Goal: Task Accomplishment & Management: Use online tool/utility

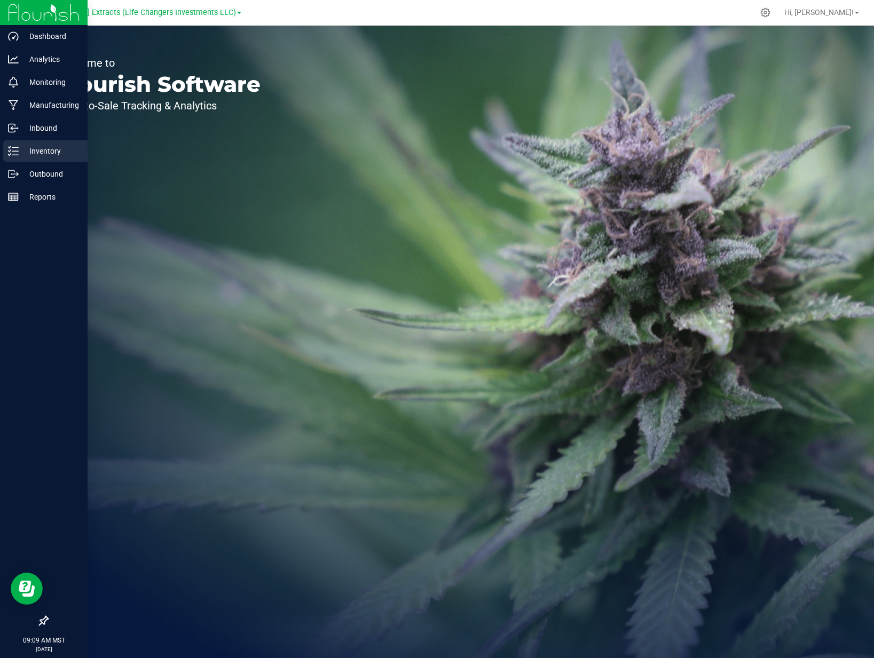
click at [55, 154] on p "Inventory" at bounding box center [51, 151] width 64 height 13
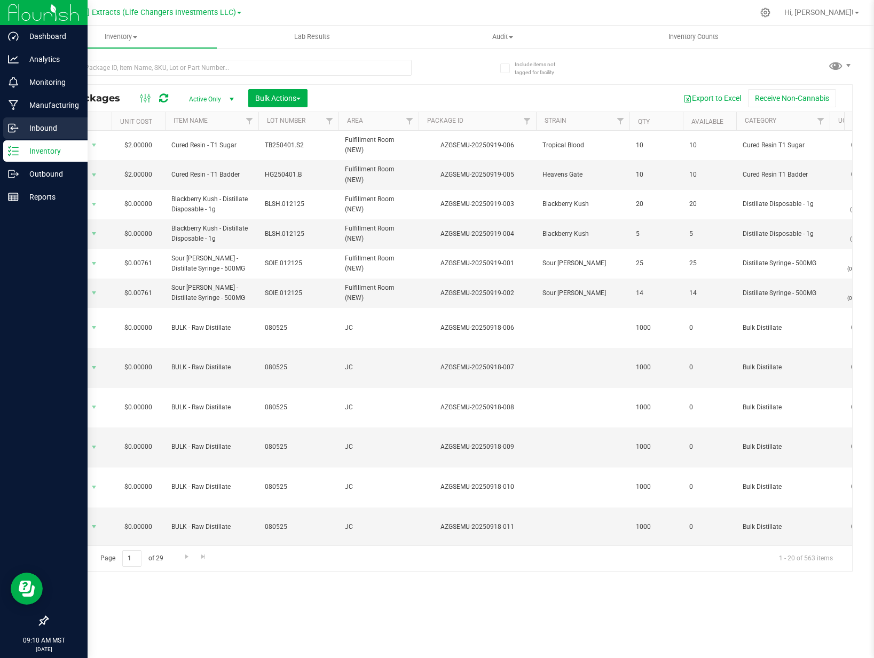
click at [21, 128] on p "Inbound" at bounding box center [51, 128] width 64 height 13
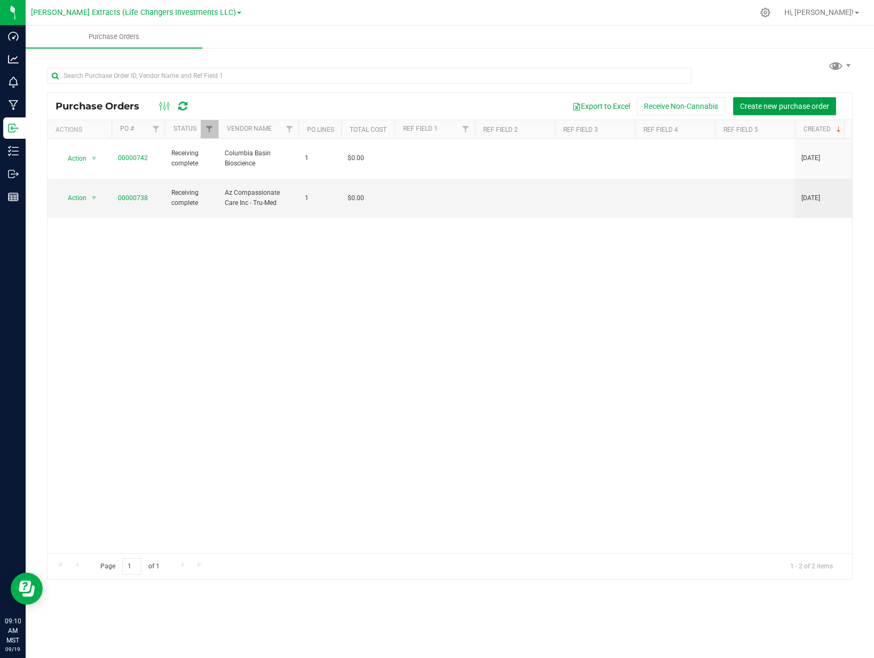
click at [787, 108] on span "Create new purchase order" at bounding box center [784, 106] width 89 height 9
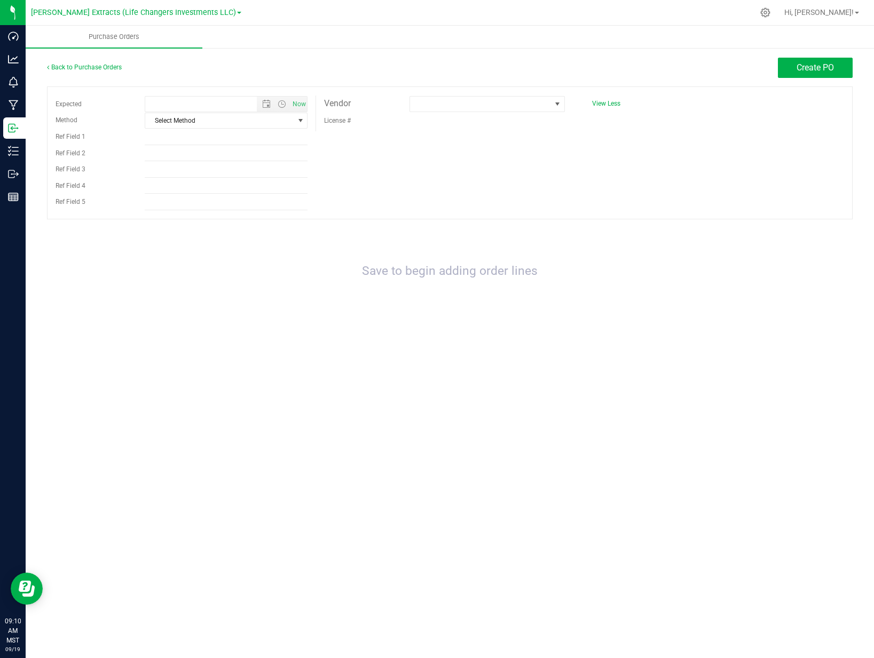
type input "[DATE] 9:10 AM"
click at [475, 105] on span at bounding box center [480, 104] width 140 height 15
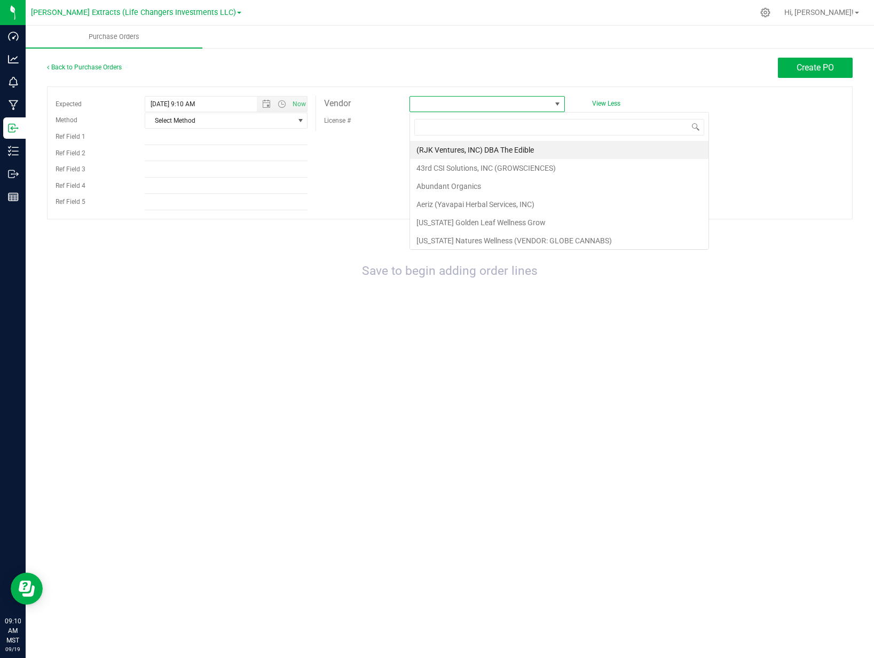
scroll to position [16, 155]
type input "bail"
click at [489, 151] on li "[PERSON_NAME] Management LLC (Green Leef Pharms)" at bounding box center [510, 150] width 201 height 18
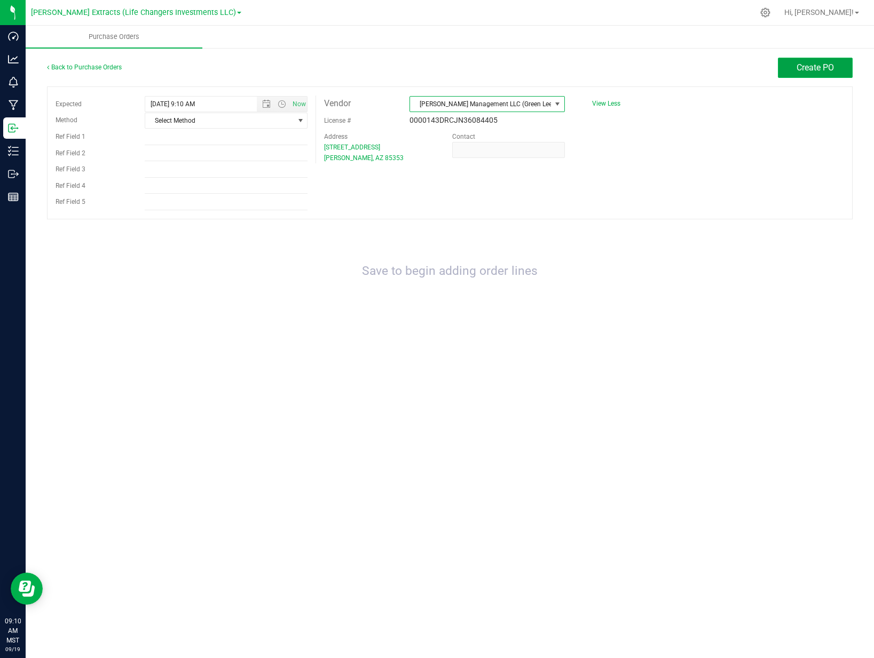
click at [821, 73] on button "Create PO" at bounding box center [815, 68] width 75 height 20
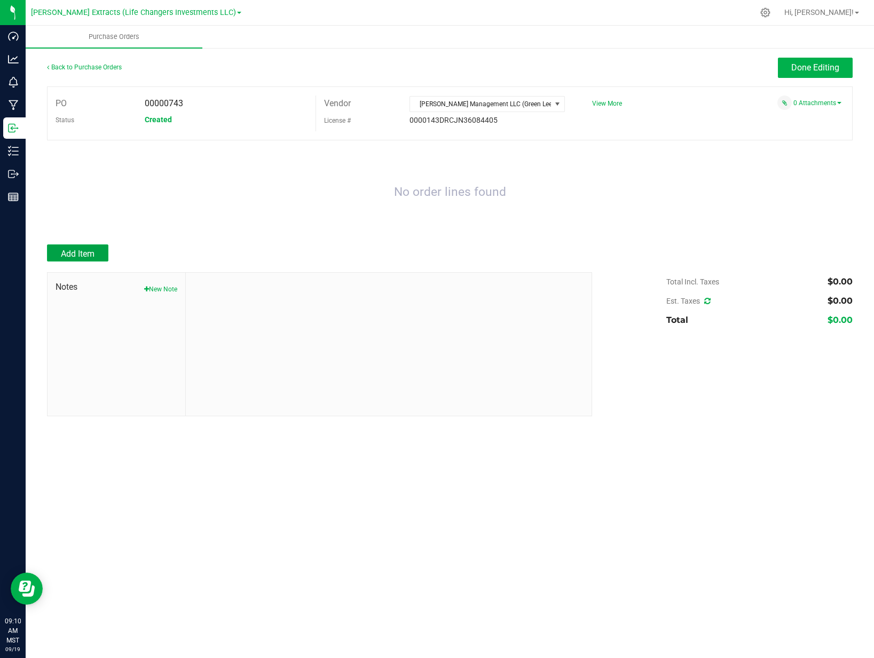
click at [81, 259] on button "Add Item" at bounding box center [77, 253] width 61 height 17
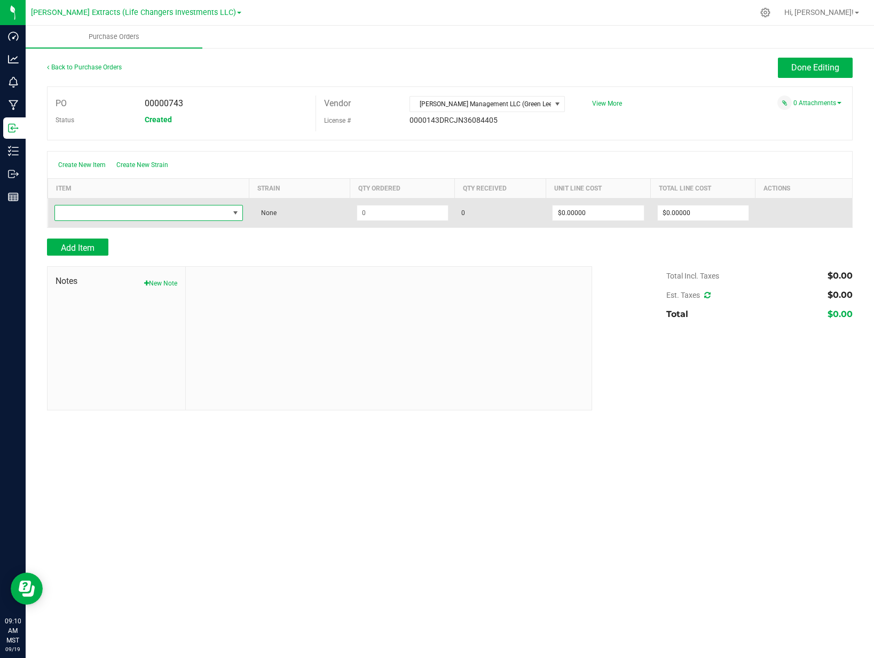
click at [133, 208] on span "NO DATA FOUND" at bounding box center [142, 213] width 174 height 15
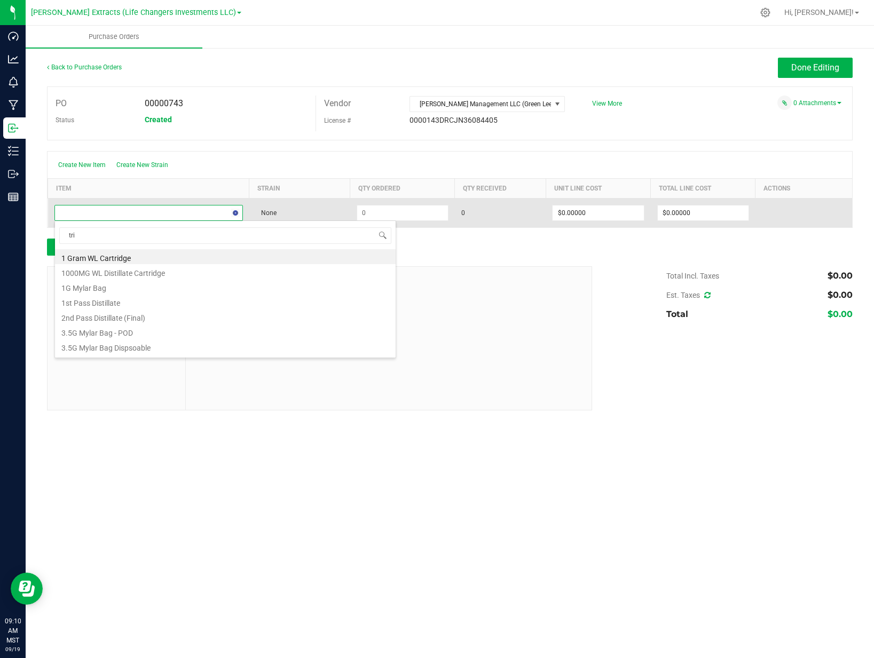
type input "trim"
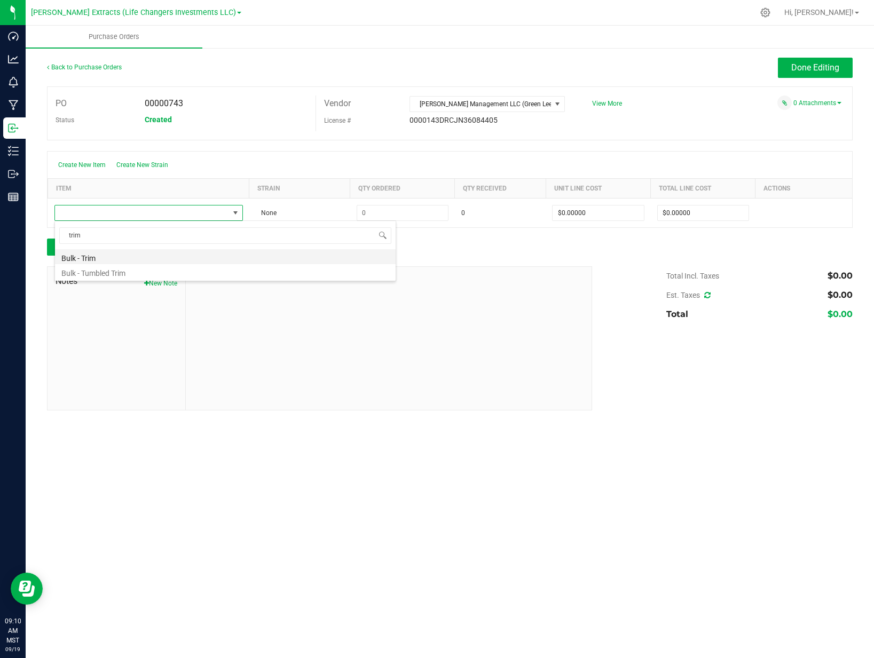
click at [104, 253] on li "Bulk - Trim" at bounding box center [225, 256] width 341 height 15
click at [455, 256] on div at bounding box center [450, 261] width 806 height 11
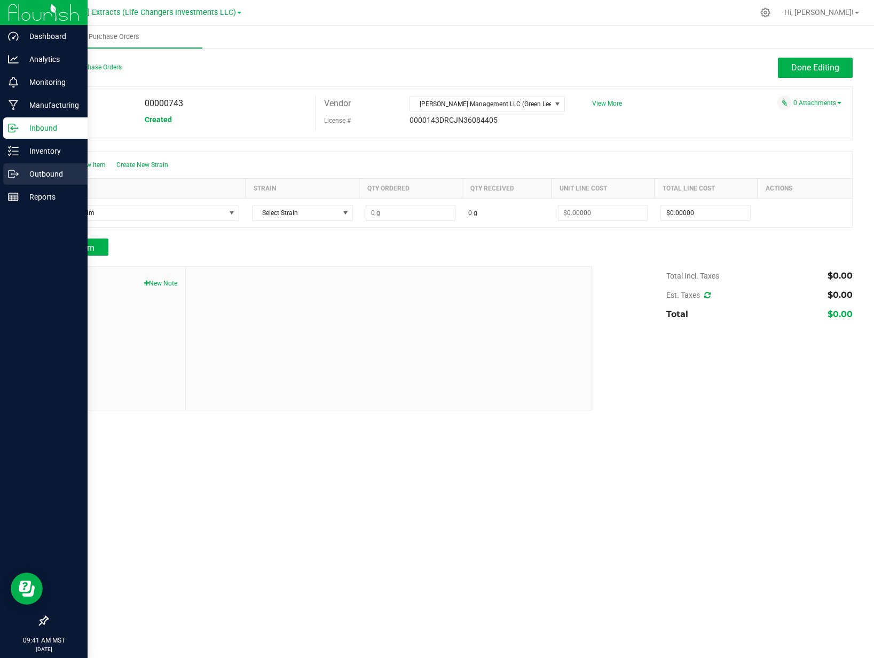
click at [11, 176] on icon at bounding box center [13, 174] width 11 height 11
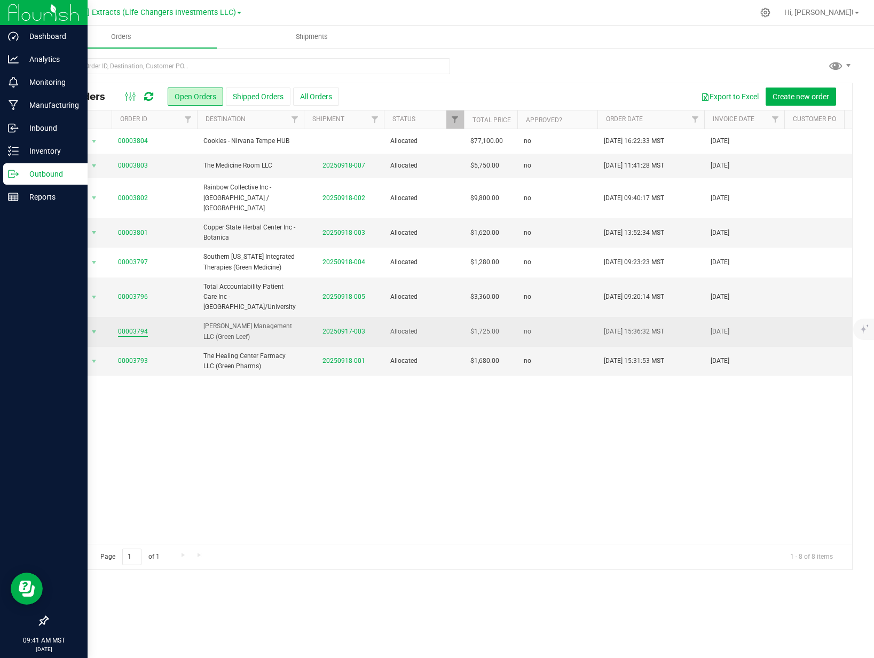
click at [131, 327] on link "00003794" at bounding box center [133, 332] width 30 height 10
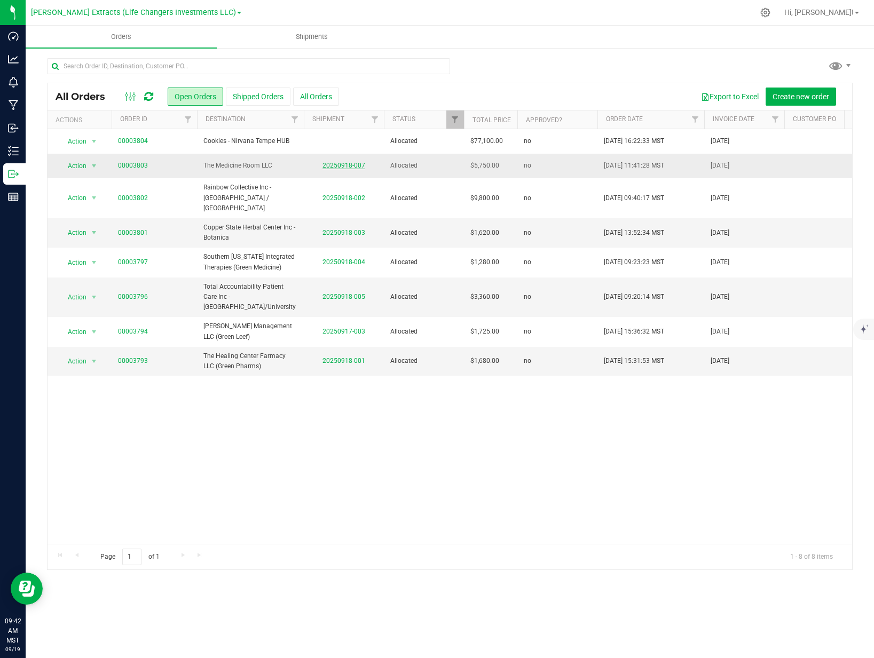
click at [327, 166] on link "20250918-007" at bounding box center [343, 165] width 43 height 7
click at [138, 168] on link "00003803" at bounding box center [133, 166] width 30 height 10
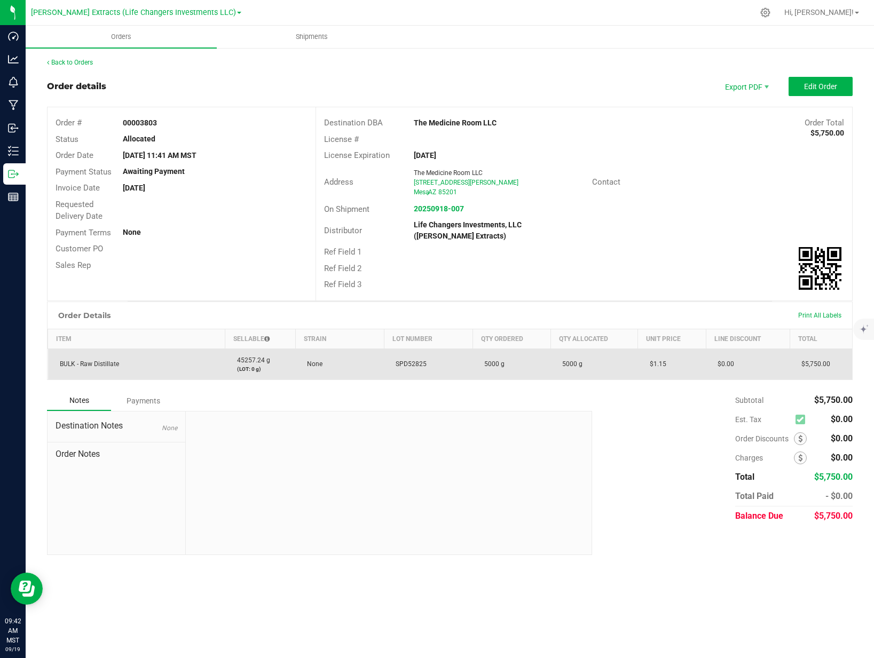
drag, startPoint x: 395, startPoint y: 364, endPoint x: 426, endPoint y: 369, distance: 31.9
click at [426, 369] on td "SPD52825" at bounding box center [428, 364] width 89 height 31
copy span "SPD52825"
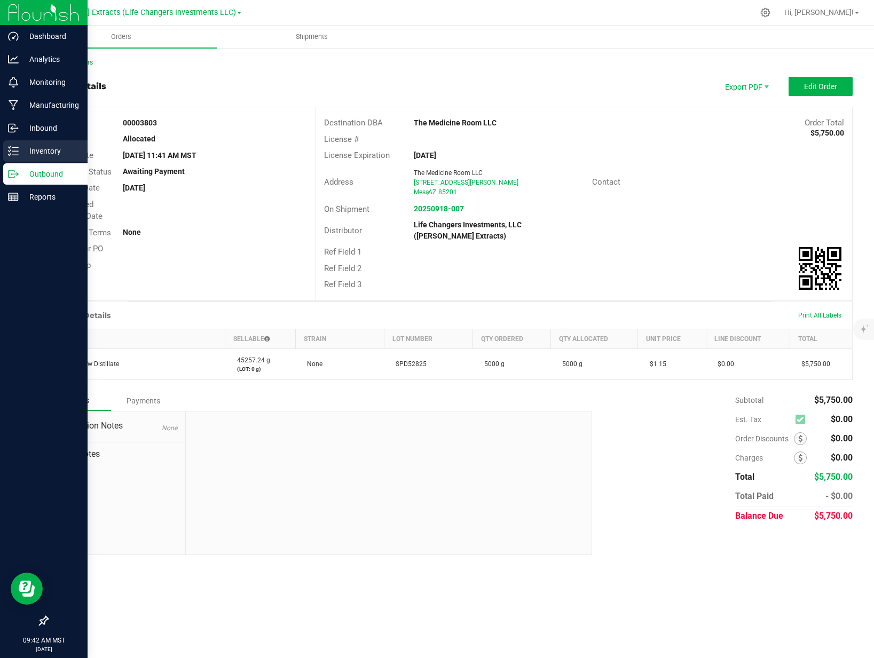
click at [50, 148] on p "Inventory" at bounding box center [51, 151] width 64 height 13
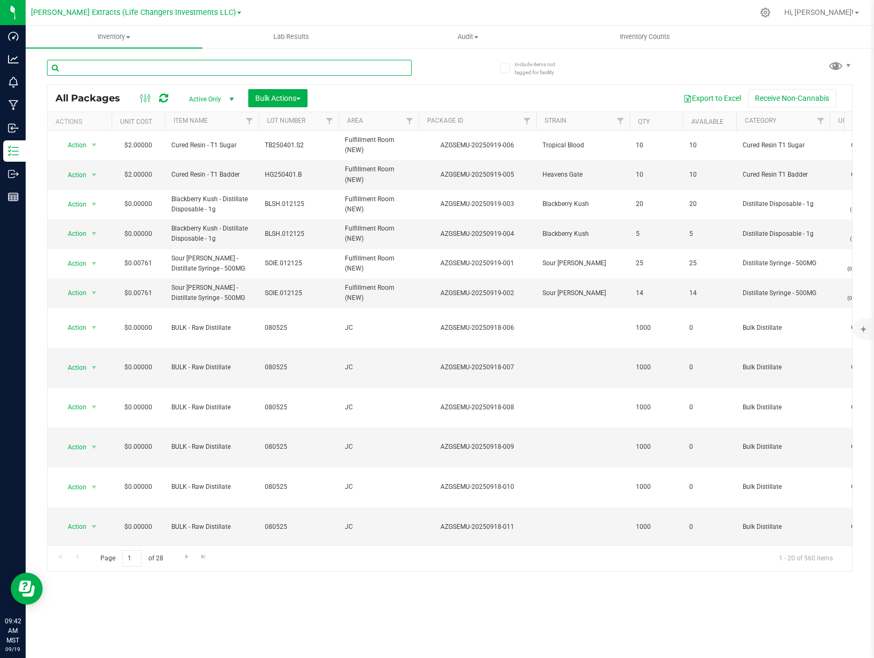
click at [159, 74] on input "text" at bounding box center [229, 68] width 365 height 16
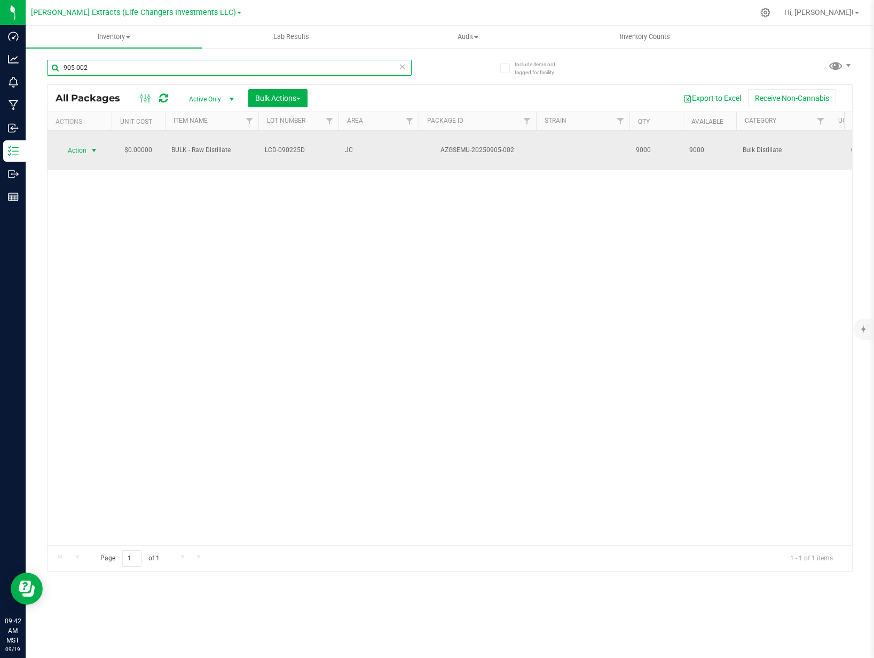
type input "905-002"
click at [80, 143] on span "Action" at bounding box center [72, 150] width 29 height 15
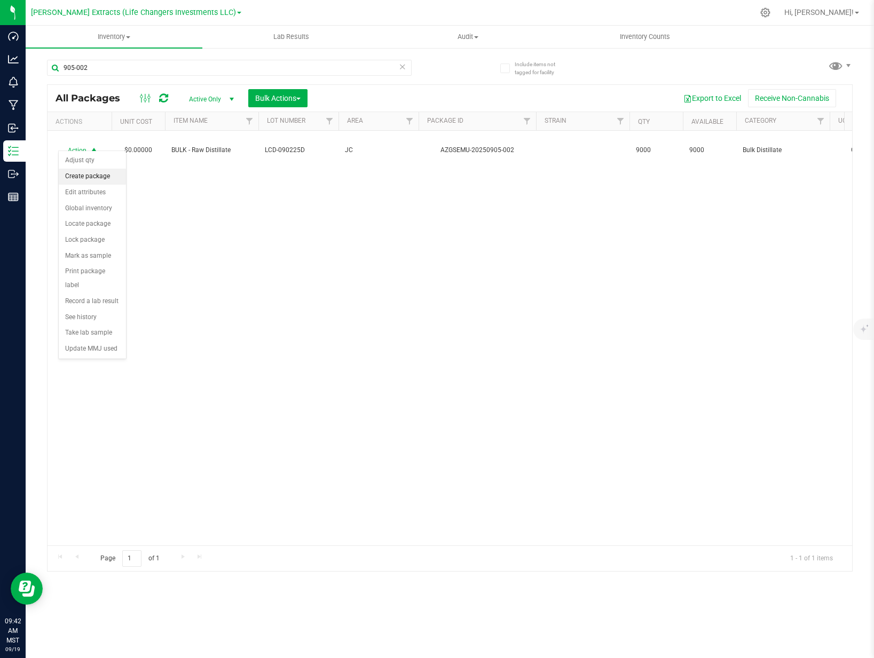
click at [107, 175] on li "Create package" at bounding box center [92, 177] width 67 height 16
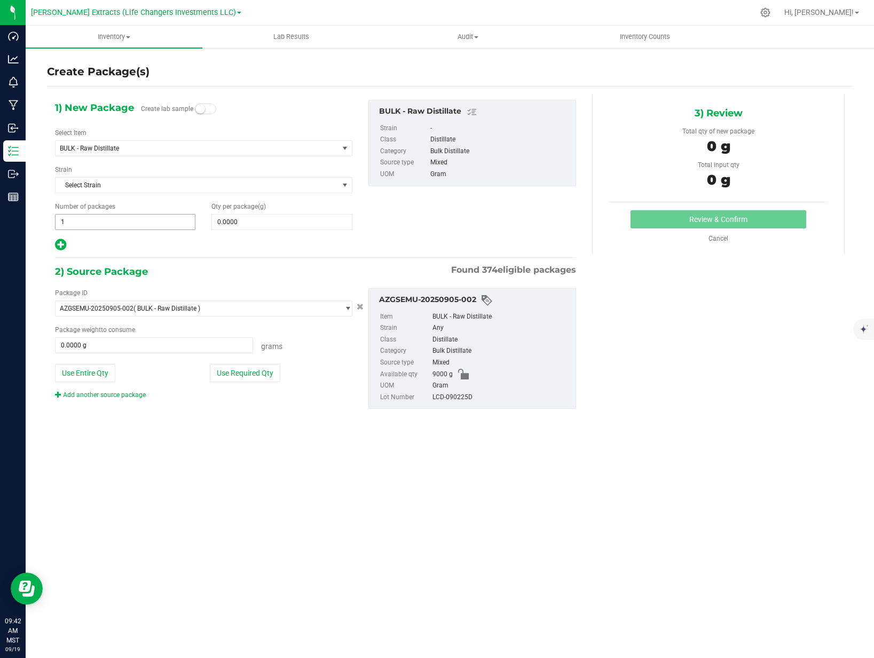
click at [100, 227] on span "1 1" at bounding box center [125, 222] width 140 height 16
click at [100, 227] on input "1" at bounding box center [125, 222] width 139 height 15
type input "10"
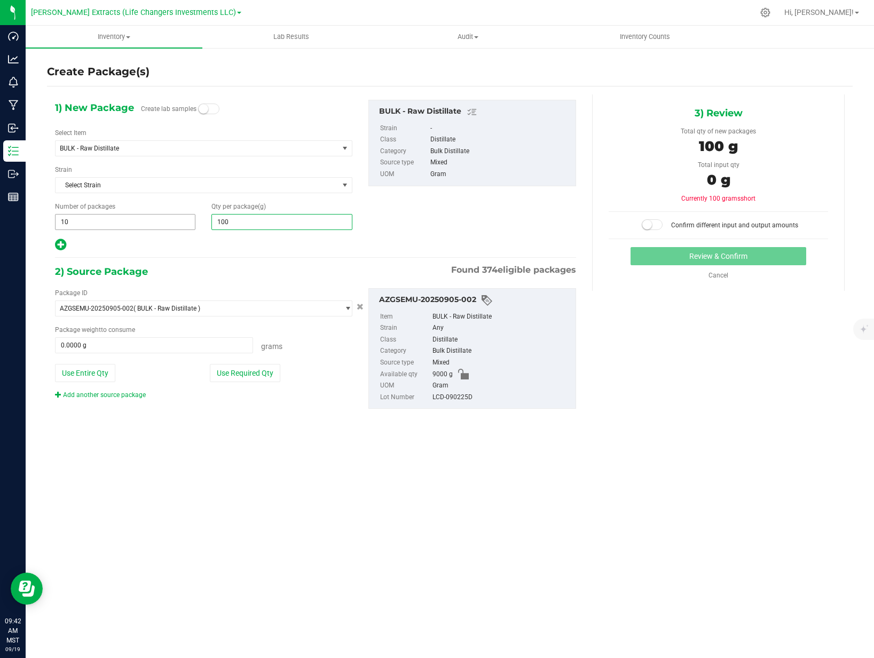
type input "1000"
type input "1,000.0000"
click at [212, 375] on button "Use Required Qty" at bounding box center [245, 373] width 70 height 18
type input "9000.0000 g"
click at [262, 377] on button "Use Required Qty" at bounding box center [245, 373] width 70 height 18
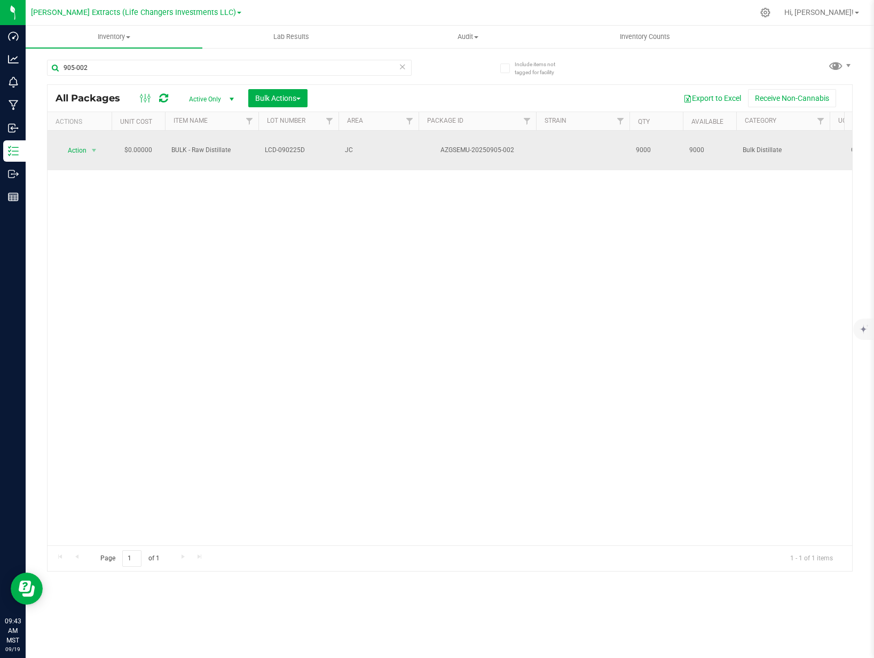
drag, startPoint x: 303, startPoint y: 145, endPoint x: 264, endPoint y: 146, distance: 39.0
click at [264, 146] on td "LCD-090225D" at bounding box center [298, 151] width 80 height 40
click at [310, 146] on input "LCD-090225D" at bounding box center [296, 150] width 76 height 17
drag, startPoint x: 289, startPoint y: 142, endPoint x: 261, endPoint y: 145, distance: 27.9
click at [261, 145] on input "LCD-090225D" at bounding box center [296, 150] width 76 height 17
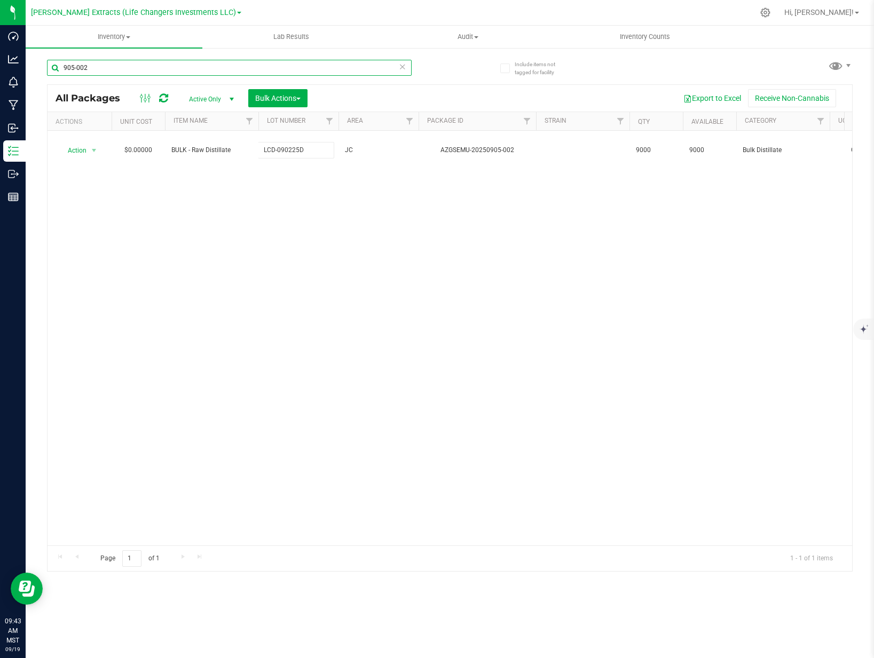
click at [96, 69] on input "905-002" at bounding box center [229, 68] width 365 height 16
paste input "LCD-090225D"
type input "LCD-090225D"
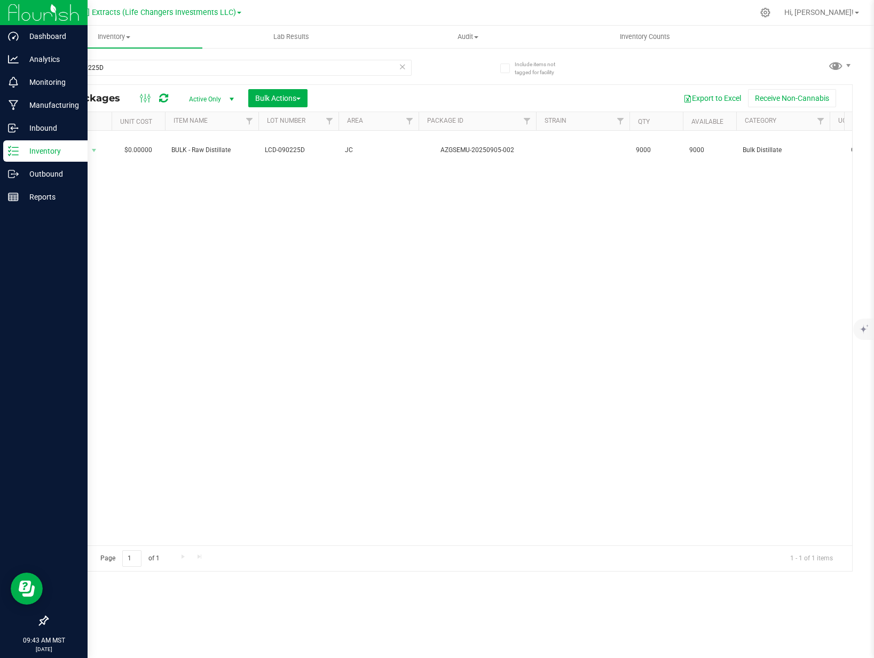
click at [57, 151] on p "Inventory" at bounding box center [51, 151] width 64 height 13
click at [48, 150] on p "Inventory" at bounding box center [51, 151] width 64 height 13
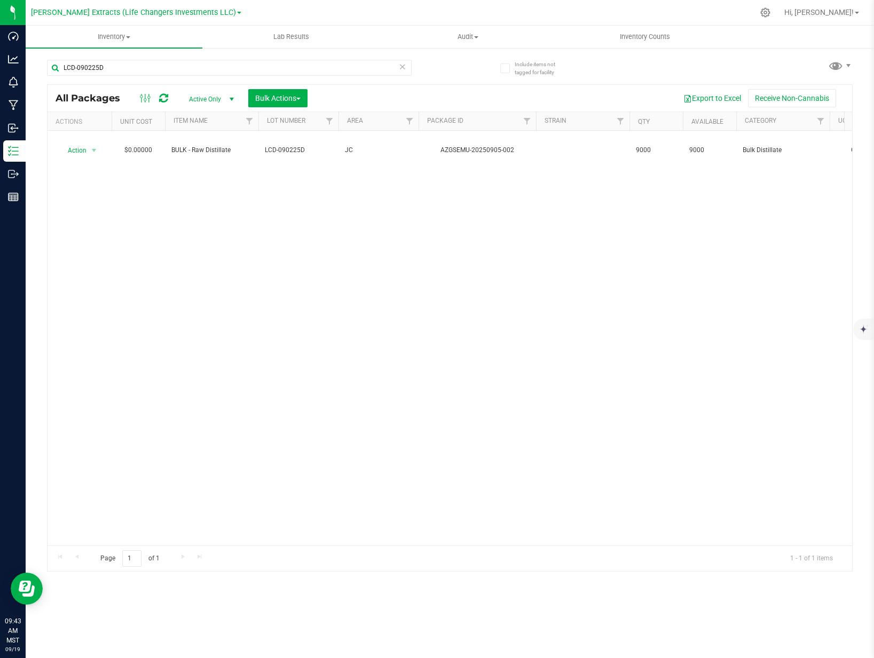
click at [403, 68] on icon at bounding box center [402, 66] width 7 height 13
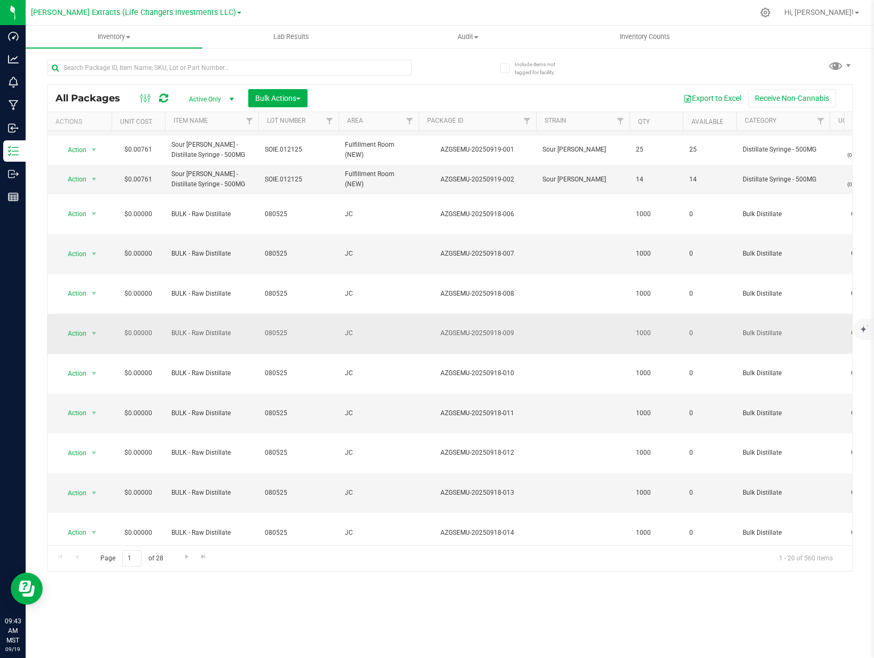
scroll to position [184, 0]
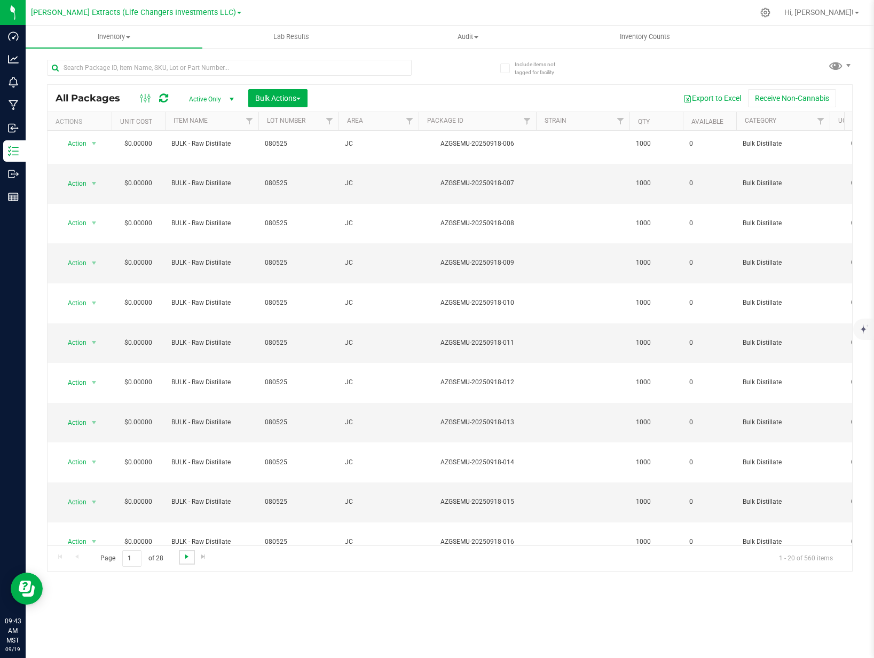
click at [184, 559] on span "Go to the next page" at bounding box center [187, 557] width 9 height 9
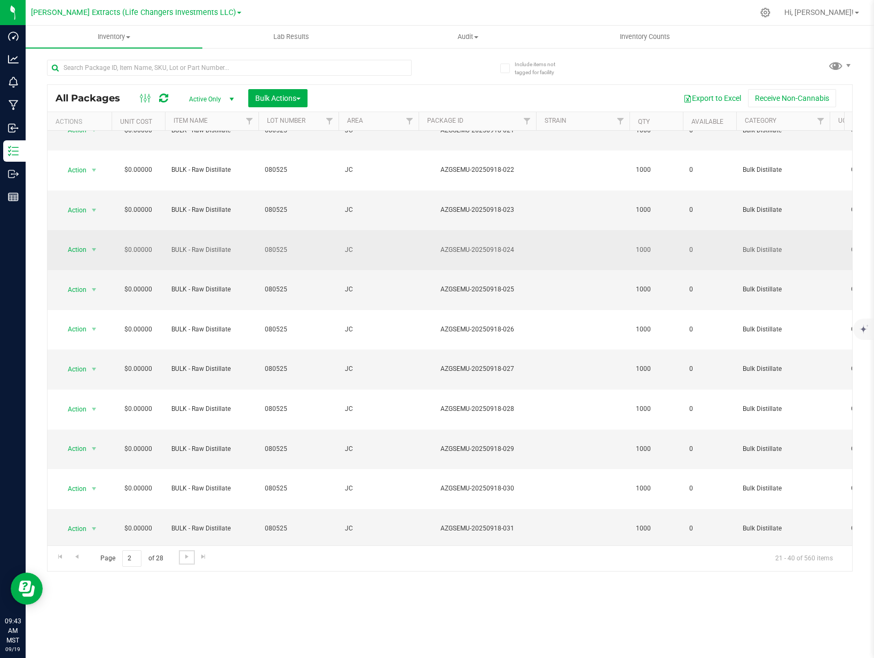
scroll to position [184, 0]
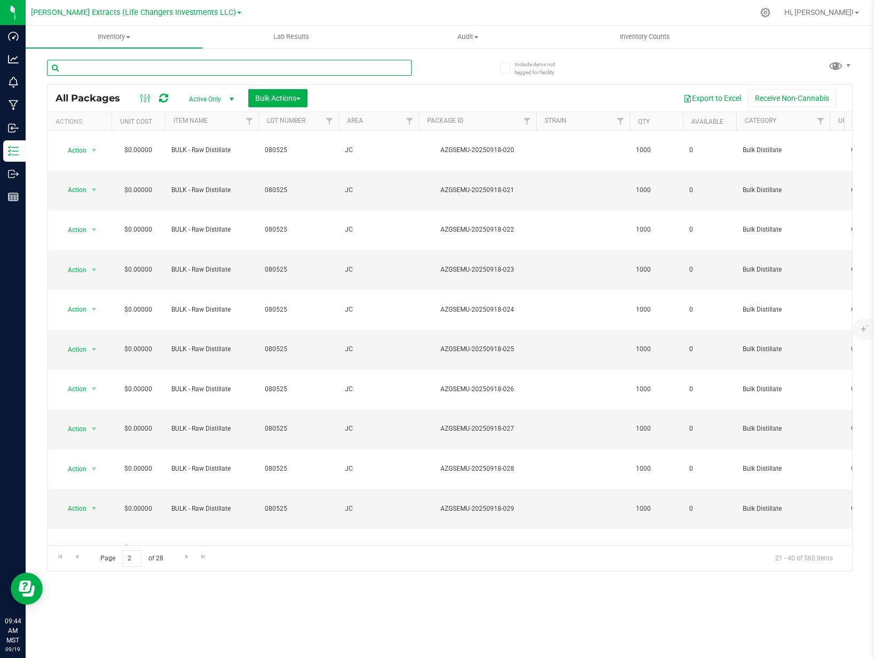
click at [173, 68] on input "text" at bounding box center [229, 68] width 365 height 16
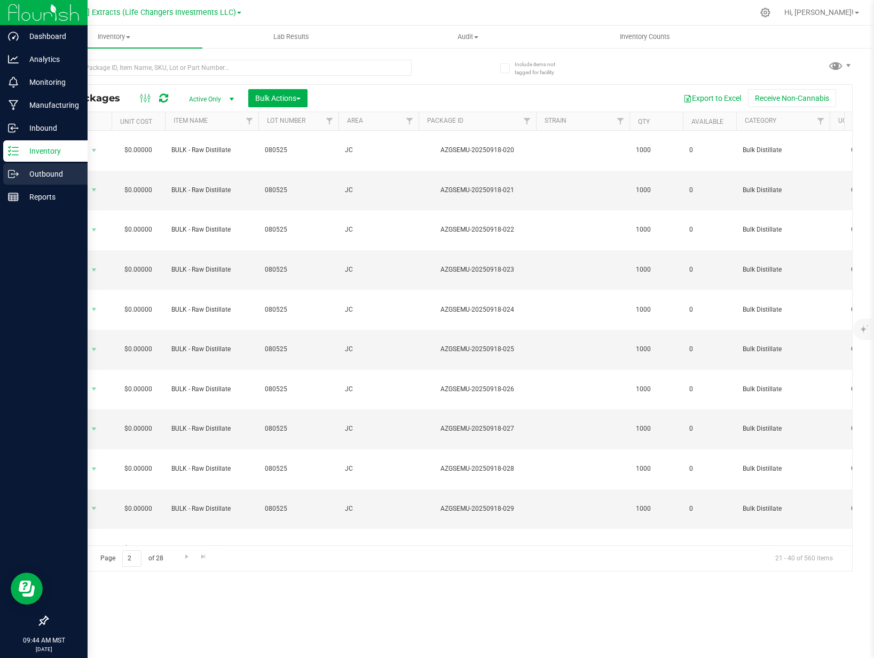
click at [52, 180] on p "Outbound" at bounding box center [51, 174] width 64 height 13
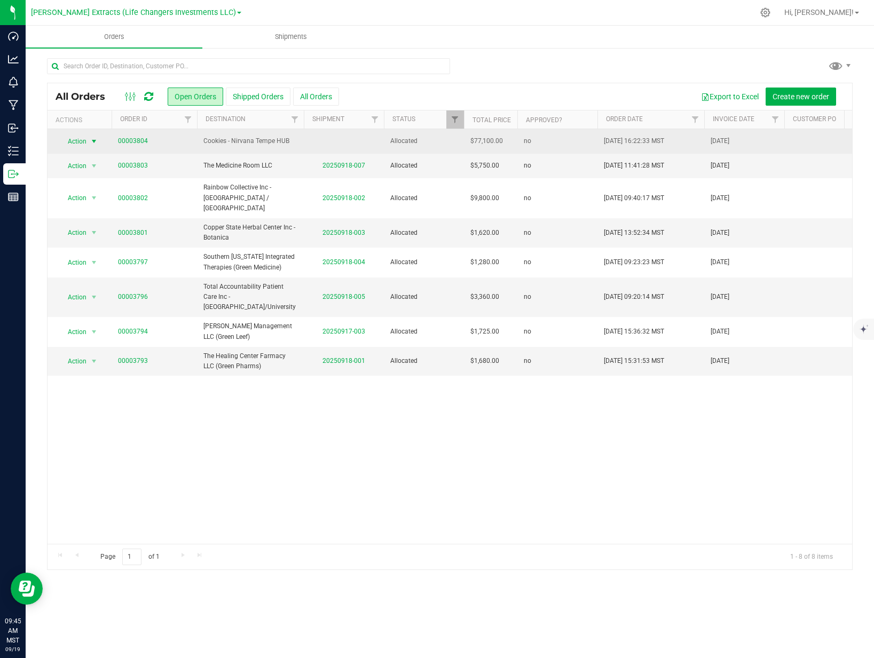
click at [80, 143] on span "Action" at bounding box center [72, 141] width 29 height 15
drag, startPoint x: 192, startPoint y: 144, endPoint x: 142, endPoint y: 143, distance: 50.2
click at [192, 144] on td "00003804" at bounding box center [154, 141] width 85 height 25
click at [141, 141] on link "00003804" at bounding box center [133, 141] width 30 height 10
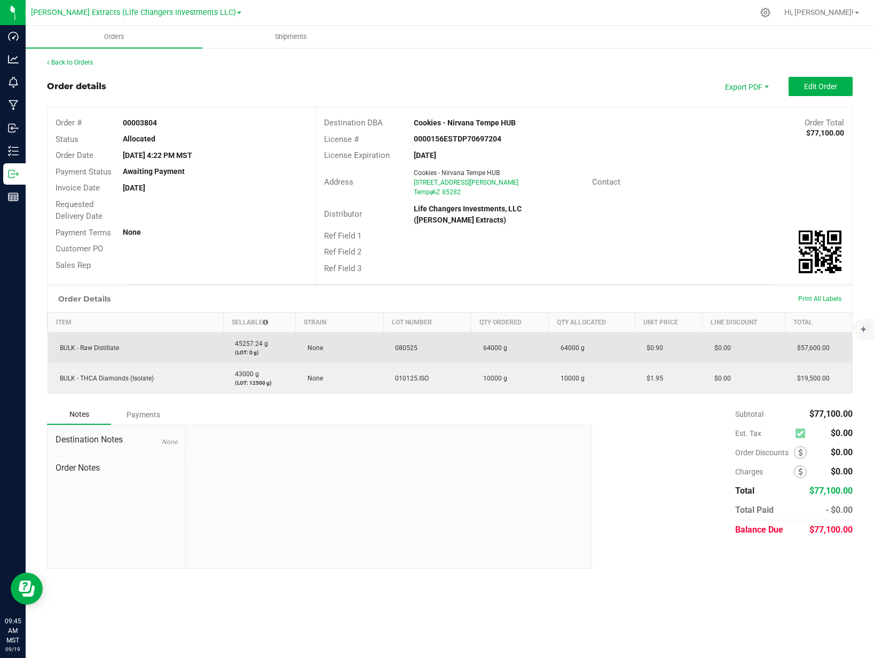
click at [755, 349] on td "$0.00" at bounding box center [744, 348] width 83 height 31
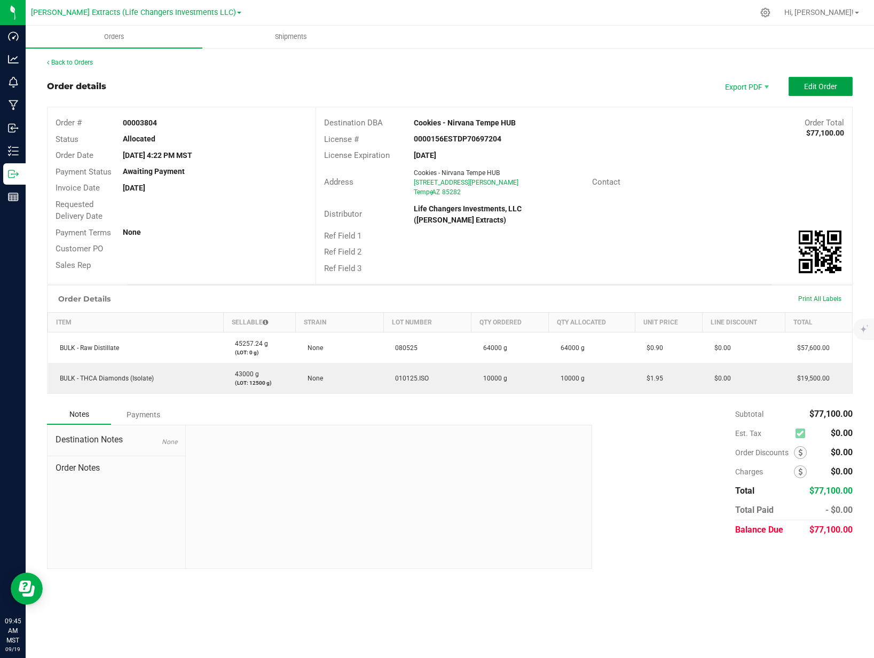
click at [825, 90] on span "Edit Order" at bounding box center [820, 86] width 33 height 9
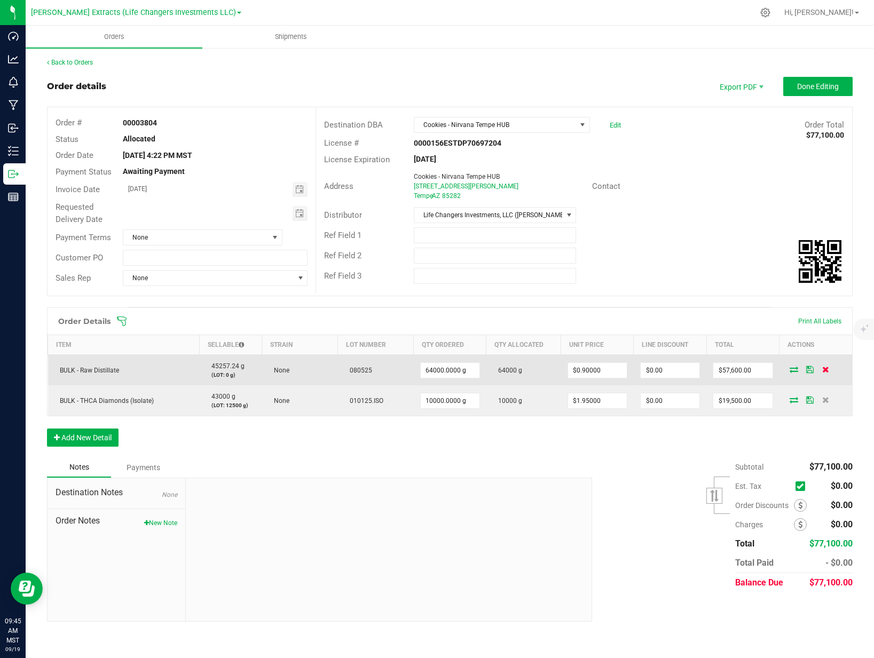
click at [828, 370] on icon at bounding box center [825, 369] width 7 height 6
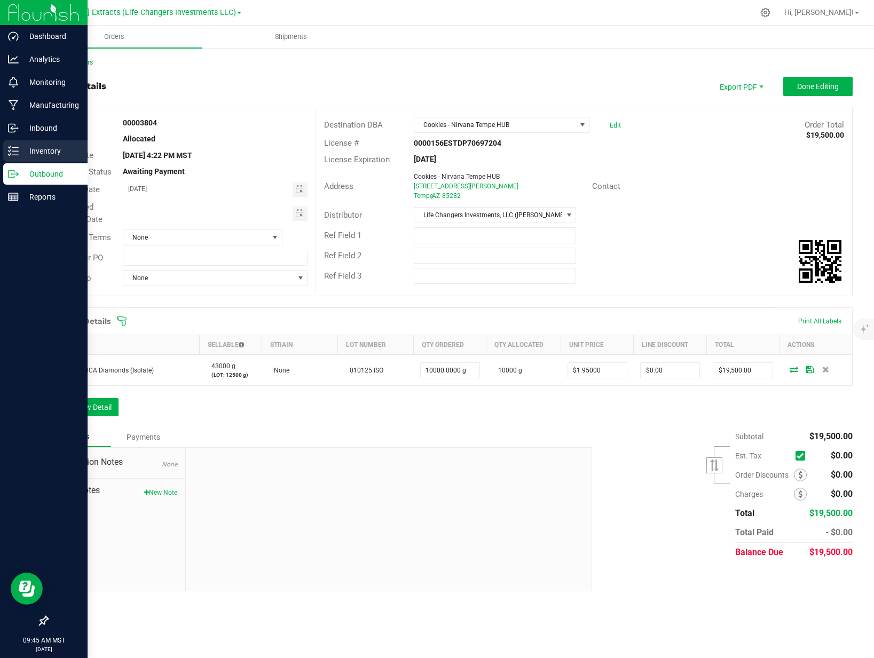
click at [69, 152] on p "Inventory" at bounding box center [51, 151] width 64 height 13
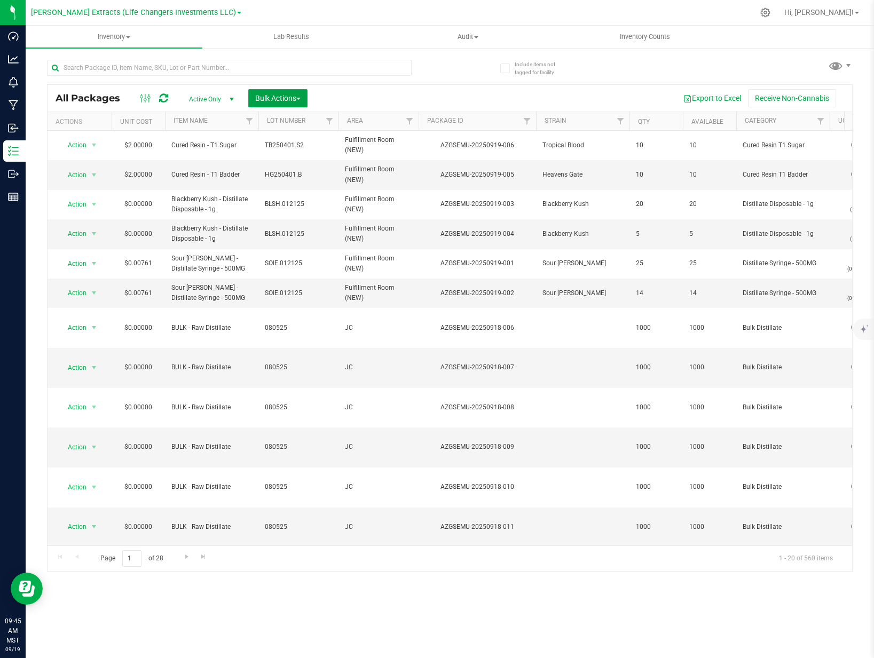
click at [285, 91] on button "Bulk Actions" at bounding box center [277, 98] width 59 height 18
click at [329, 88] on div "All Packages Active Only Active Only Lab Samples Locked All Bulk Actions Add to…" at bounding box center [450, 98] width 805 height 27
drag, startPoint x: 382, startPoint y: 99, endPoint x: 316, endPoint y: 106, distance: 66.6
click at [381, 99] on div "Export to Excel Receive Non-Cannabis" at bounding box center [580, 98] width 529 height 18
drag, startPoint x: 332, startPoint y: 92, endPoint x: 321, endPoint y: 97, distance: 11.0
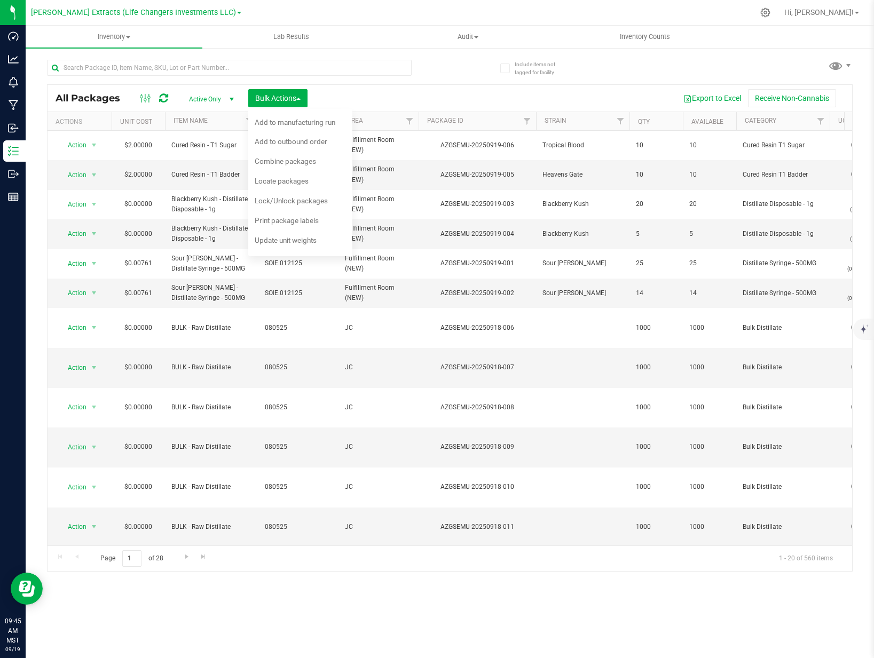
click at [331, 93] on div "Export to Excel Receive Non-Cannabis" at bounding box center [580, 98] width 529 height 18
click at [265, 103] on button "Bulk Actions" at bounding box center [277, 98] width 59 height 18
click at [272, 98] on span "Bulk Actions" at bounding box center [277, 98] width 45 height 9
click at [298, 225] on div "Print package labels" at bounding box center [294, 222] width 78 height 17
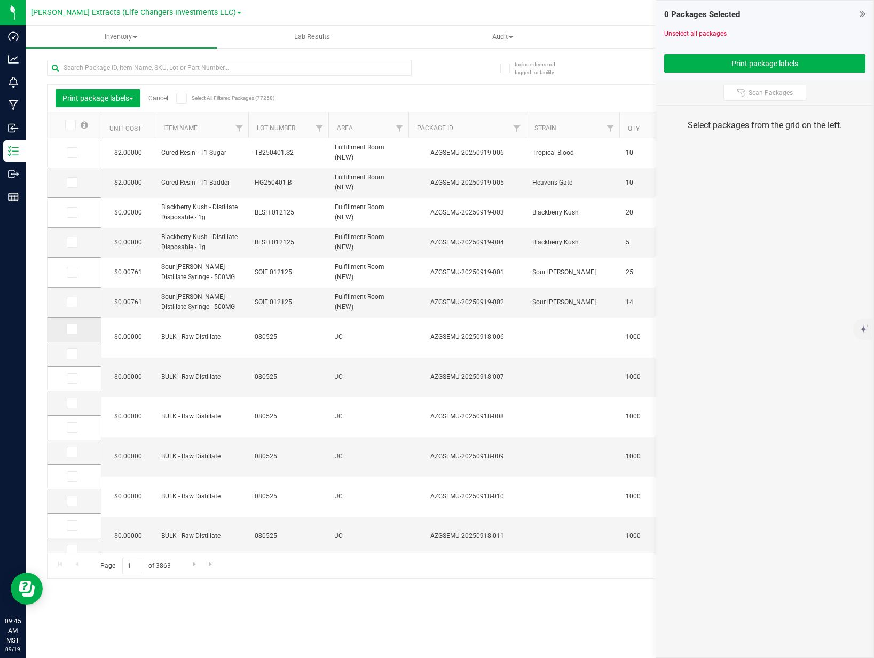
click at [72, 329] on icon at bounding box center [71, 329] width 7 height 0
click at [0, 0] on input "checkbox" at bounding box center [0, 0] width 0 height 0
click at [73, 354] on icon at bounding box center [71, 354] width 7 height 0
click at [0, 0] on input "checkbox" at bounding box center [0, 0] width 0 height 0
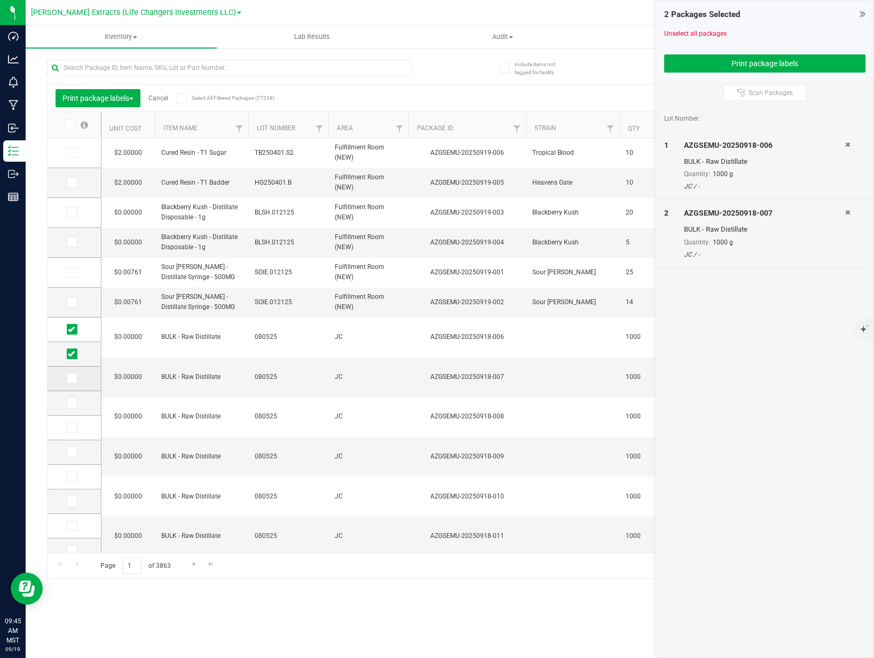
click at [72, 384] on td at bounding box center [74, 379] width 53 height 25
click at [72, 383] on span at bounding box center [72, 378] width 11 height 11
click at [0, 0] on input "checkbox" at bounding box center [0, 0] width 0 height 0
click at [73, 403] on icon at bounding box center [71, 403] width 7 height 0
click at [0, 0] on input "checkbox" at bounding box center [0, 0] width 0 height 0
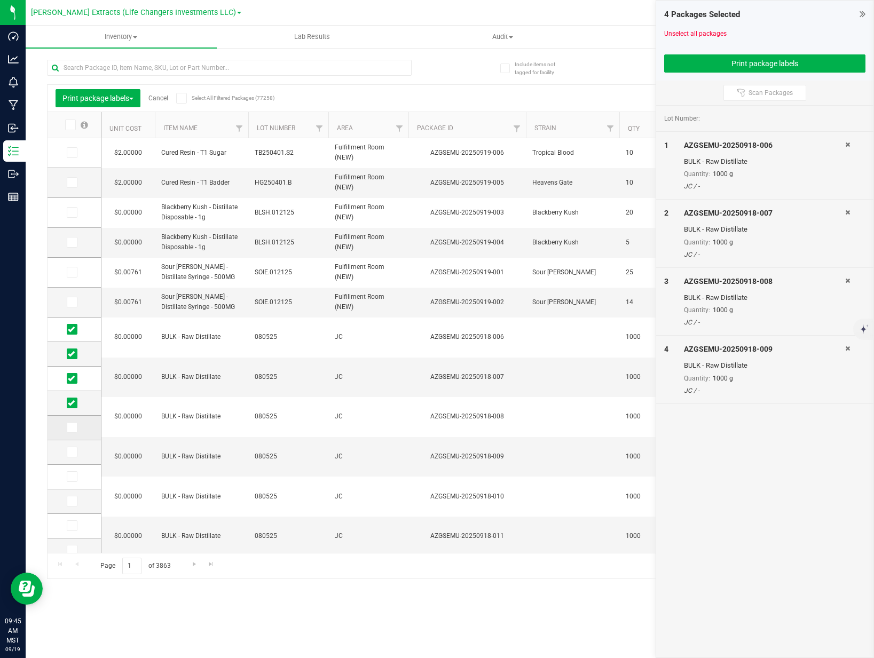
click at [74, 428] on icon at bounding box center [71, 428] width 7 height 0
click at [0, 0] on input "checkbox" at bounding box center [0, 0] width 0 height 0
click at [74, 452] on icon at bounding box center [71, 452] width 7 height 0
click at [0, 0] on input "checkbox" at bounding box center [0, 0] width 0 height 0
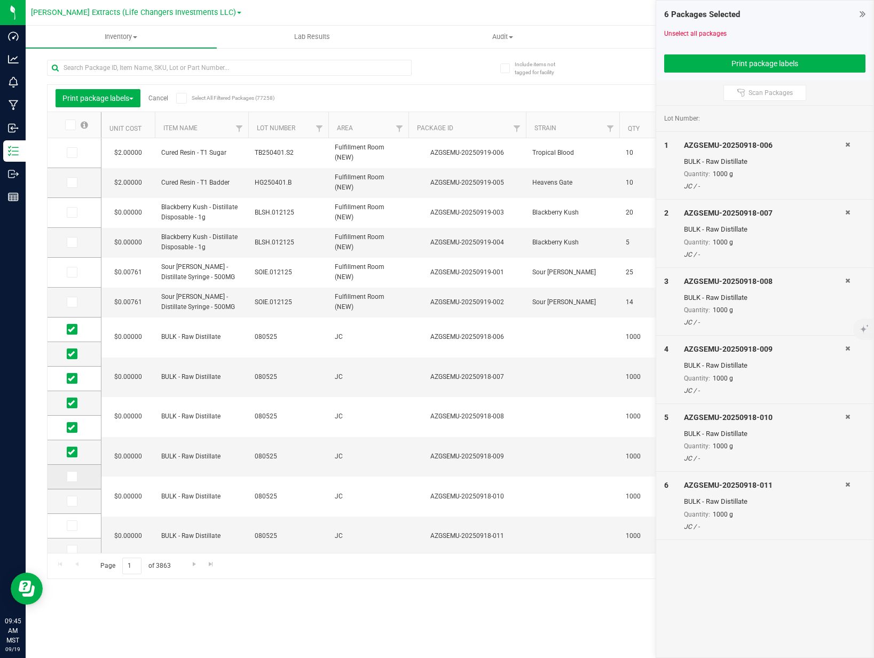
click at [75, 478] on span at bounding box center [72, 476] width 11 height 11
click at [0, 0] on input "checkbox" at bounding box center [0, 0] width 0 height 0
click at [74, 501] on icon at bounding box center [71, 501] width 7 height 0
click at [0, 0] on input "checkbox" at bounding box center [0, 0] width 0 height 0
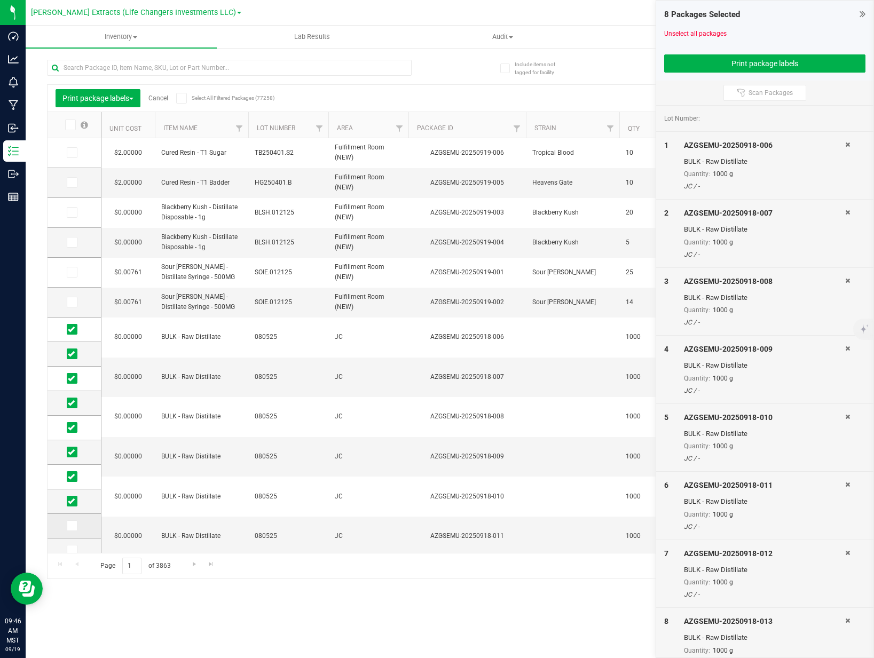
click at [73, 526] on icon at bounding box center [71, 526] width 7 height 0
click at [0, 0] on input "checkbox" at bounding box center [0, 0] width 0 height 0
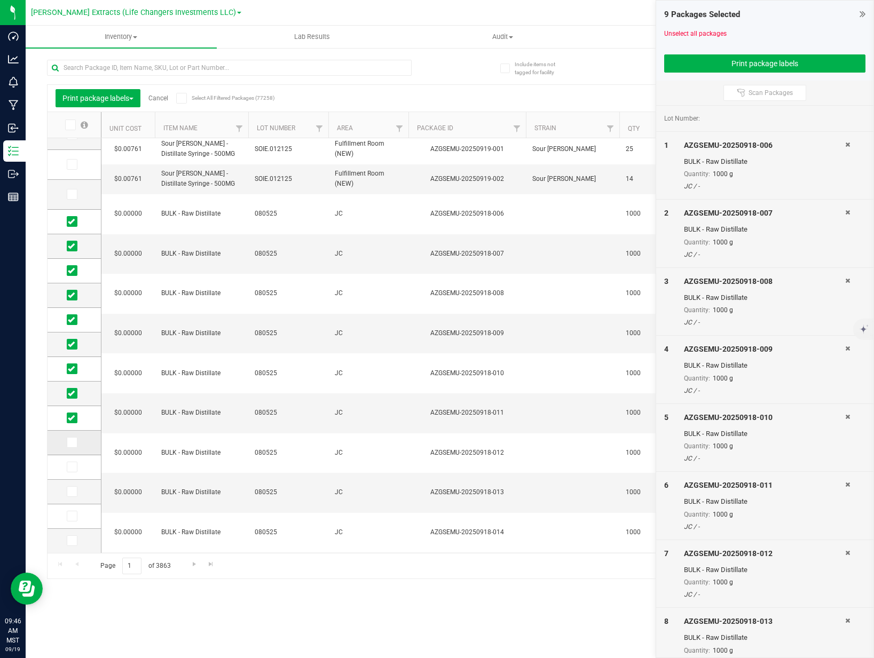
click at [71, 443] on icon at bounding box center [71, 443] width 7 height 0
click at [0, 0] on input "checkbox" at bounding box center [0, 0] width 0 height 0
click at [818, 68] on button "Print package labels" at bounding box center [764, 63] width 201 height 18
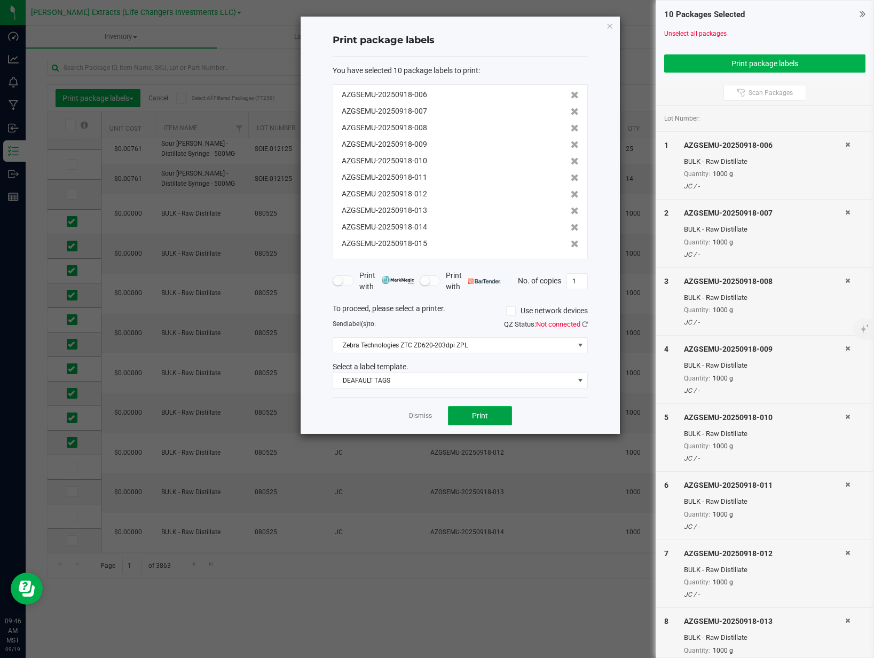
click at [486, 411] on button "Print" at bounding box center [480, 415] width 64 height 19
click at [416, 417] on link "Dismiss" at bounding box center [420, 416] width 23 height 9
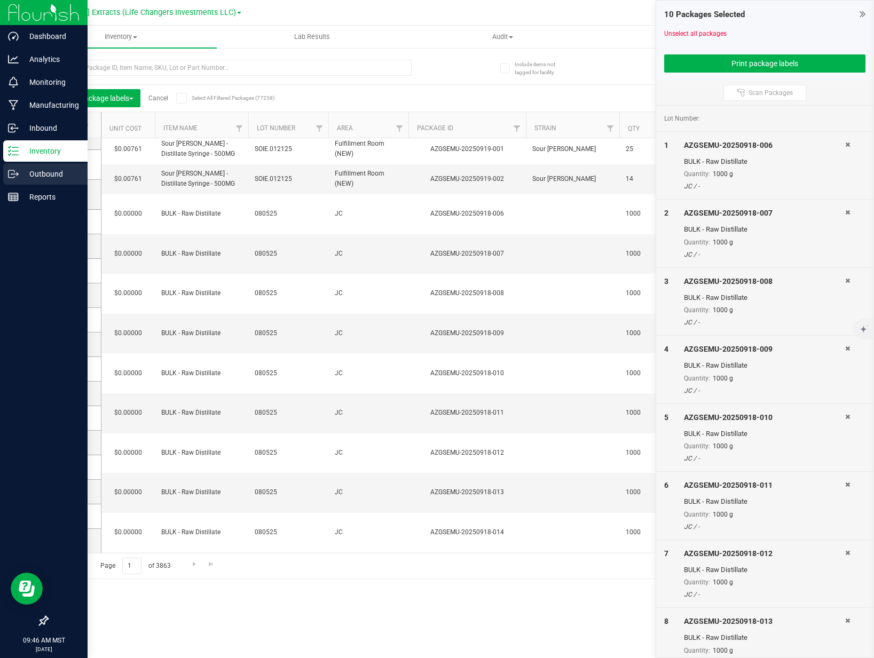
click at [27, 170] on p "Outbound" at bounding box center [51, 174] width 64 height 13
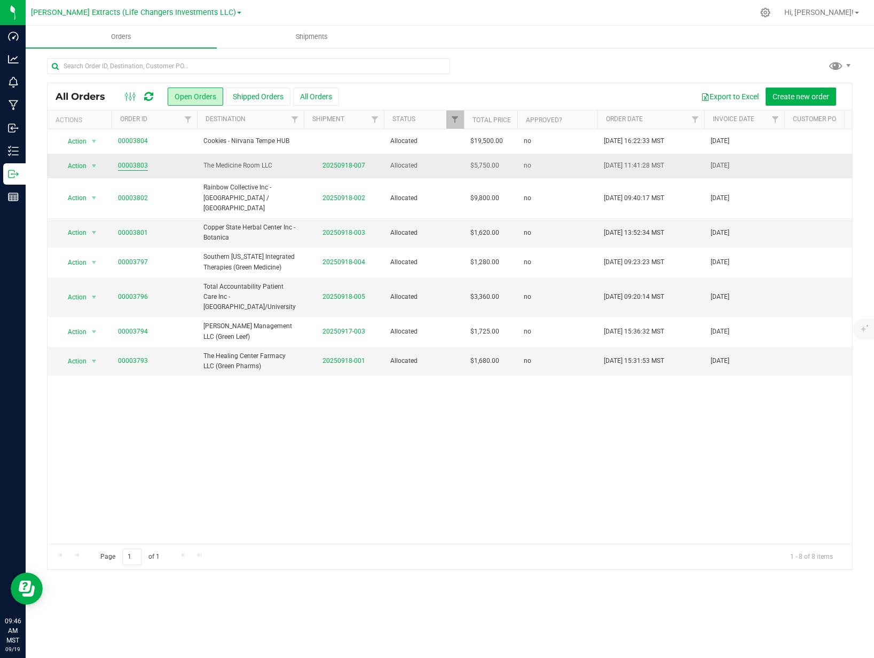
click at [137, 168] on link "00003803" at bounding box center [133, 166] width 30 height 10
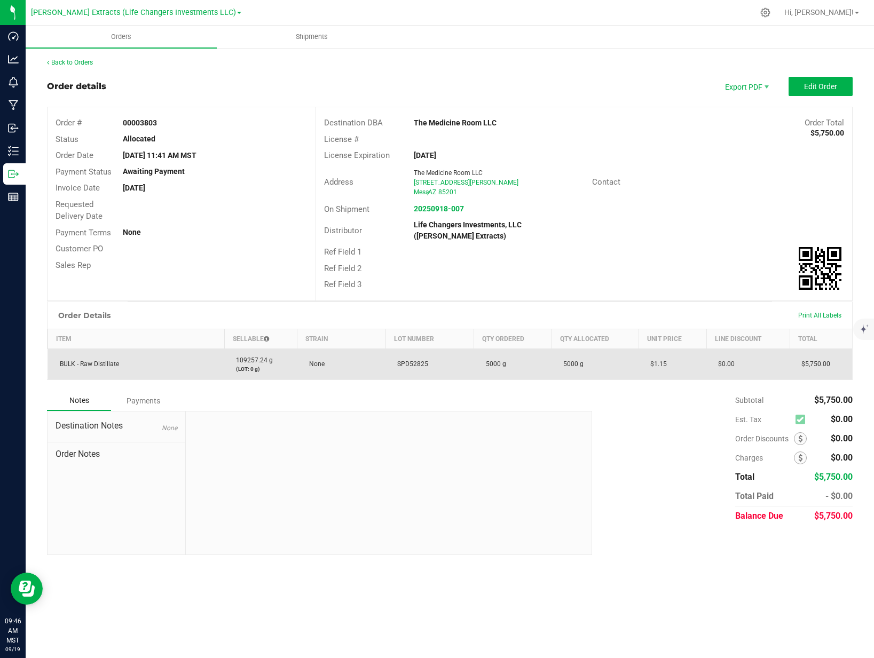
drag, startPoint x: 398, startPoint y: 365, endPoint x: 429, endPoint y: 365, distance: 31.0
click at [429, 365] on td "SPD52825" at bounding box center [429, 364] width 88 height 31
copy span "SPD52825"
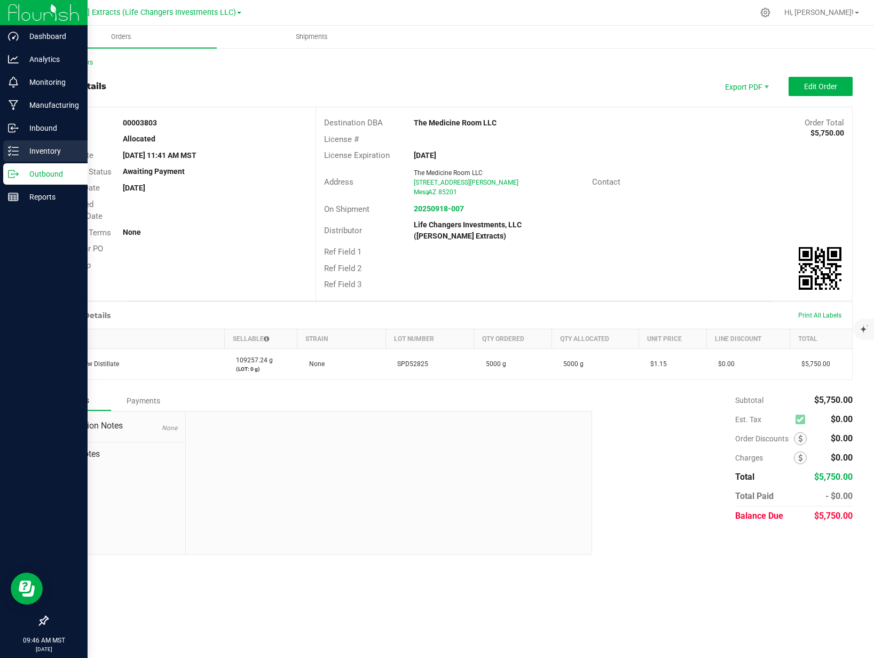
click at [21, 154] on p "Inventory" at bounding box center [51, 151] width 64 height 13
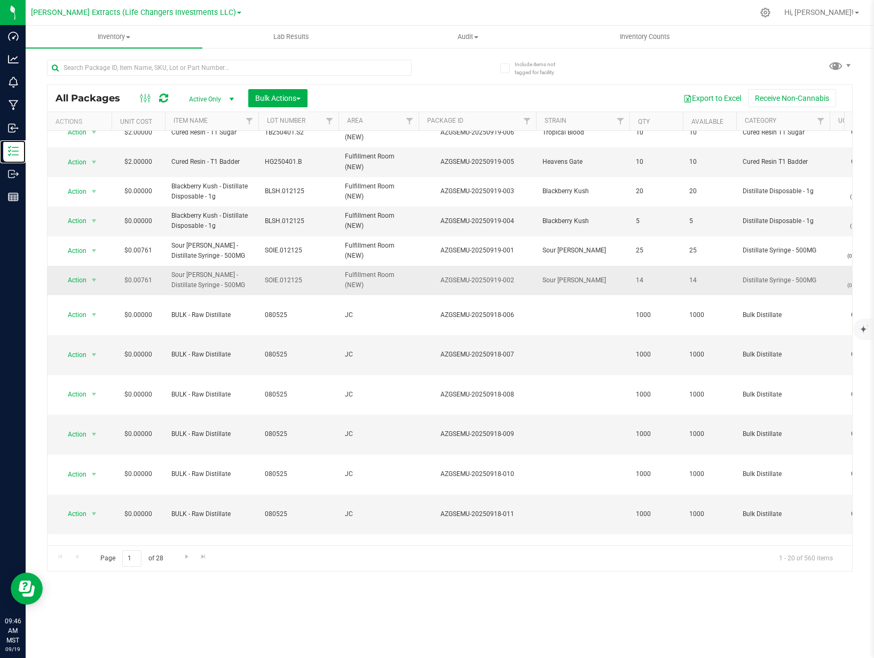
scroll to position [14, 0]
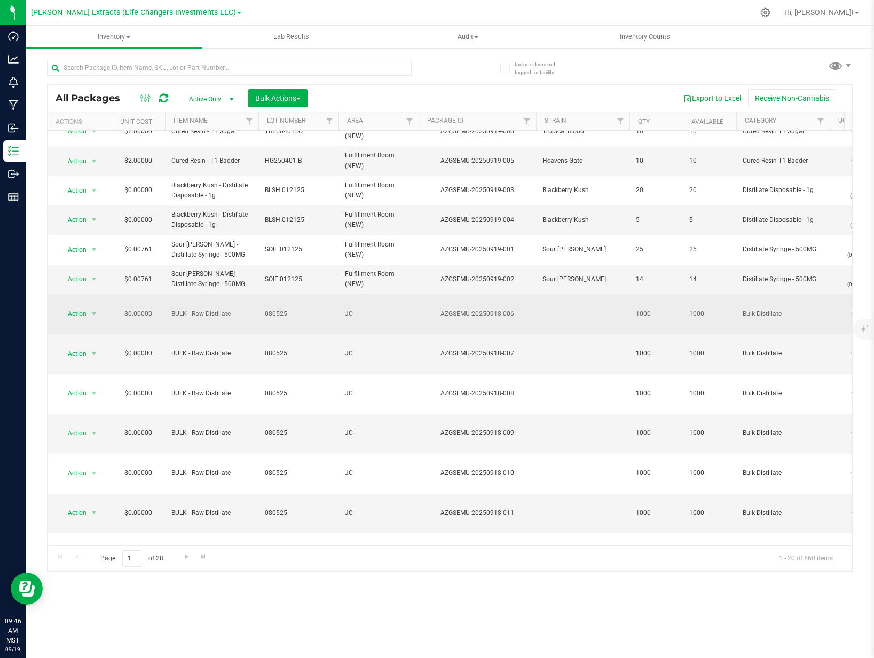
click at [281, 309] on span "080525" at bounding box center [298, 314] width 67 height 10
type input "SPD52825"
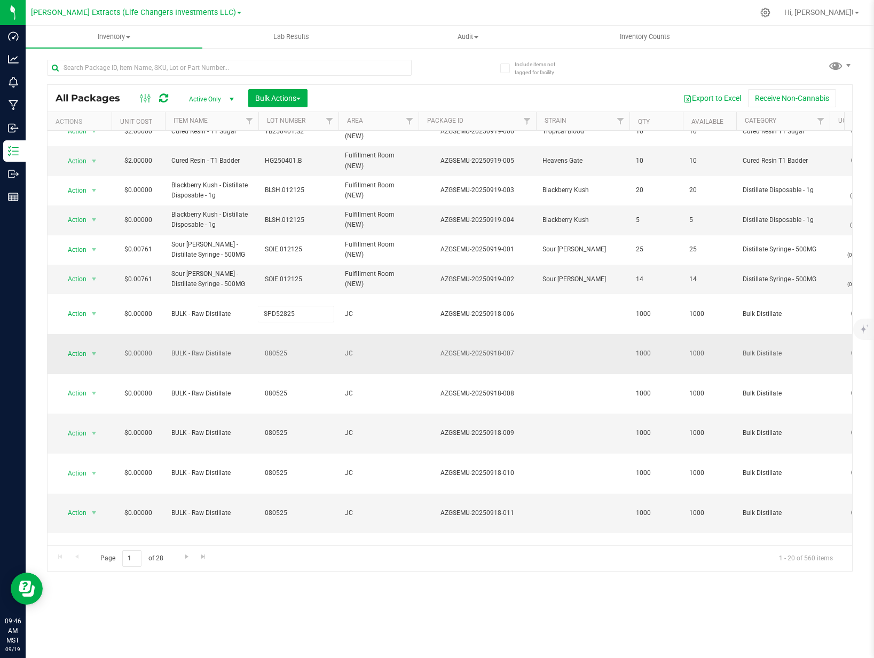
click at [280, 327] on div "All Packages Active Only Active Only Lab Samples Locked All Bulk Actions Add to…" at bounding box center [450, 327] width 806 height 487
click at [274, 349] on span "080525" at bounding box center [298, 354] width 67 height 10
click at [274, 345] on input "080525" at bounding box center [296, 353] width 76 height 17
type input "SPD52825"
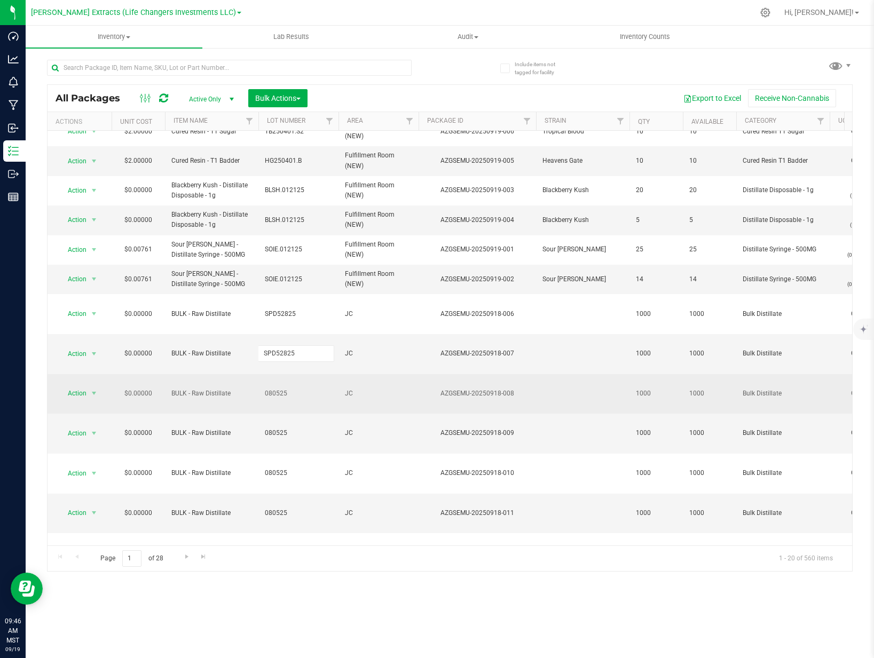
click at [276, 352] on div "All Packages Active Only Active Only Lab Samples Locked All Bulk Actions Add to…" at bounding box center [450, 327] width 806 height 487
click at [271, 389] on span "080525" at bounding box center [298, 394] width 67 height 10
type input "SPD52825"
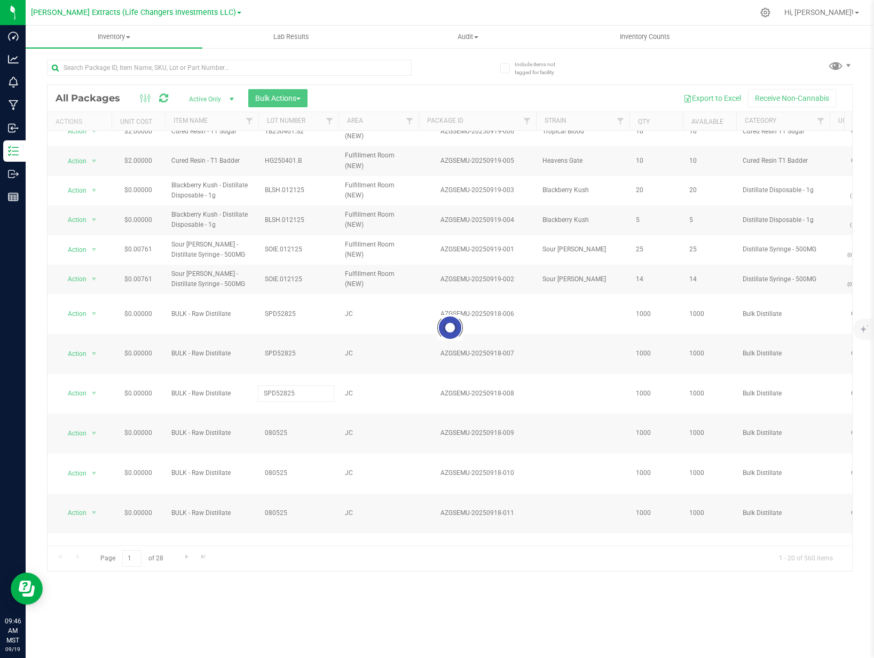
click at [279, 388] on div "Loading... All Packages Active Only Active Only Lab Samples Locked All Bulk Act…" at bounding box center [450, 327] width 806 height 487
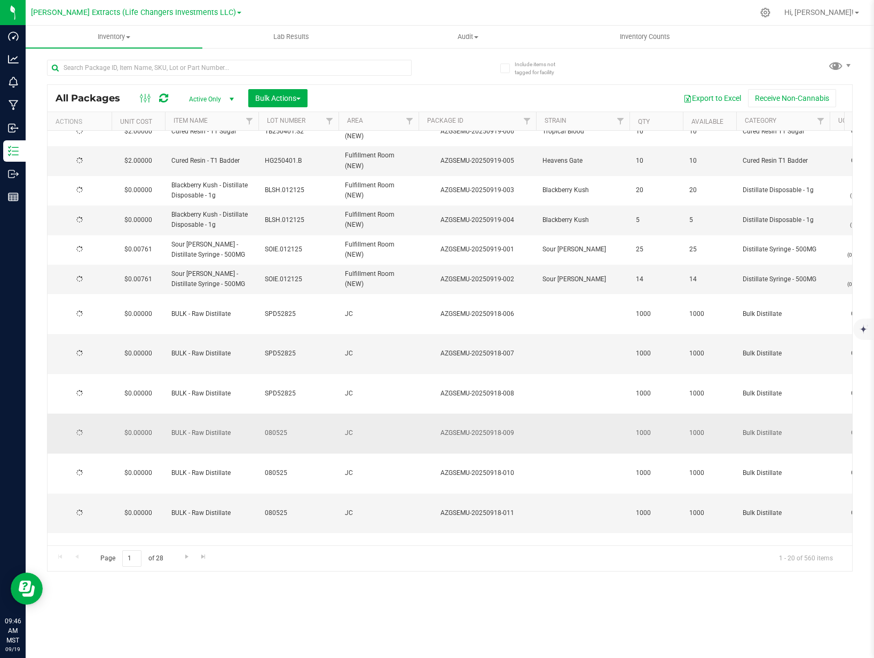
click at [277, 428] on span "080525" at bounding box center [298, 433] width 67 height 10
click at [277, 425] on input "080525" at bounding box center [296, 433] width 76 height 17
type input "SPD52825"
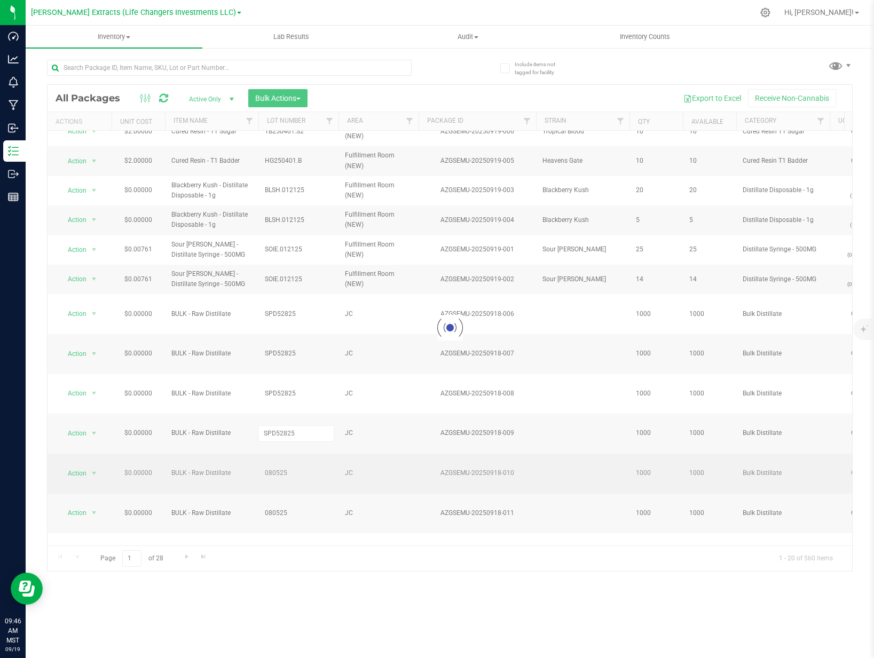
click at [279, 405] on div "Loading... All Packages Active Only Active Only Lab Samples Locked All Bulk Act…" at bounding box center [450, 327] width 806 height 487
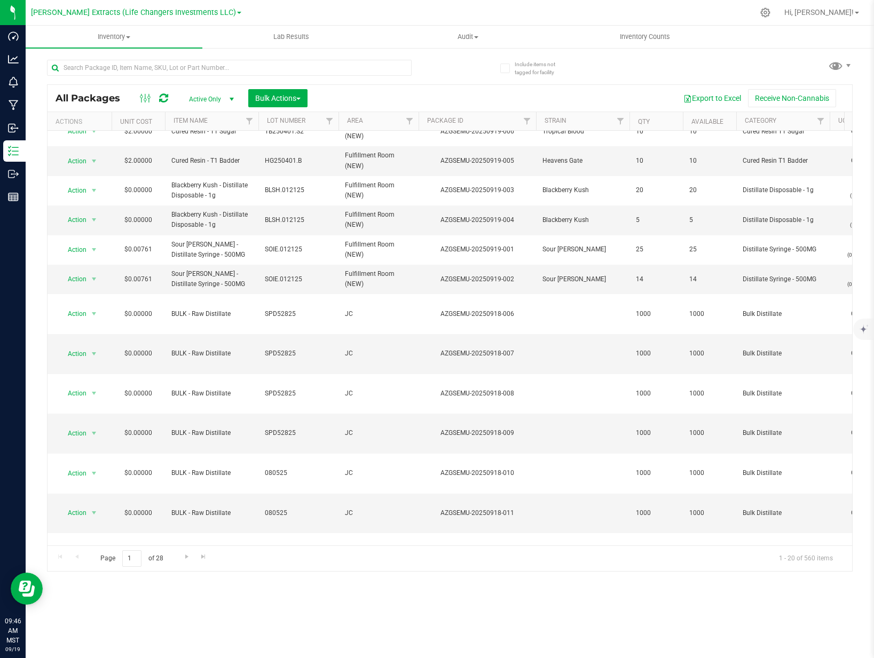
click at [274, 468] on span "080525" at bounding box center [298, 473] width 67 height 10
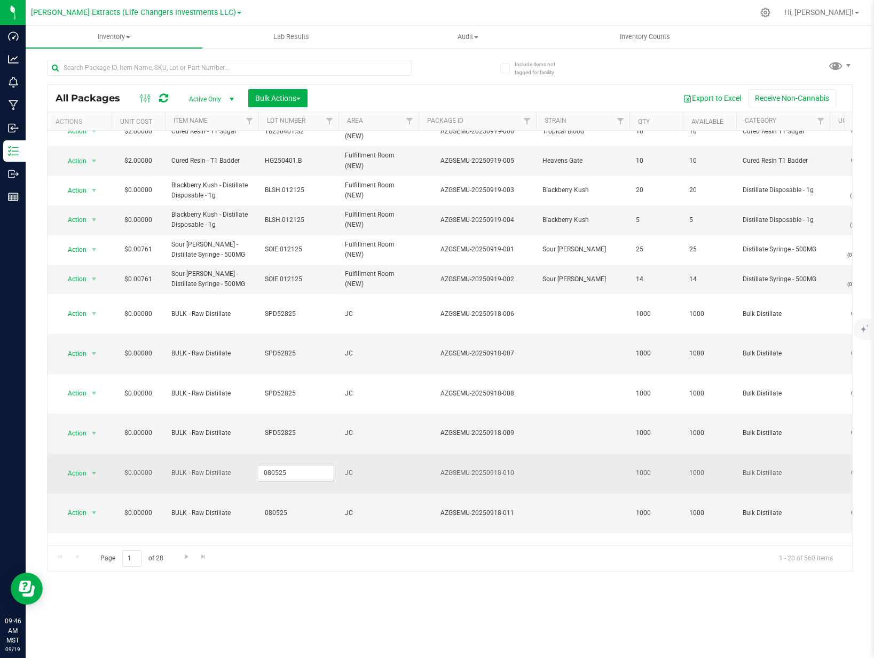
click at [274, 465] on input "080525" at bounding box center [296, 473] width 76 height 17
type input "SPD52825"
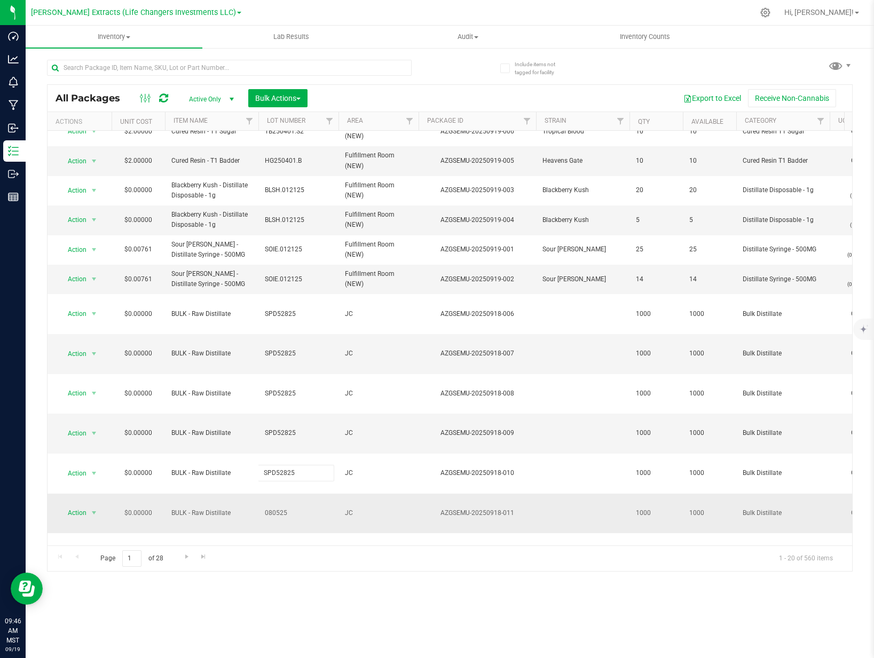
click at [278, 431] on div "All Packages Active Only Active Only Lab Samples Locked All Bulk Actions Add to…" at bounding box center [450, 327] width 806 height 487
click at [272, 508] on span "080525" at bounding box center [298, 513] width 67 height 10
click at [272, 505] on input "080525" at bounding box center [296, 513] width 76 height 17
type input "SPD52825"
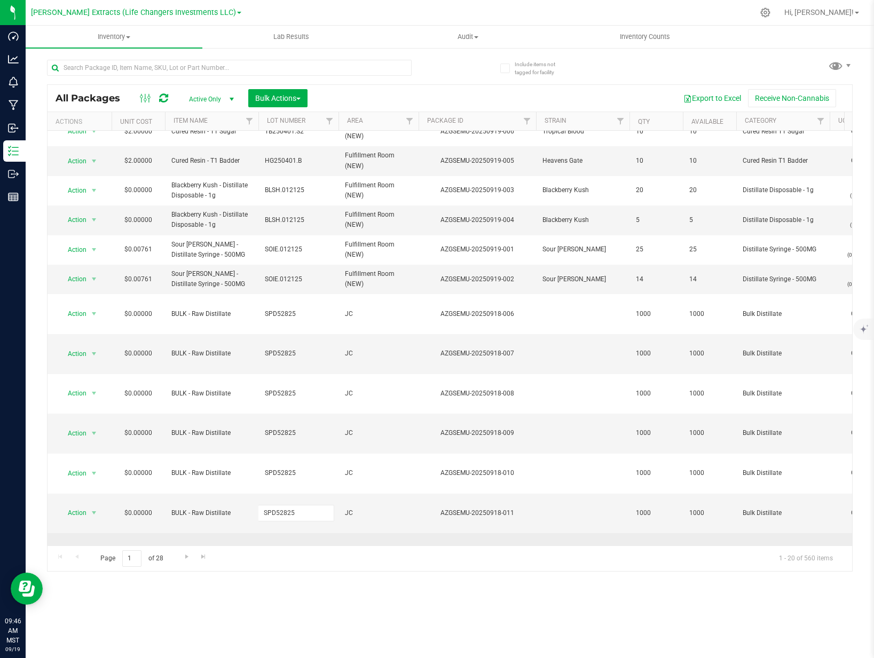
click at [275, 452] on div "All Packages Active Only Active Only Lab Samples Locked All Bulk Actions Add to…" at bounding box center [450, 327] width 806 height 487
click at [274, 548] on span "080525" at bounding box center [298, 553] width 67 height 10
type input "SPD52825"
click at [275, 477] on div "All Packages Active Only Active Only Lab Samples Locked All Bulk Actions Add to…" at bounding box center [450, 327] width 806 height 487
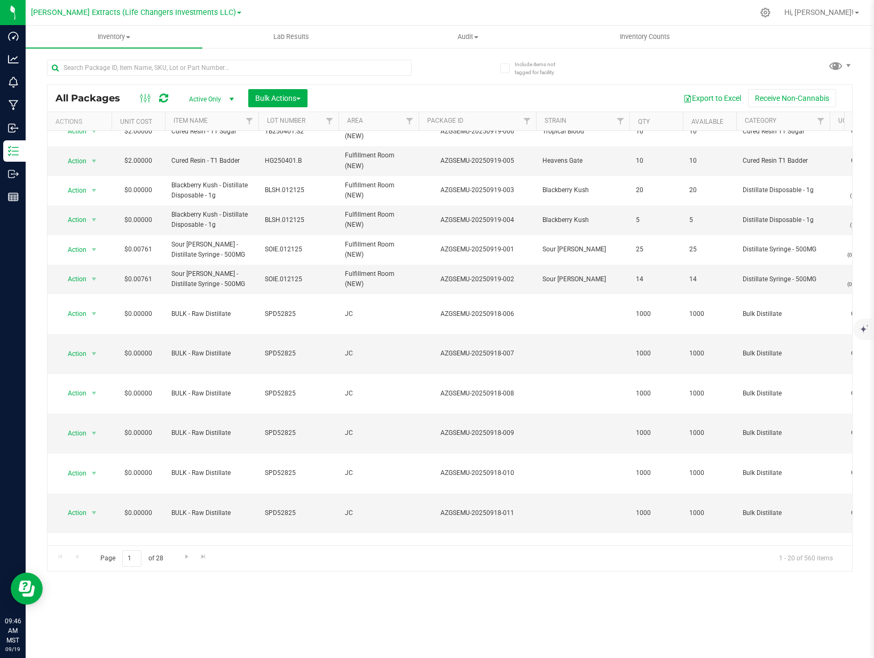
click at [273, 588] on span "080525" at bounding box center [298, 593] width 67 height 10
click at [273, 585] on input "080525" at bounding box center [296, 593] width 76 height 17
type input "SPD52825"
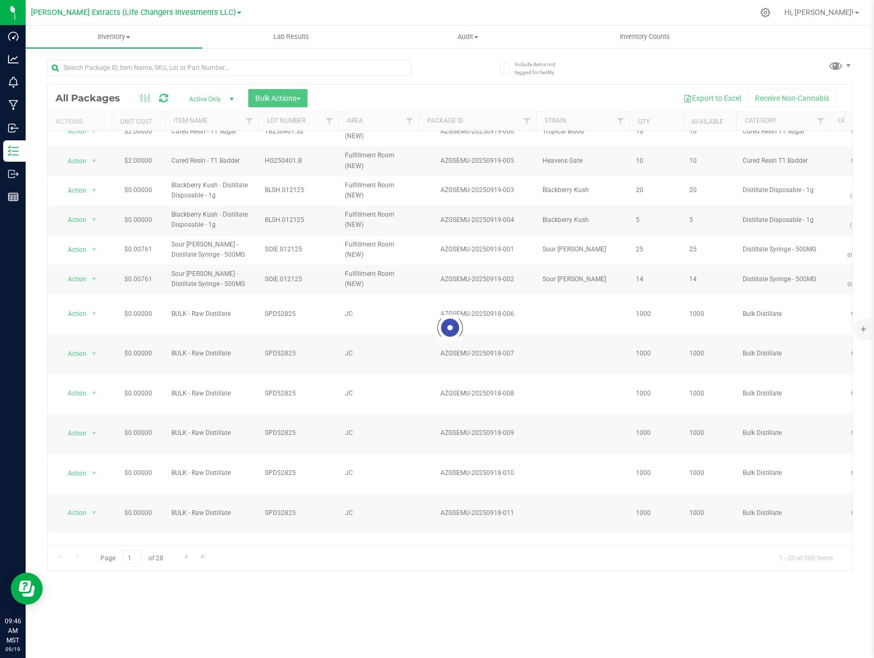
drag, startPoint x: 298, startPoint y: 507, endPoint x: 291, endPoint y: 509, distance: 6.6
click at [298, 508] on div "Loading... All Packages Active Only Active Only Lab Samples Locked All Bulk Act…" at bounding box center [450, 327] width 806 height 487
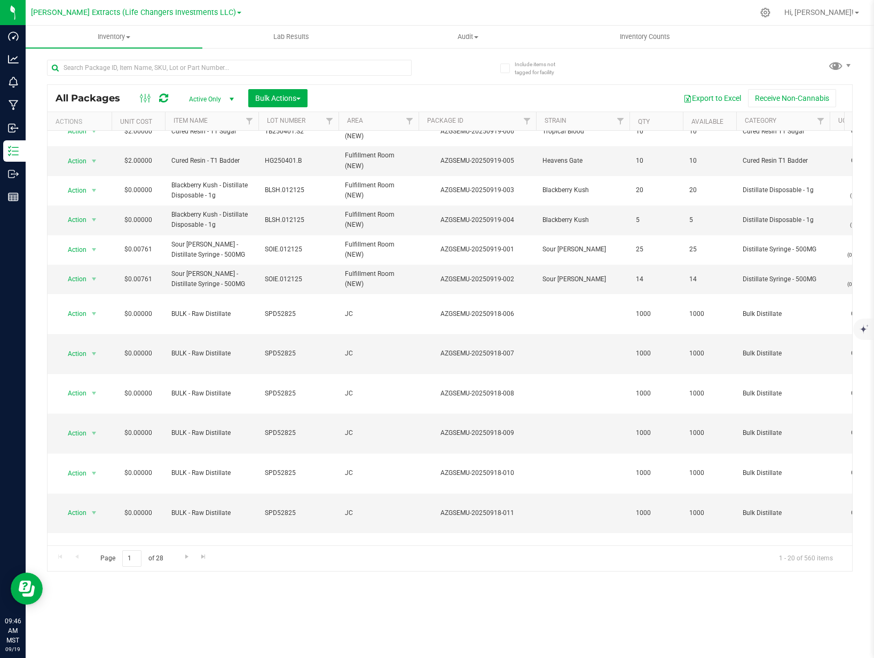
click at [277, 628] on span "080525" at bounding box center [298, 633] width 67 height 10
click at [277, 625] on input "080525" at bounding box center [296, 633] width 76 height 17
type input "SPD52825"
drag, startPoint x: 300, startPoint y: 499, endPoint x: 304, endPoint y: 484, distance: 15.5
click at [300, 625] on input "SPD52825" at bounding box center [296, 633] width 76 height 17
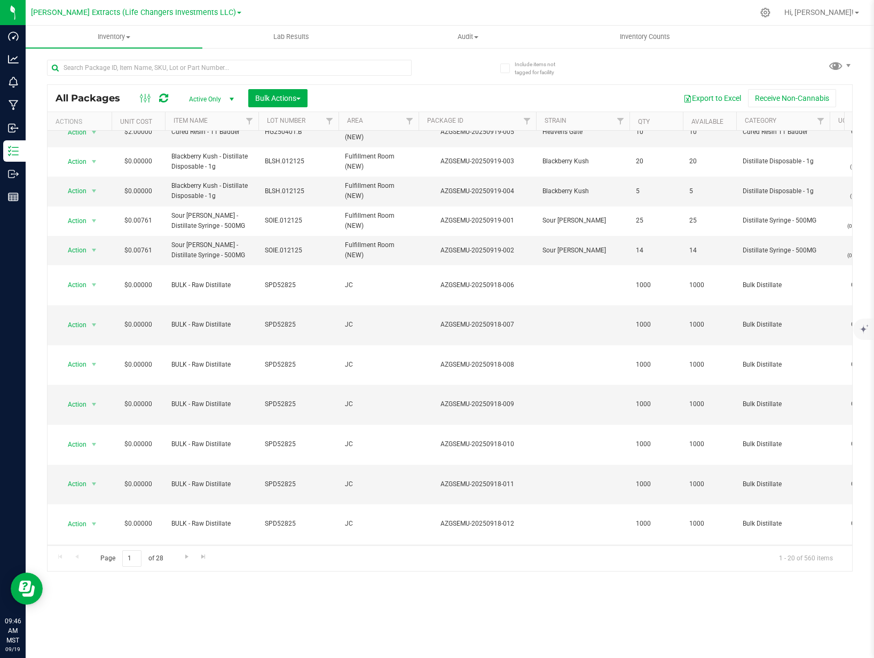
scroll to position [59, 0]
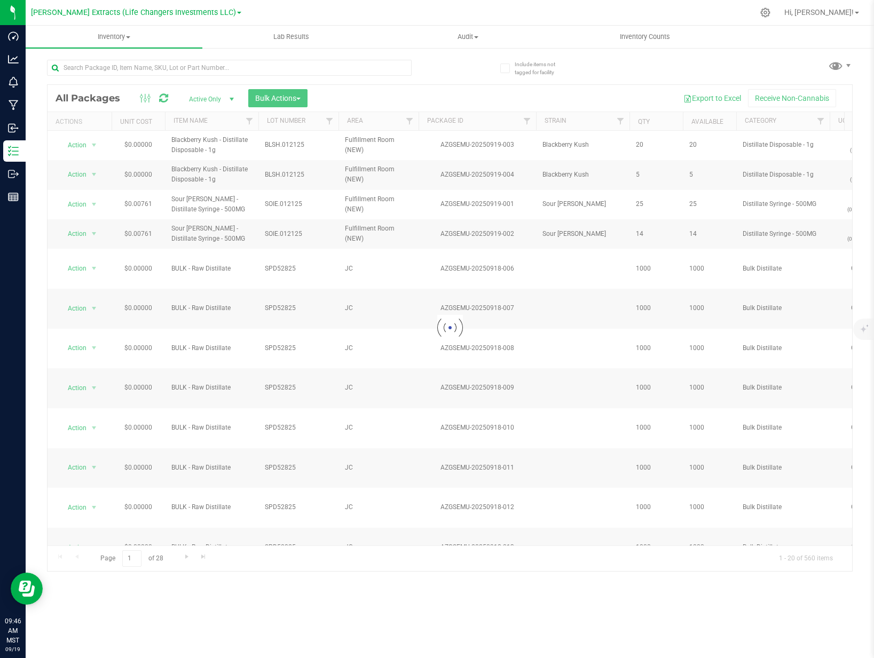
click at [310, 488] on div "Loading... All Packages Active Only Active Only Lab Samples Locked All Bulk Act…" at bounding box center [450, 327] width 806 height 487
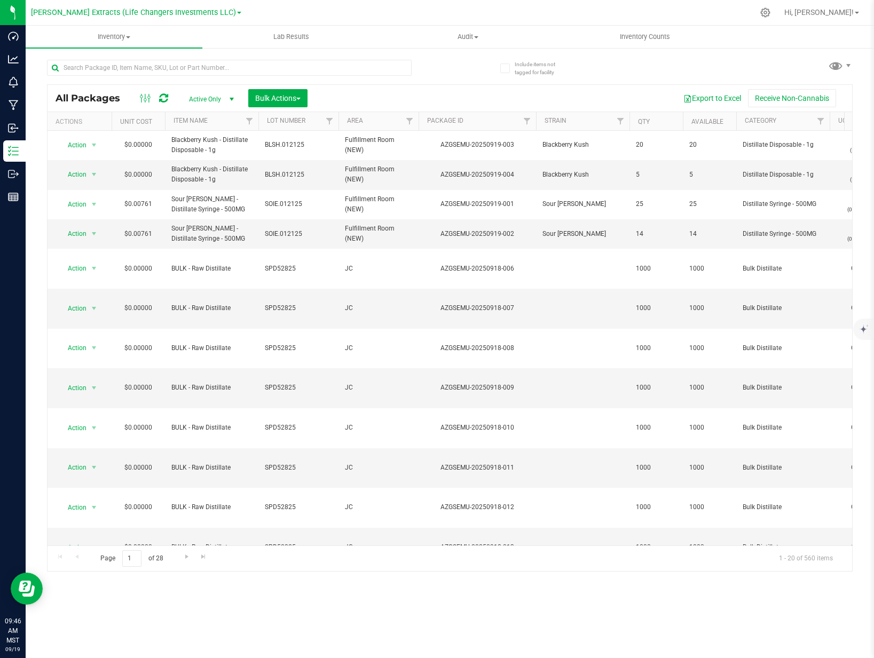
click at [278, 622] on span "080525" at bounding box center [298, 627] width 67 height 10
click at [278, 619] on input "080525" at bounding box center [296, 627] width 76 height 17
type input "SPD52825"
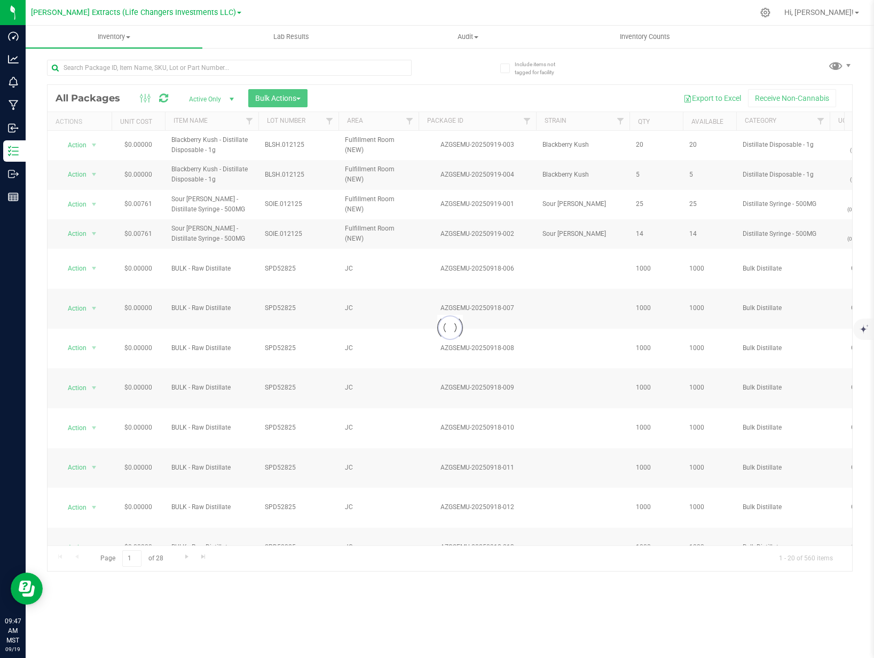
click at [297, 508] on div "Loading... All Packages Active Only Active Only Lab Samples Locked All Bulk Act…" at bounding box center [450, 327] width 806 height 487
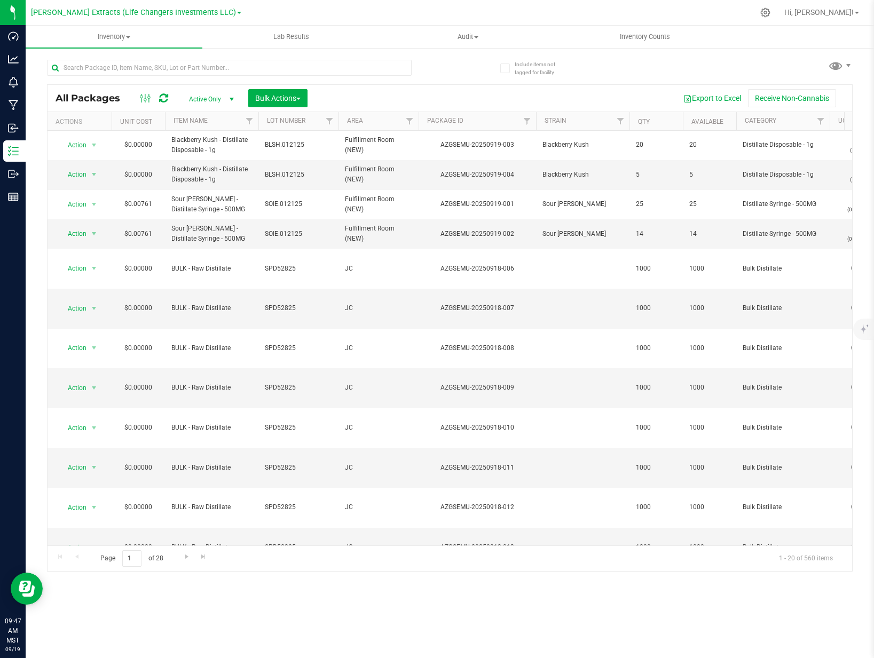
click at [281, 658] on span "080525" at bounding box center [298, 667] width 67 height 10
click at [281, 658] on input "080525" at bounding box center [296, 667] width 76 height 17
type input "SPD52825"
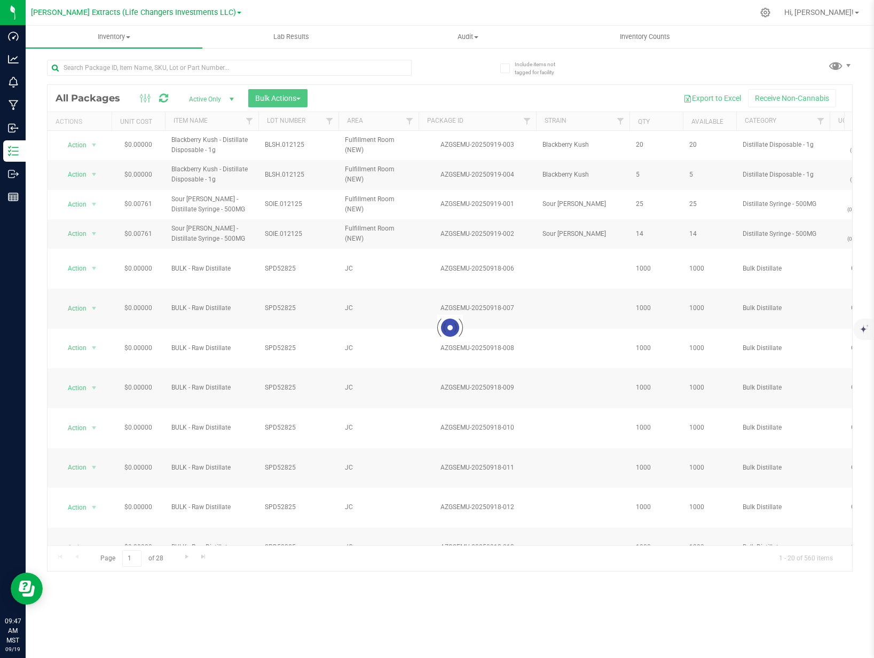
click at [345, 551] on div "Loading... All Packages Active Only Active Only Lab Samples Locked All Bulk Act…" at bounding box center [450, 327] width 806 height 487
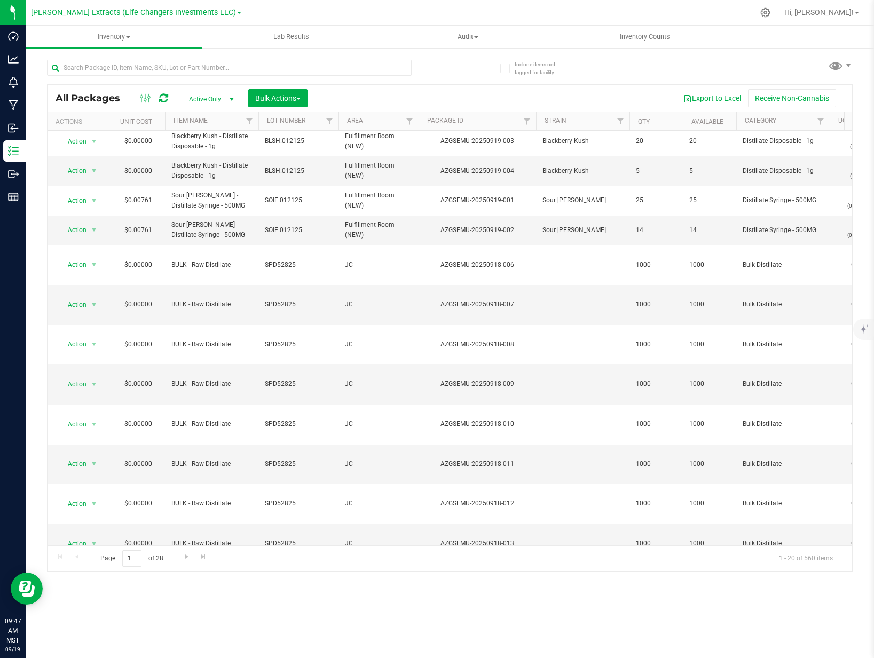
scroll to position [64, 0]
click at [289, 658] on span "SPD52825" at bounding box center [298, 663] width 67 height 10
click at [289, 655] on input "SPD52825" at bounding box center [296, 663] width 76 height 17
type input "080525"
click at [357, 579] on div "Inventory All packages All inventory Waste log Create inventory Lab Results Aud…" at bounding box center [450, 342] width 848 height 633
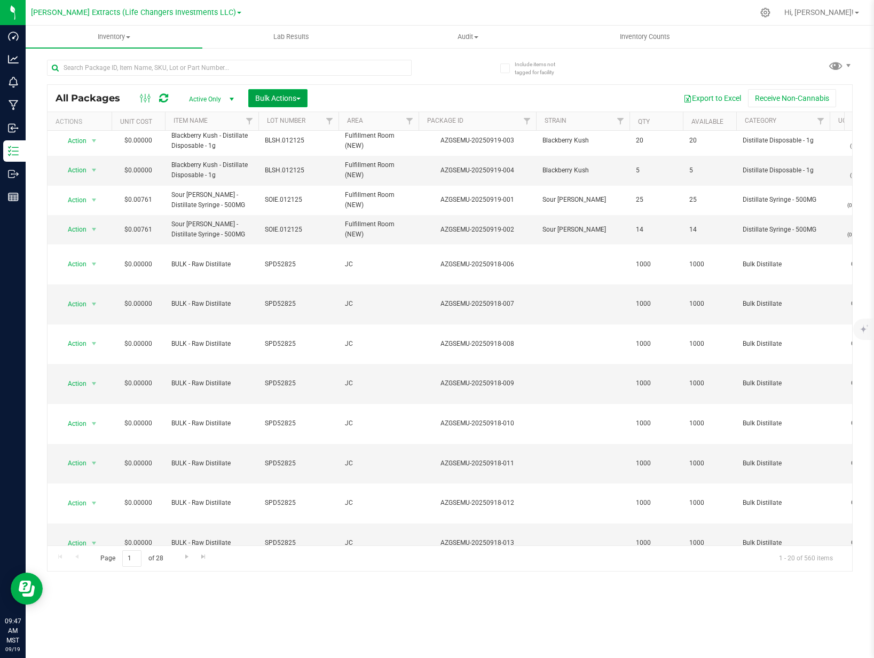
click at [274, 103] on button "Bulk Actions" at bounding box center [277, 98] width 59 height 18
click at [287, 218] on span "Print package labels" at bounding box center [287, 220] width 64 height 9
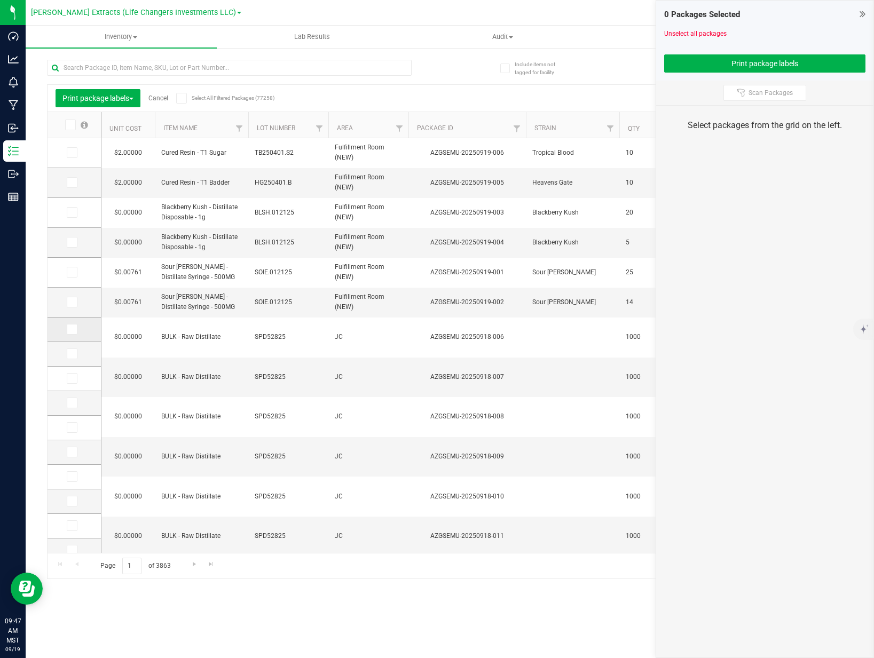
click at [69, 329] on icon at bounding box center [71, 329] width 7 height 0
click at [0, 0] on input "checkbox" at bounding box center [0, 0] width 0 height 0
click at [75, 356] on span at bounding box center [72, 354] width 11 height 11
click at [0, 0] on input "checkbox" at bounding box center [0, 0] width 0 height 0
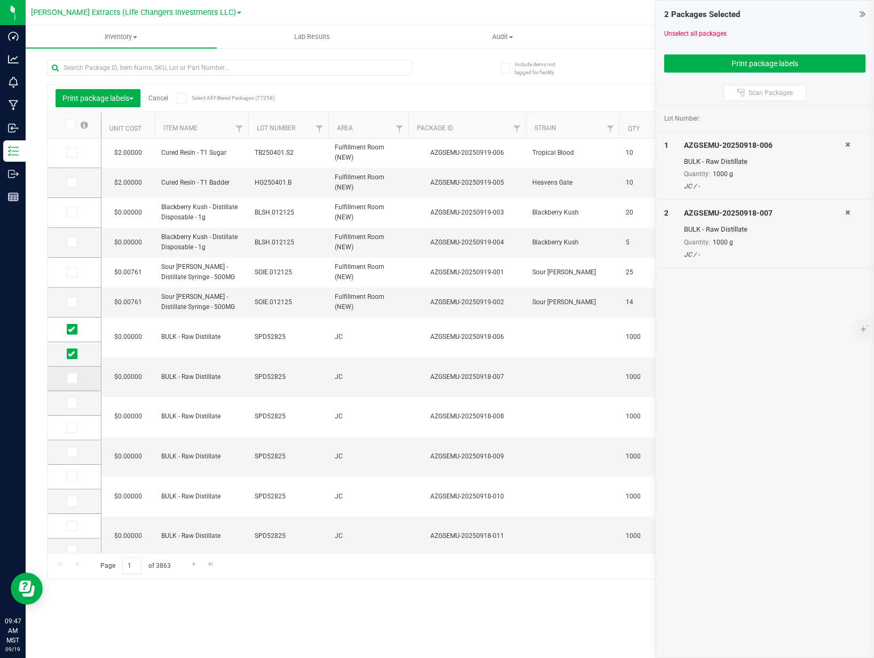
click at [72, 379] on icon at bounding box center [71, 379] width 7 height 0
click at [0, 0] on input "checkbox" at bounding box center [0, 0] width 0 height 0
click at [75, 407] on span at bounding box center [72, 403] width 11 height 11
click at [0, 0] on input "checkbox" at bounding box center [0, 0] width 0 height 0
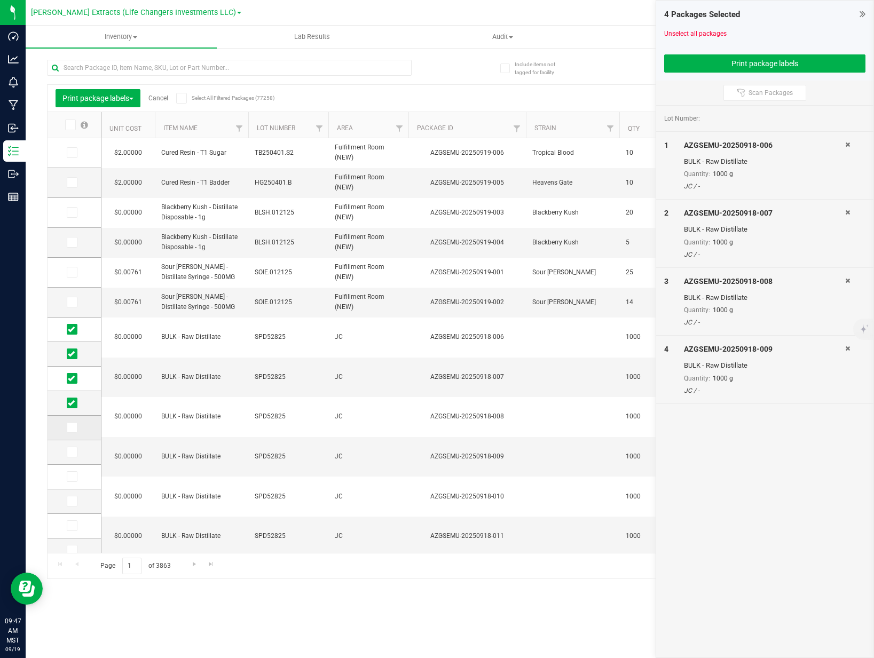
click at [70, 428] on icon at bounding box center [71, 428] width 7 height 0
click at [0, 0] on input "checkbox" at bounding box center [0, 0] width 0 height 0
click at [71, 452] on icon at bounding box center [71, 452] width 7 height 0
click at [0, 0] on input "checkbox" at bounding box center [0, 0] width 0 height 0
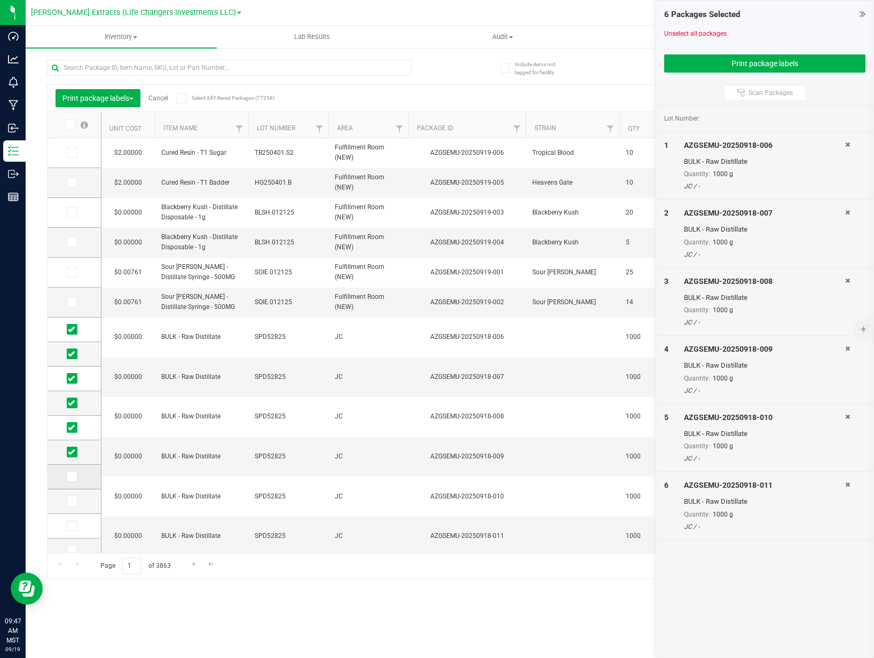
click at [73, 477] on icon at bounding box center [71, 477] width 7 height 0
click at [0, 0] on input "checkbox" at bounding box center [0, 0] width 0 height 0
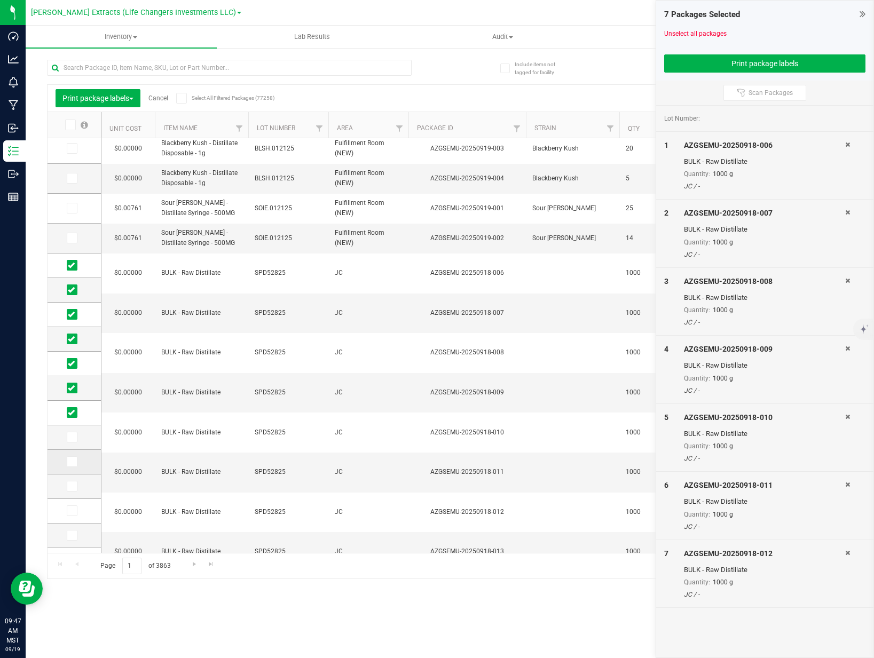
drag, startPoint x: 68, startPoint y: 438, endPoint x: 70, endPoint y: 456, distance: 18.8
click at [68, 437] on icon at bounding box center [71, 437] width 7 height 0
click at [0, 0] on input "checkbox" at bounding box center [0, 0] width 0 height 0
click at [70, 462] on icon at bounding box center [71, 462] width 7 height 0
click at [0, 0] on input "checkbox" at bounding box center [0, 0] width 0 height 0
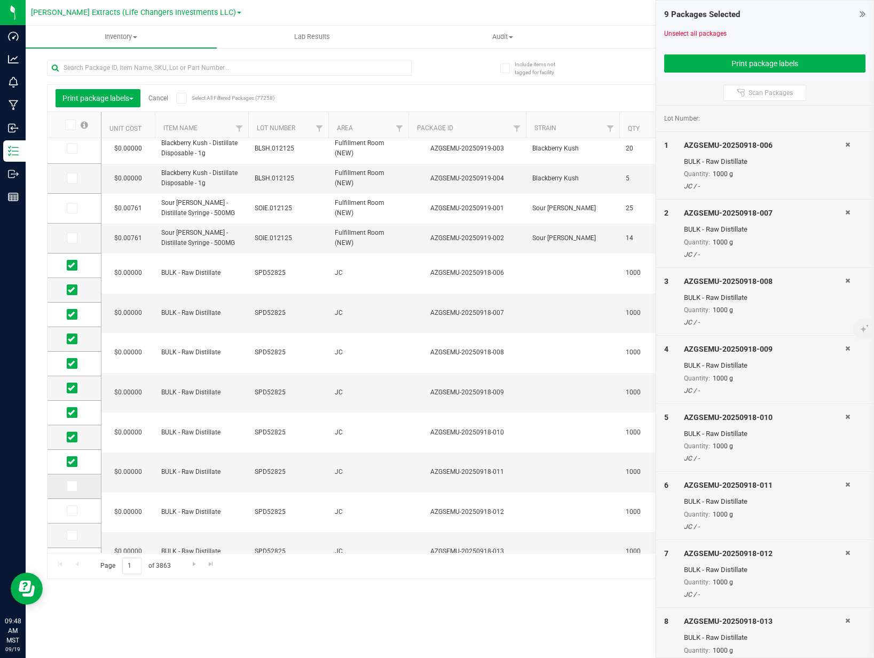
click at [72, 493] on td at bounding box center [74, 487] width 53 height 25
click at [72, 486] on icon at bounding box center [71, 486] width 7 height 0
click at [0, 0] on input "checkbox" at bounding box center [0, 0] width 0 height 0
click at [794, 62] on button "Print package labels" at bounding box center [764, 63] width 201 height 18
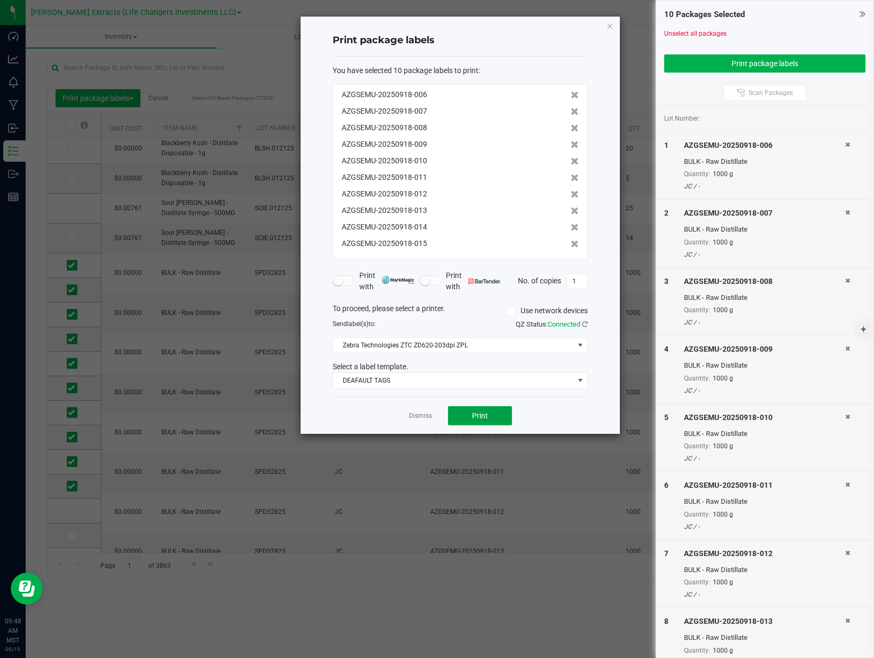
click at [485, 419] on span "Print" at bounding box center [480, 416] width 16 height 9
click at [417, 417] on link "Dismiss" at bounding box center [420, 416] width 23 height 9
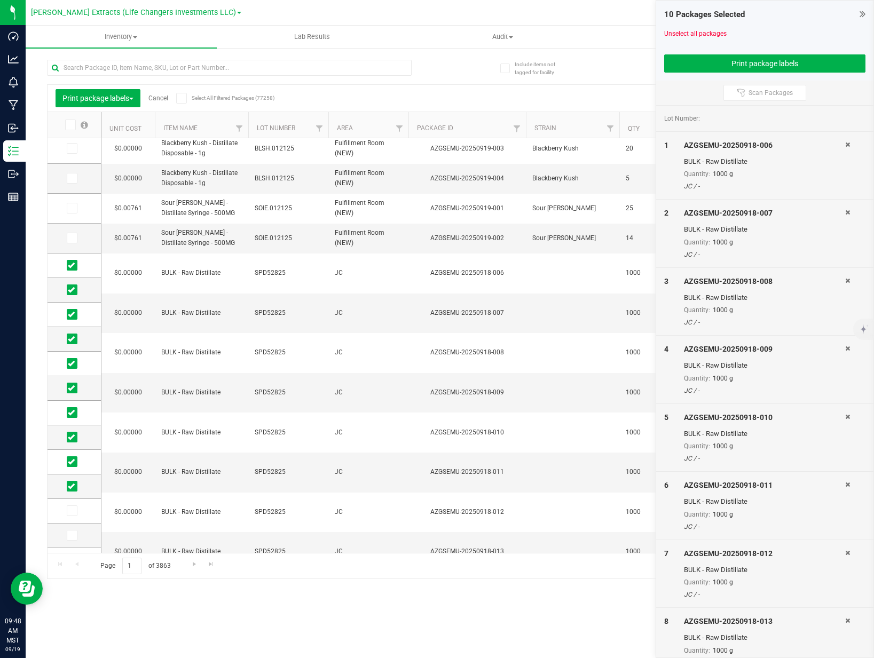
click at [164, 99] on link "Cancel" at bounding box center [158, 97] width 20 height 7
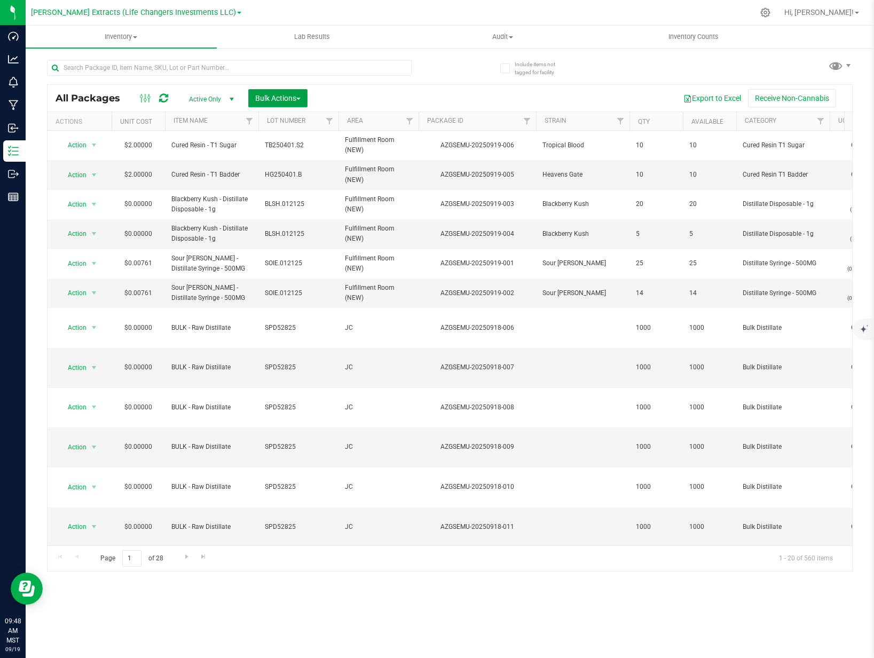
click at [281, 98] on span "Bulk Actions" at bounding box center [277, 98] width 45 height 9
click at [287, 138] on span "Add to outbound order" at bounding box center [291, 141] width 73 height 9
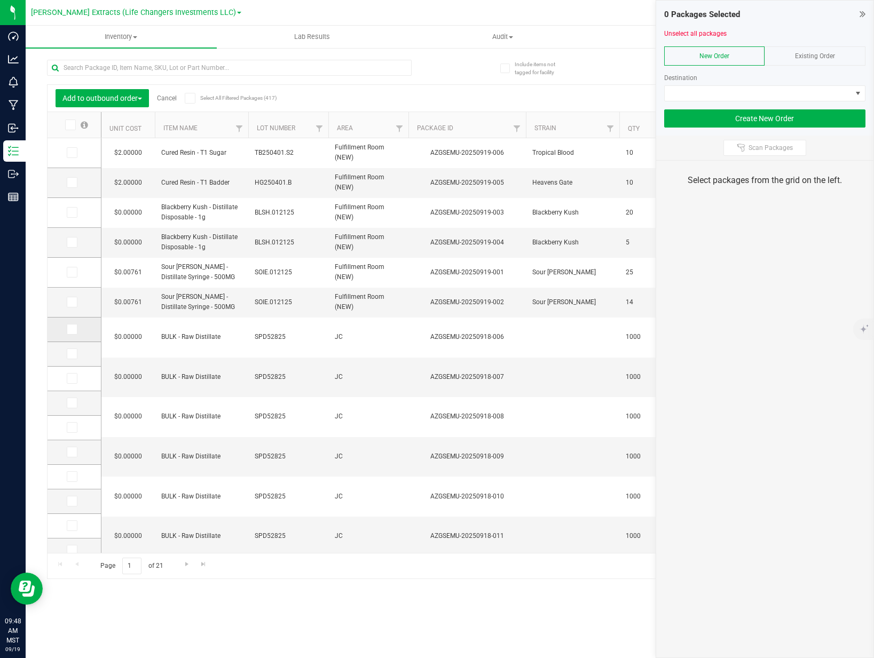
click at [71, 329] on icon at bounding box center [71, 329] width 7 height 0
click at [0, 0] on input "checkbox" at bounding box center [0, 0] width 0 height 0
drag, startPoint x: 71, startPoint y: 353, endPoint x: 68, endPoint y: 374, distance: 21.1
click at [71, 354] on icon at bounding box center [71, 354] width 7 height 0
click at [0, 0] on input "checkbox" at bounding box center [0, 0] width 0 height 0
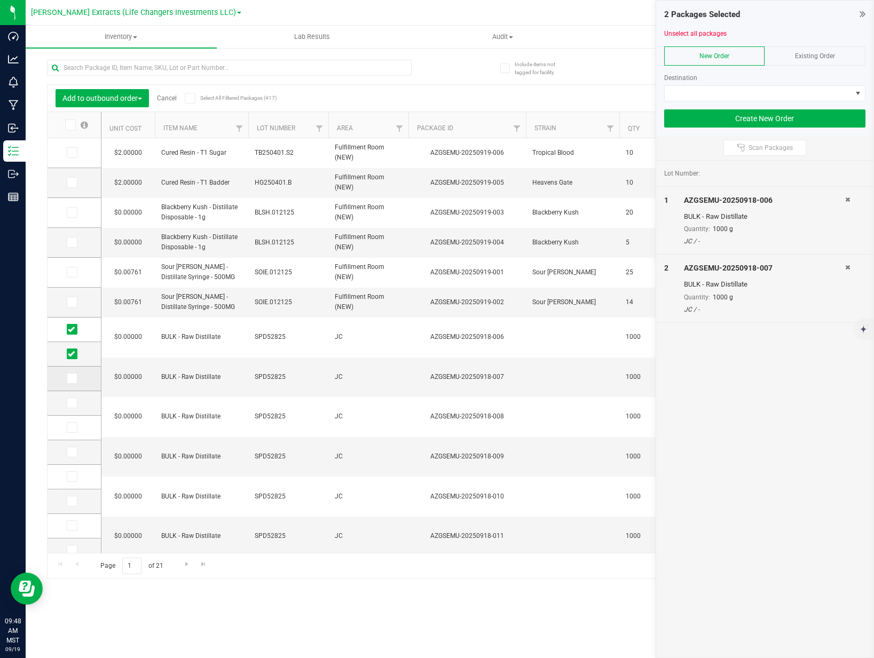
click at [70, 379] on icon at bounding box center [71, 379] width 7 height 0
click at [0, 0] on input "checkbox" at bounding box center [0, 0] width 0 height 0
click at [72, 403] on icon at bounding box center [71, 403] width 7 height 0
click at [0, 0] on input "checkbox" at bounding box center [0, 0] width 0 height 0
drag, startPoint x: 73, startPoint y: 428, endPoint x: 67, endPoint y: 441, distance: 14.6
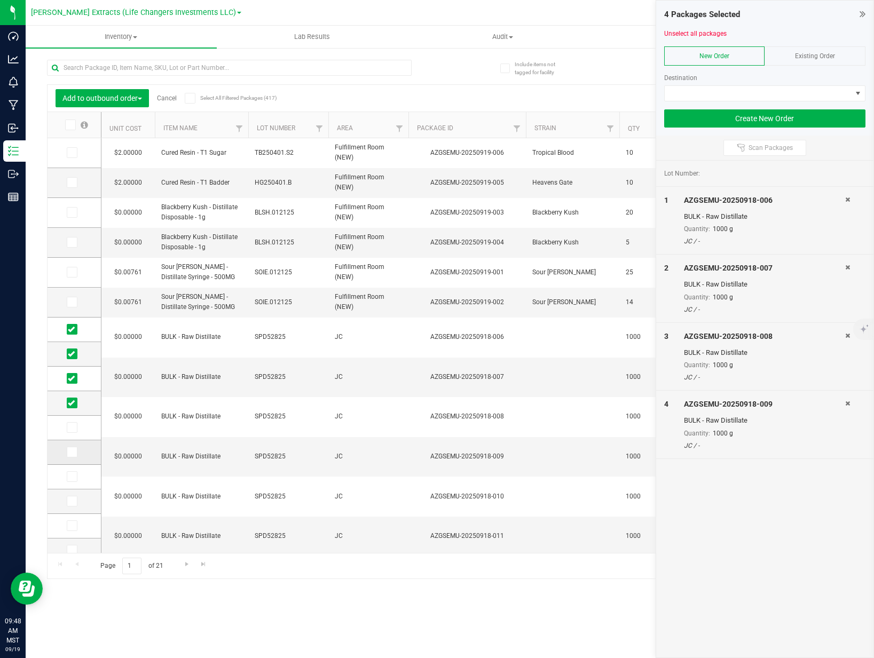
click at [72, 428] on icon at bounding box center [71, 428] width 7 height 0
click at [0, 0] on input "checkbox" at bounding box center [0, 0] width 0 height 0
click at [70, 452] on icon at bounding box center [71, 452] width 7 height 0
click at [0, 0] on input "checkbox" at bounding box center [0, 0] width 0 height 0
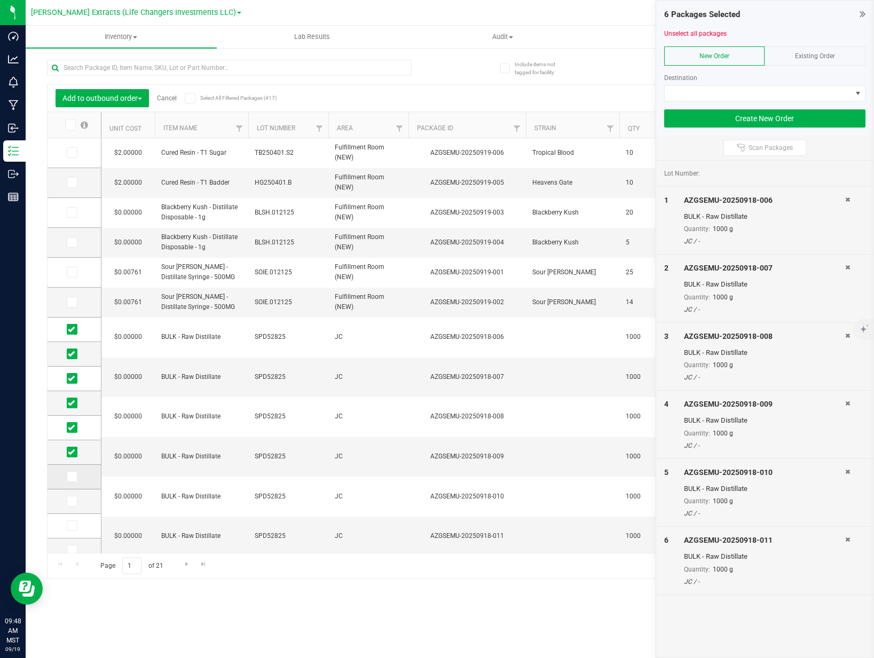
click at [74, 477] on icon at bounding box center [71, 477] width 7 height 0
click at [0, 0] on input "checkbox" at bounding box center [0, 0] width 0 height 0
click at [70, 501] on icon at bounding box center [71, 501] width 7 height 0
click at [0, 0] on input "checkbox" at bounding box center [0, 0] width 0 height 0
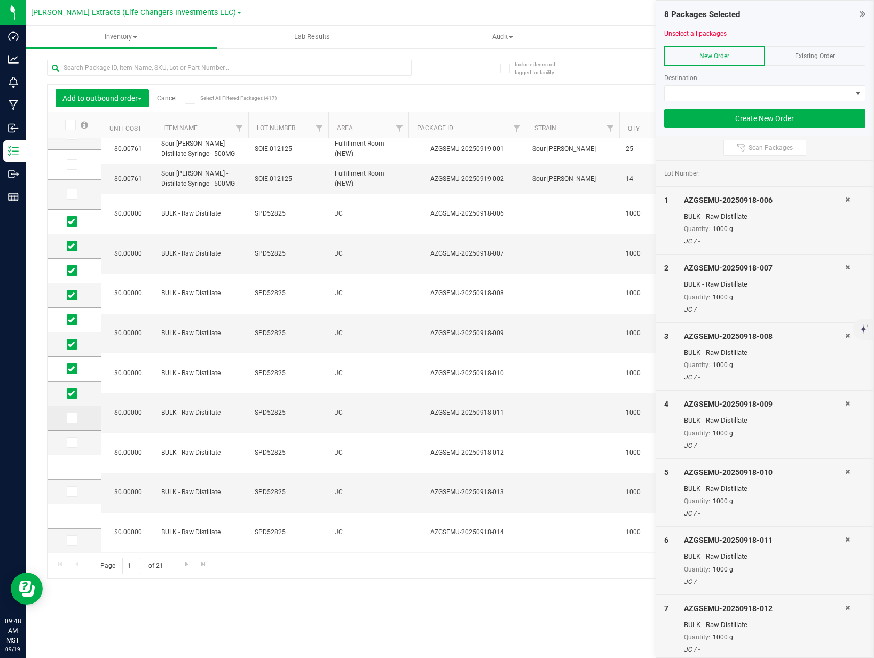
drag, startPoint x: 74, startPoint y: 421, endPoint x: 74, endPoint y: 426, distance: 5.4
click at [74, 418] on icon at bounding box center [71, 418] width 7 height 0
click at [0, 0] on input "checkbox" at bounding box center [0, 0] width 0 height 0
click at [73, 443] on icon at bounding box center [71, 443] width 7 height 0
click at [0, 0] on input "checkbox" at bounding box center [0, 0] width 0 height 0
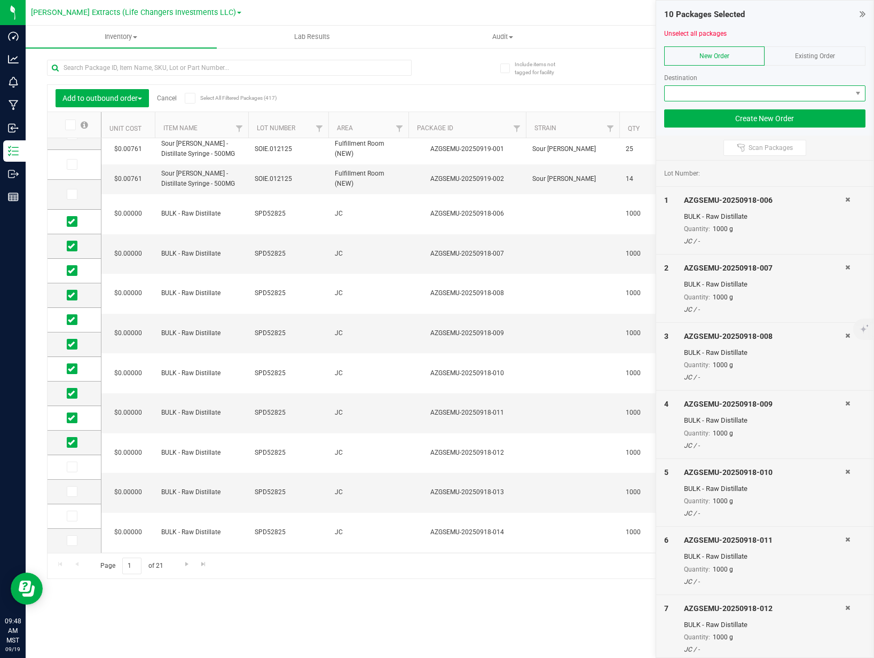
click at [755, 94] on span at bounding box center [758, 93] width 187 height 15
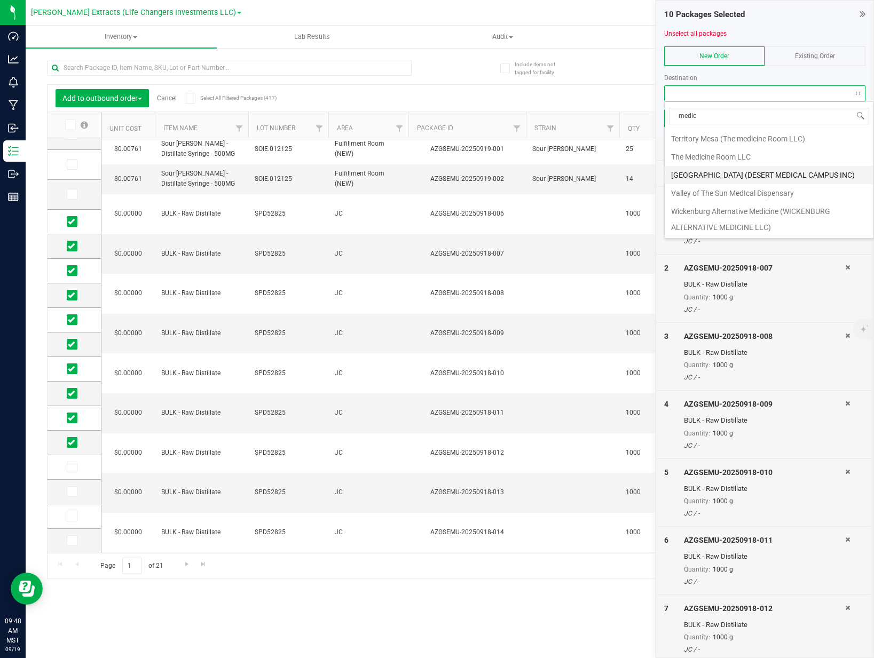
scroll to position [0, 0]
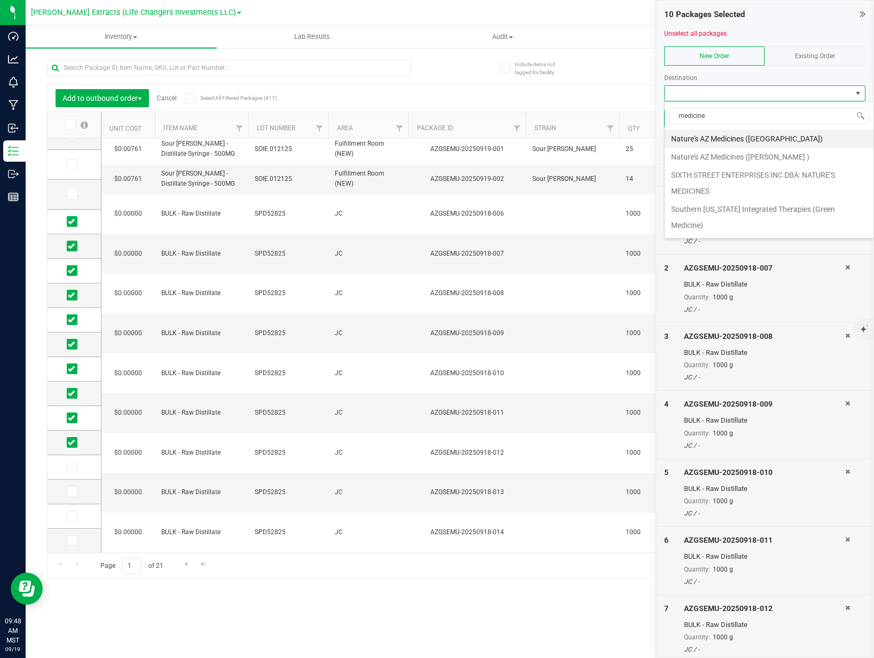
type input "medicine r"
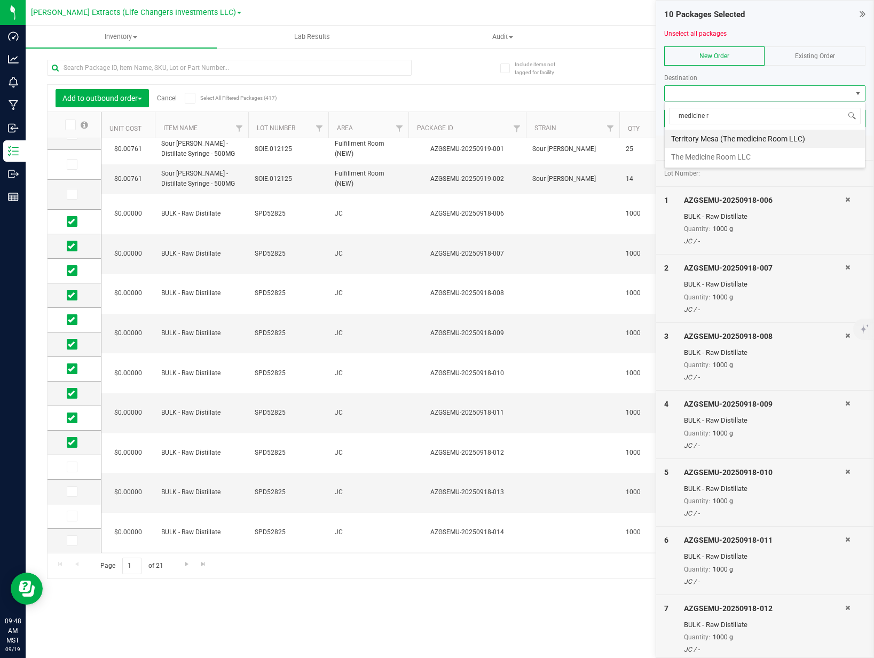
drag, startPoint x: 739, startPoint y: 163, endPoint x: 739, endPoint y: 156, distance: 7.0
click at [739, 163] on li "The Medicine Room LLC" at bounding box center [765, 157] width 200 height 18
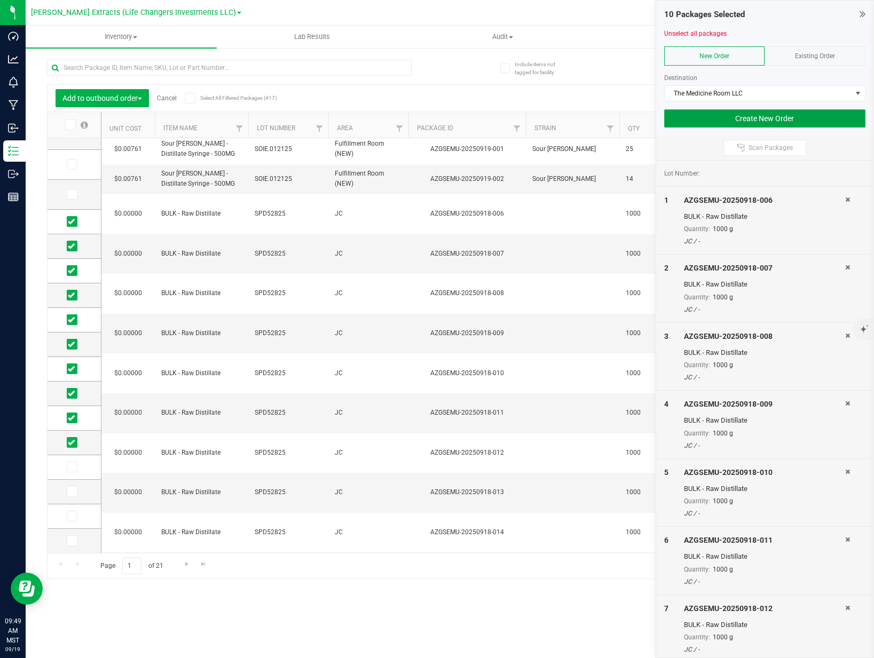
click at [794, 121] on button "Create New Order" at bounding box center [764, 118] width 201 height 18
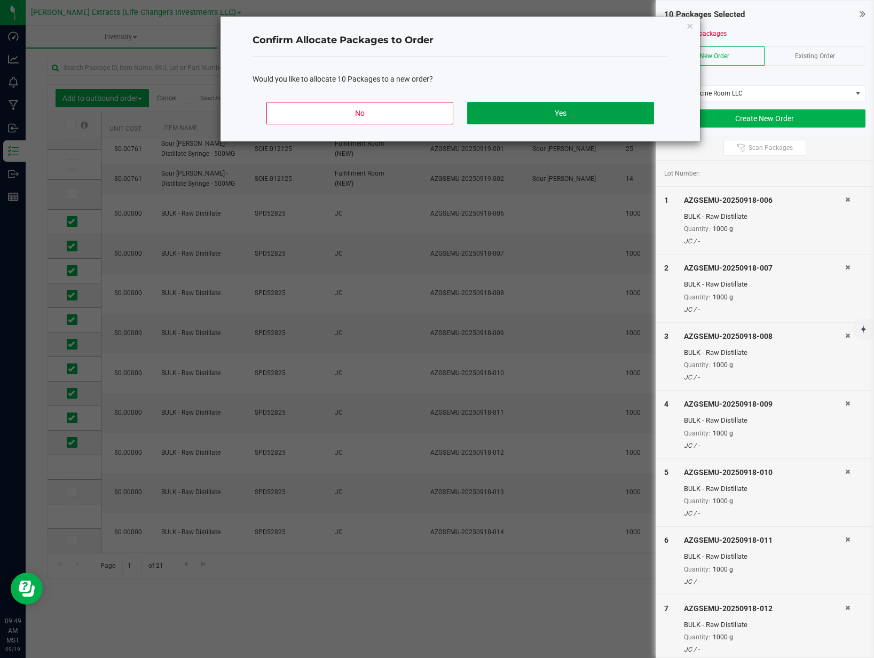
click at [565, 115] on button "Yes" at bounding box center [560, 113] width 187 height 22
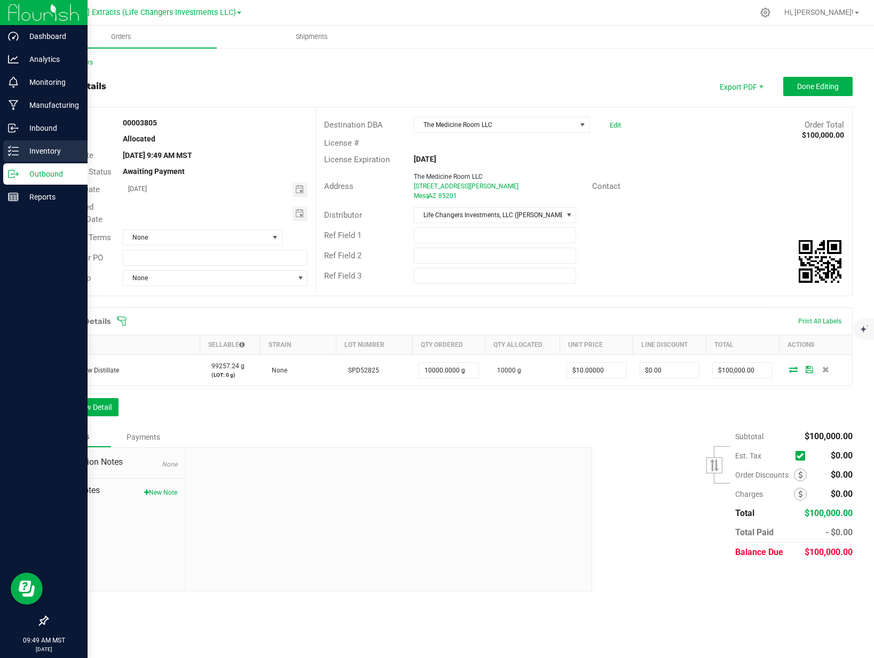
click at [45, 156] on p "Inventory" at bounding box center [51, 151] width 64 height 13
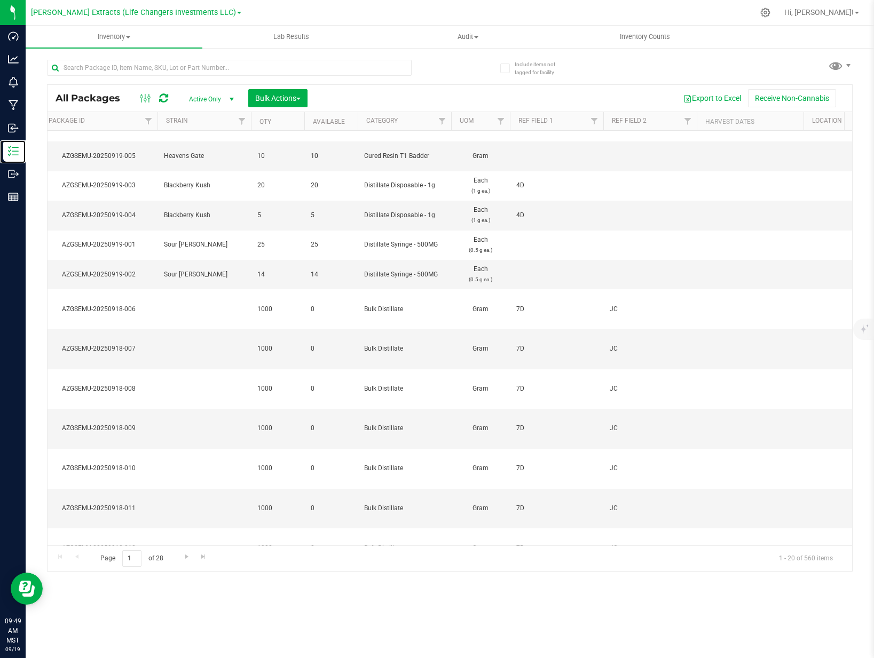
scroll to position [0, 396]
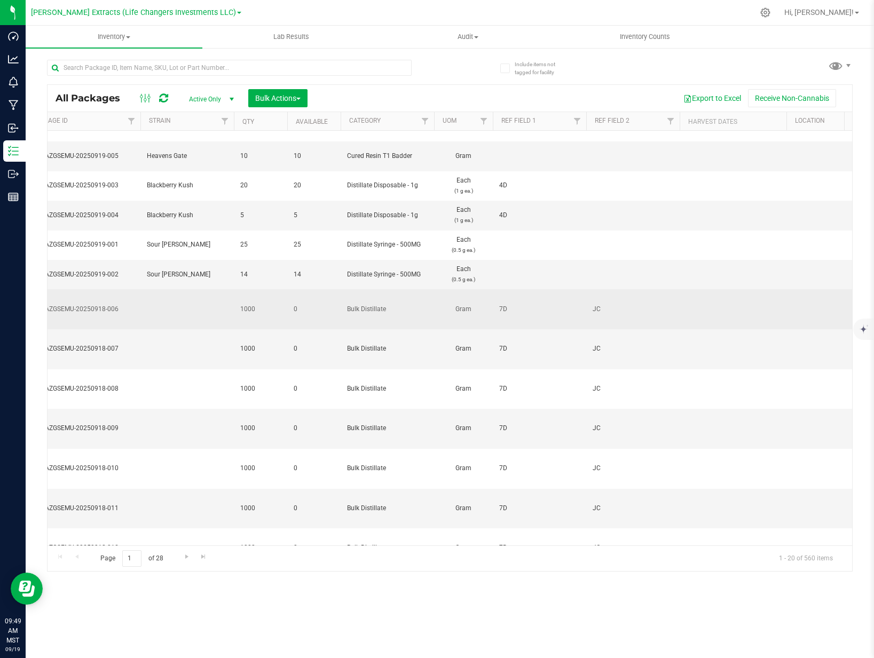
click at [508, 308] on span "7D" at bounding box center [539, 309] width 81 height 10
click at [508, 302] on input "7D" at bounding box center [537, 309] width 90 height 17
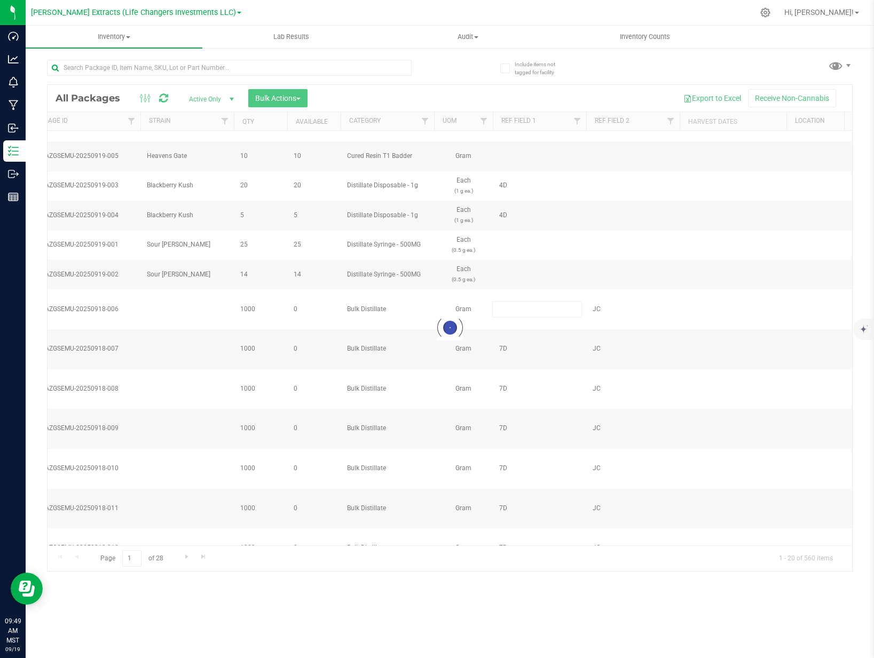
click at [527, 330] on div "Loading... All Packages Active Only Active Only Lab Samples Locked All Bulk Act…" at bounding box center [450, 327] width 806 height 487
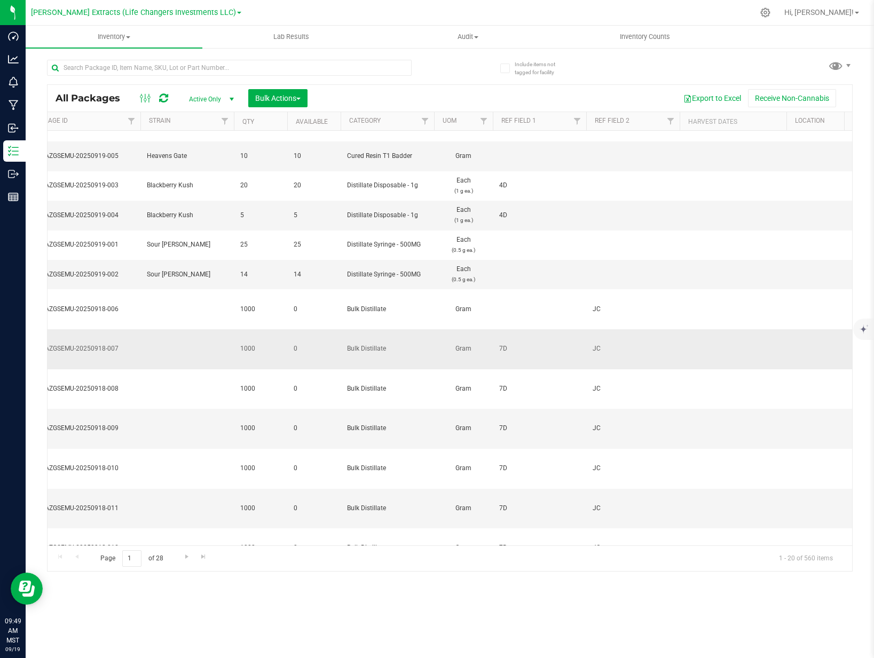
click at [511, 344] on span "7D" at bounding box center [539, 349] width 81 height 10
click at [507, 341] on input "7D" at bounding box center [537, 349] width 90 height 17
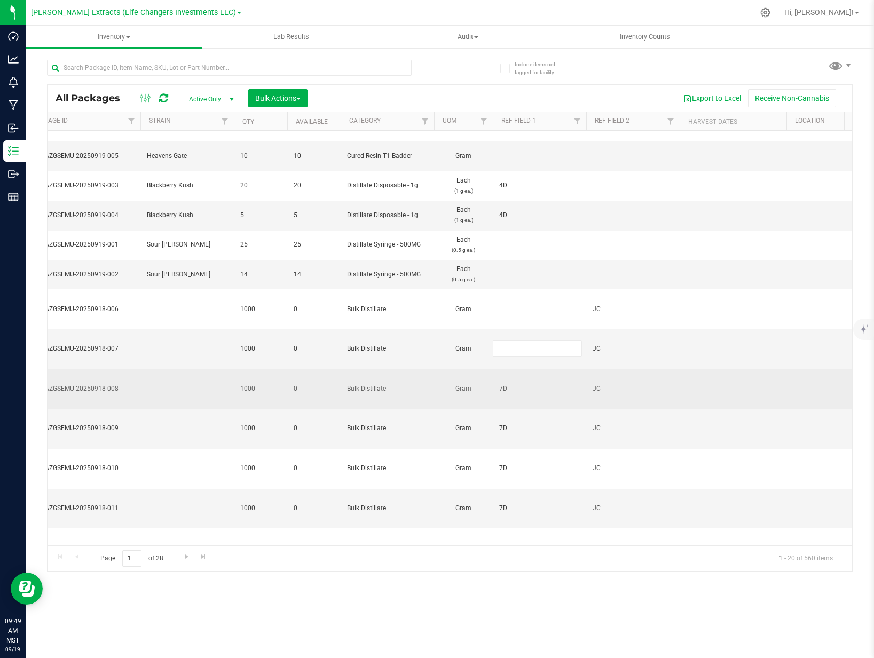
click at [519, 373] on div "All Packages Active Only Active Only Lab Samples Locked All Bulk Actions Add to…" at bounding box center [450, 327] width 806 height 487
click at [506, 384] on span "7D" at bounding box center [539, 389] width 81 height 10
click at [506, 381] on input "7D" at bounding box center [537, 389] width 90 height 17
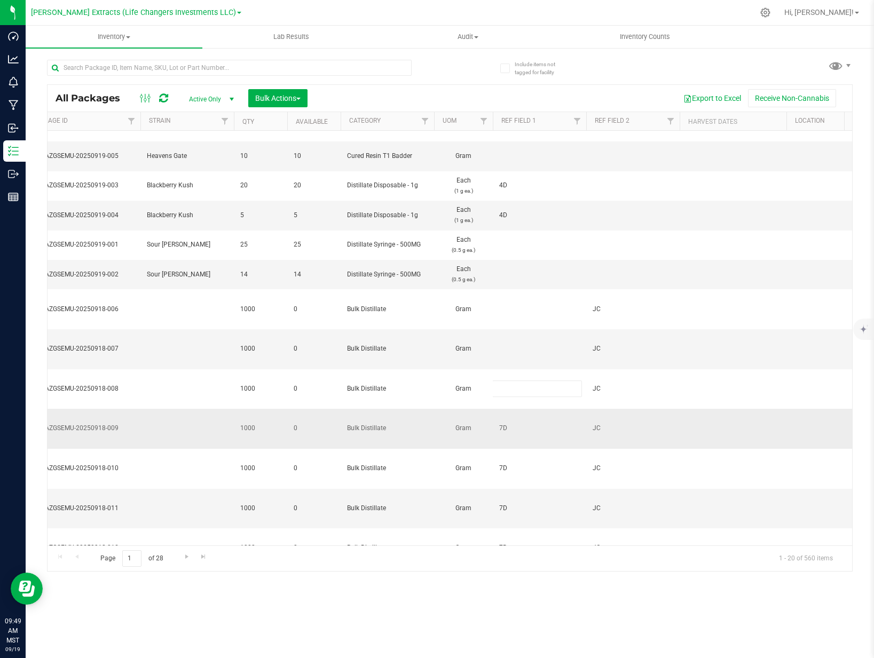
click at [506, 398] on div "All Packages Active Only Active Only Lab Samples Locked All Bulk Actions Add to…" at bounding box center [450, 327] width 806 height 487
click at [506, 423] on span "7D" at bounding box center [539, 428] width 81 height 10
click at [506, 421] on input "7D" at bounding box center [537, 429] width 90 height 17
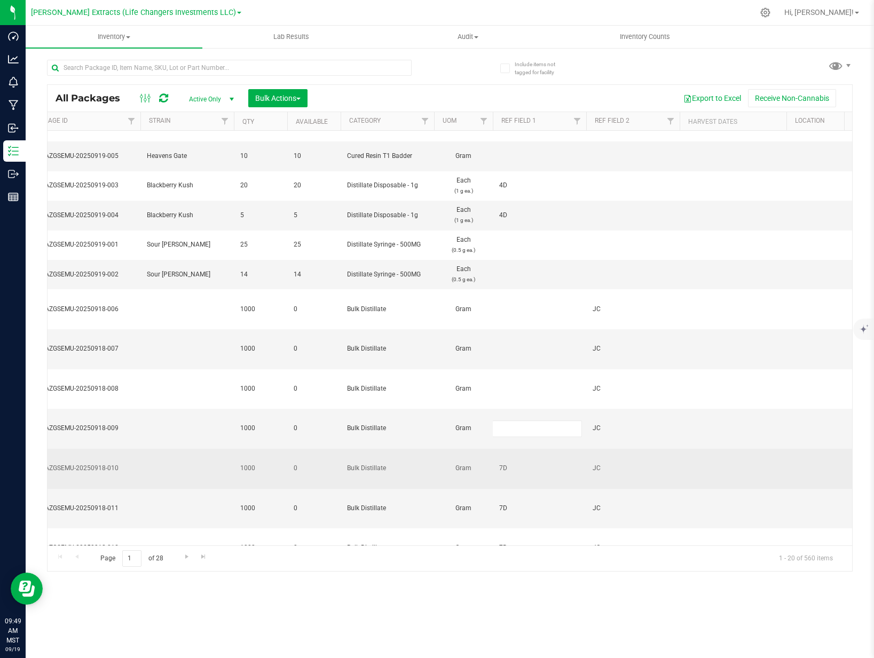
click at [510, 432] on div "All Packages Active Only Active Only Lab Samples Locked All Bulk Actions Add to…" at bounding box center [450, 327] width 806 height 487
click at [507, 463] on span "7D" at bounding box center [539, 468] width 81 height 10
click at [507, 460] on input "7D" at bounding box center [537, 468] width 90 height 17
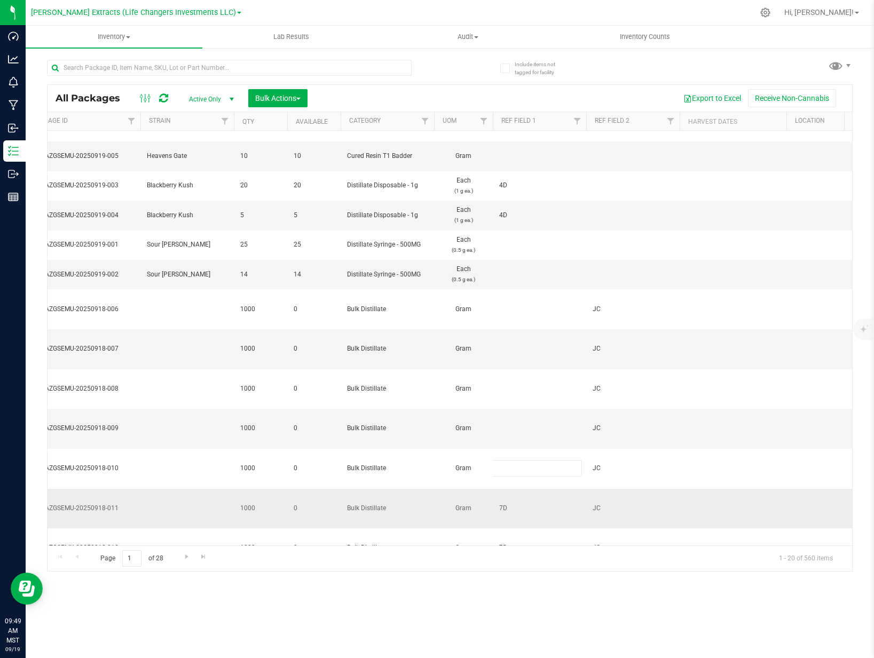
click at [508, 447] on div "All Packages Active Only Active Only Lab Samples Locked All Bulk Actions Add to…" at bounding box center [450, 327] width 806 height 487
click at [508, 503] on span "7D" at bounding box center [539, 508] width 81 height 10
click at [508, 500] on input "7D" at bounding box center [537, 508] width 90 height 17
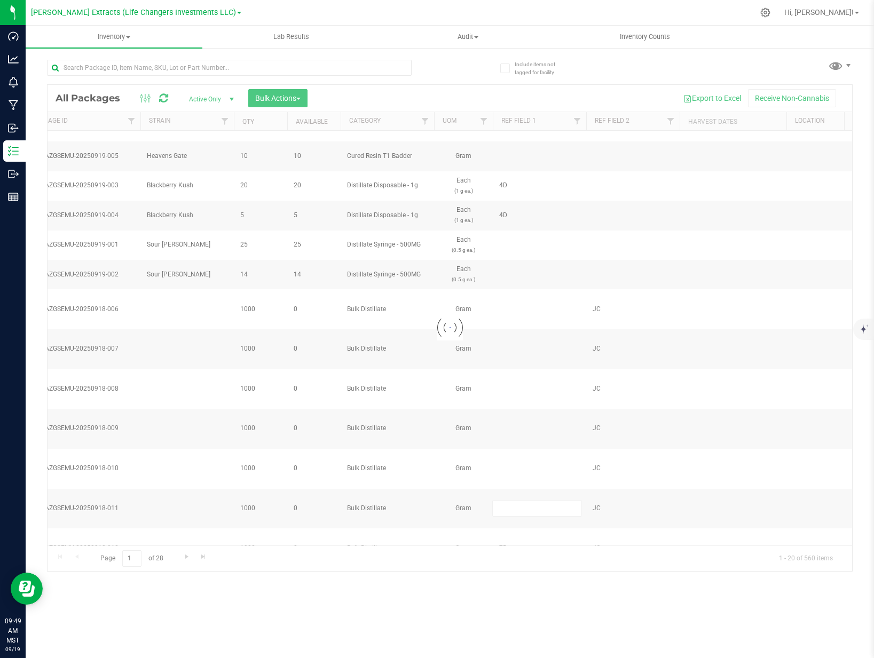
click at [560, 433] on div "Loading... All Packages Active Only Active Only Lab Samples Locked All Bulk Act…" at bounding box center [450, 327] width 806 height 487
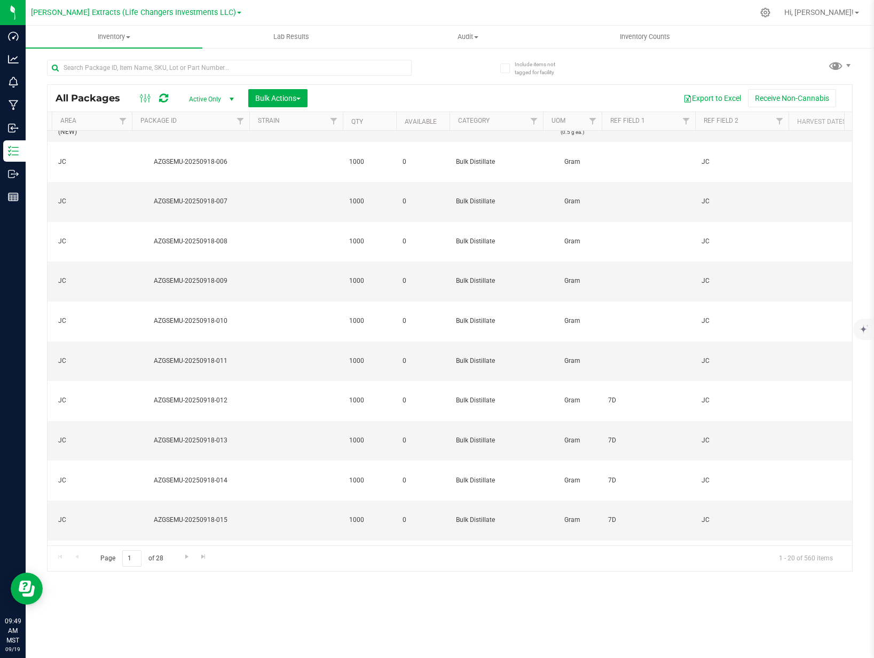
scroll to position [0, 258]
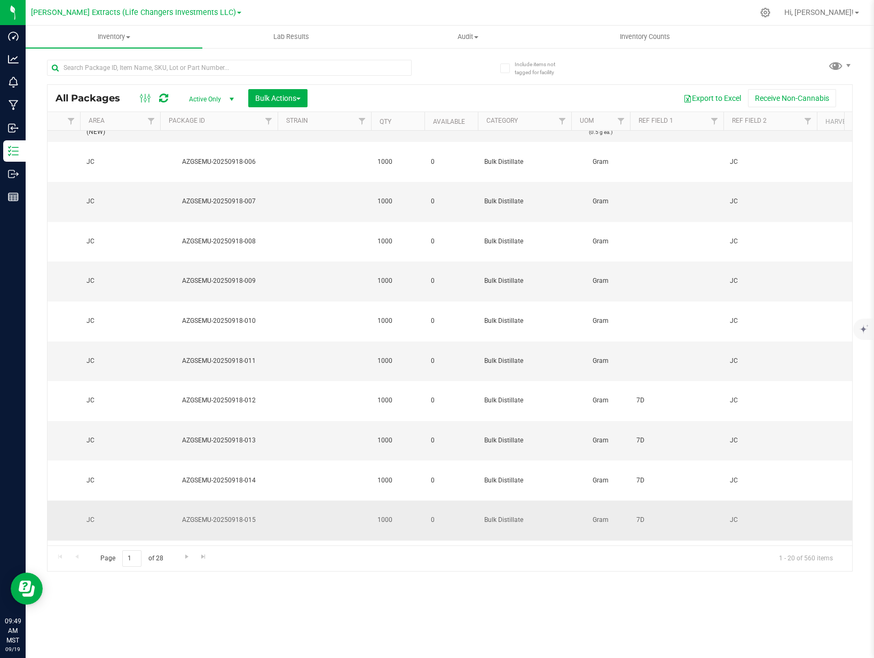
click at [640, 515] on span "7D" at bounding box center [676, 520] width 81 height 10
click at [640, 512] on input "7D" at bounding box center [674, 520] width 90 height 17
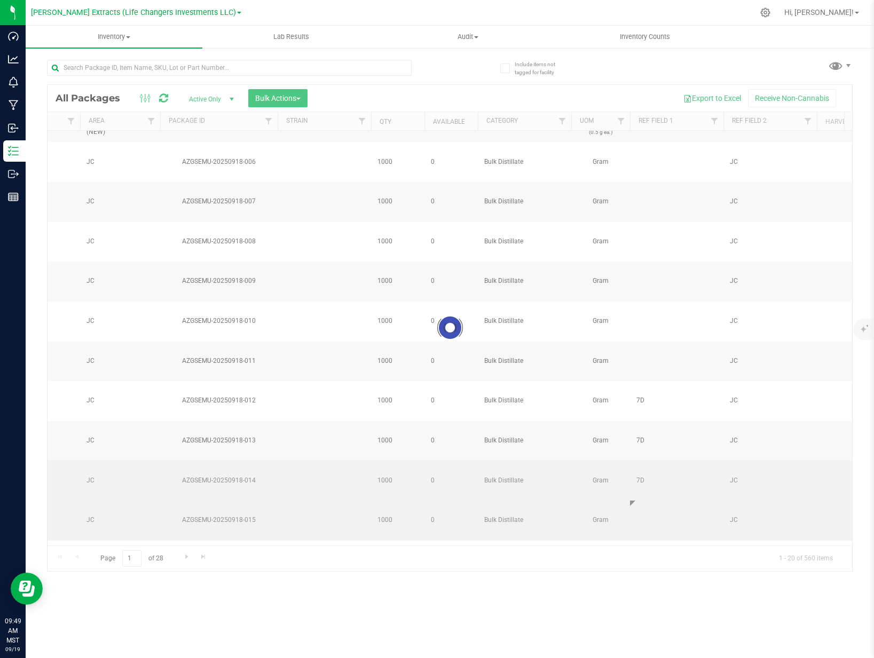
click at [640, 391] on div "Loading... All Packages Active Only Active Only Lab Samples Locked All Bulk Act…" at bounding box center [450, 327] width 806 height 487
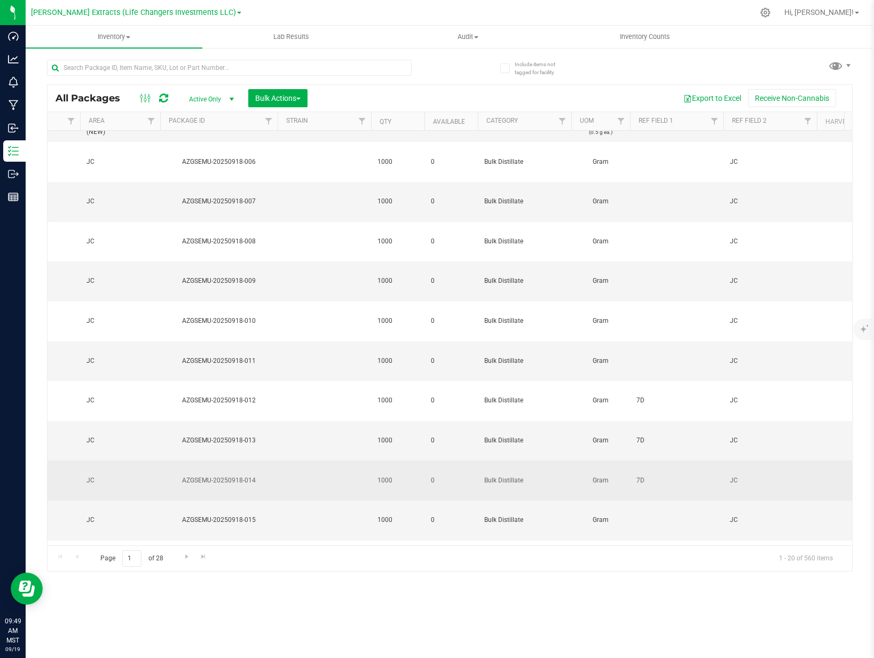
click at [640, 476] on span "7D" at bounding box center [676, 481] width 81 height 10
click at [640, 472] on input "7D" at bounding box center [674, 480] width 90 height 17
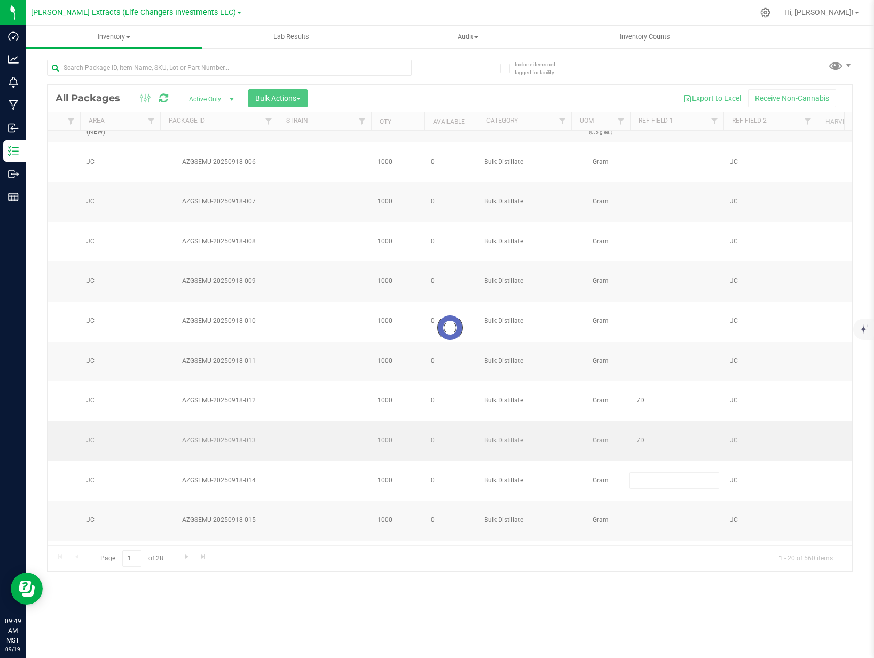
click at [637, 368] on div "Loading... All Packages Active Only Active Only Lab Samples Locked All Bulk Act…" at bounding box center [450, 327] width 806 height 487
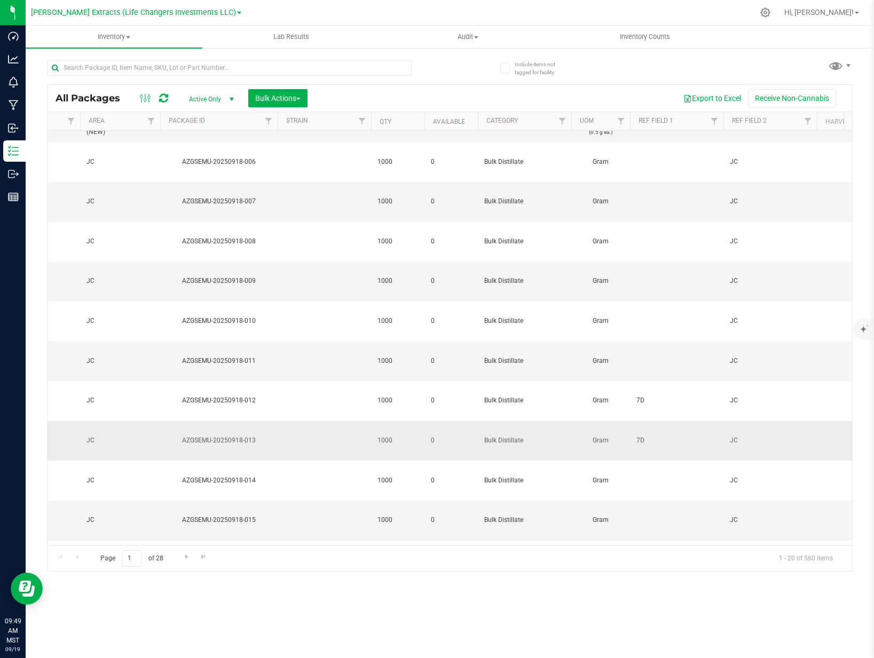
click at [638, 436] on span "7D" at bounding box center [676, 441] width 81 height 10
click at [638, 432] on input "7D" at bounding box center [674, 440] width 90 height 17
click at [640, 432] on input "7D" at bounding box center [674, 440] width 90 height 17
type input "7"
click at [641, 432] on input "7" at bounding box center [674, 440] width 90 height 17
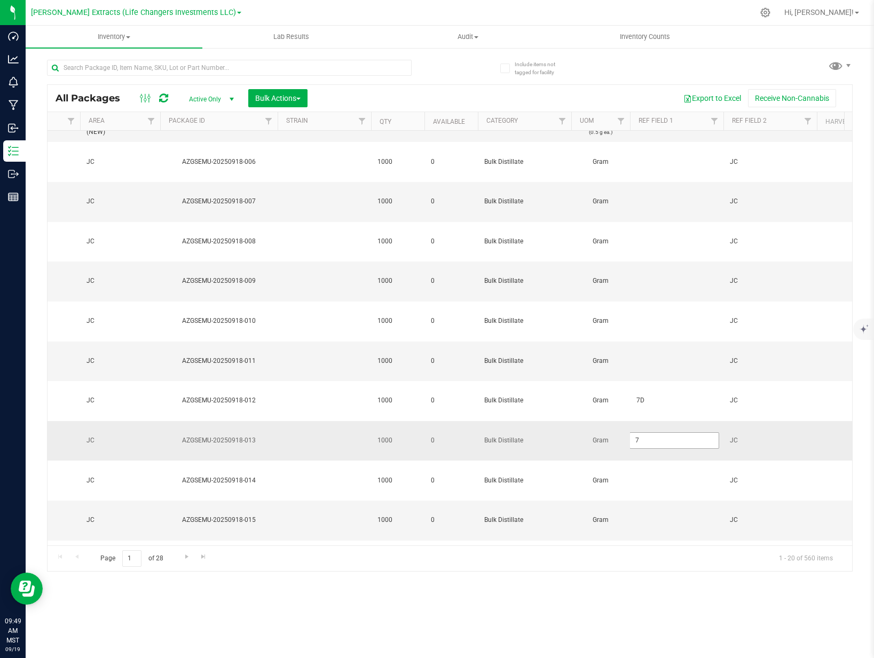
click at [641, 432] on input "7" at bounding box center [674, 440] width 90 height 17
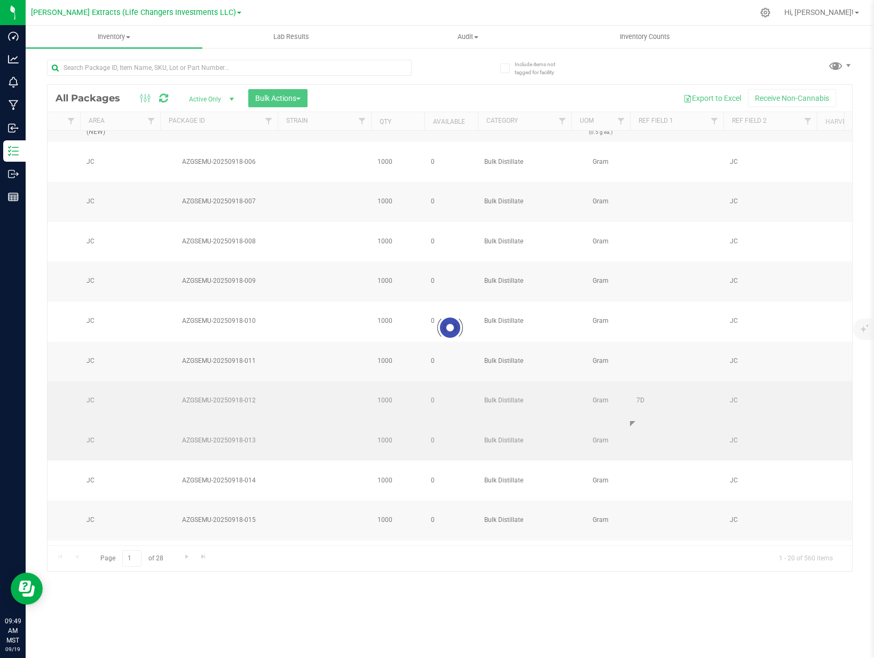
click at [641, 345] on div "Loading... All Packages Active Only Active Only Lab Samples Locked All Bulk Act…" at bounding box center [450, 327] width 806 height 487
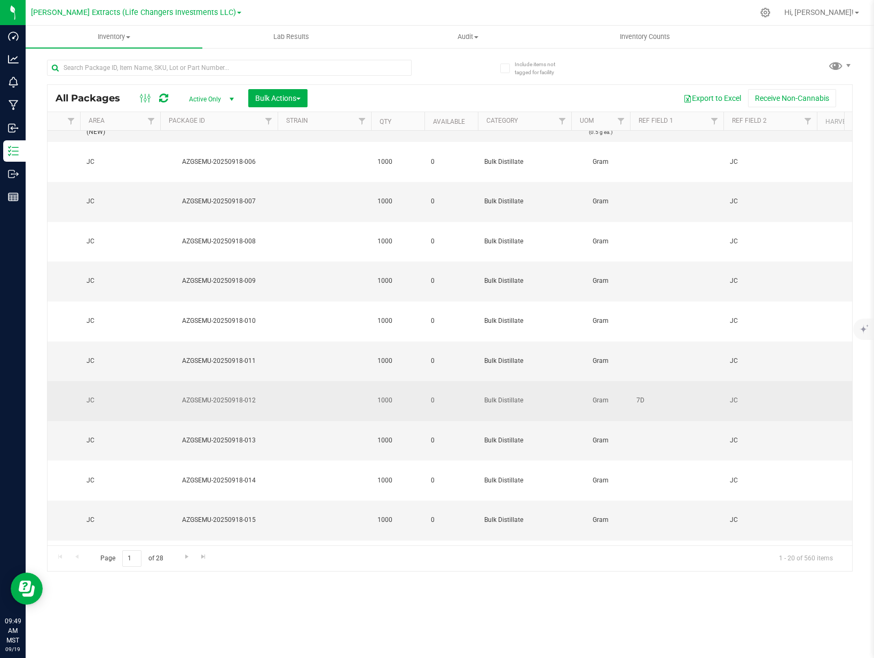
click at [641, 396] on span "7D" at bounding box center [676, 401] width 81 height 10
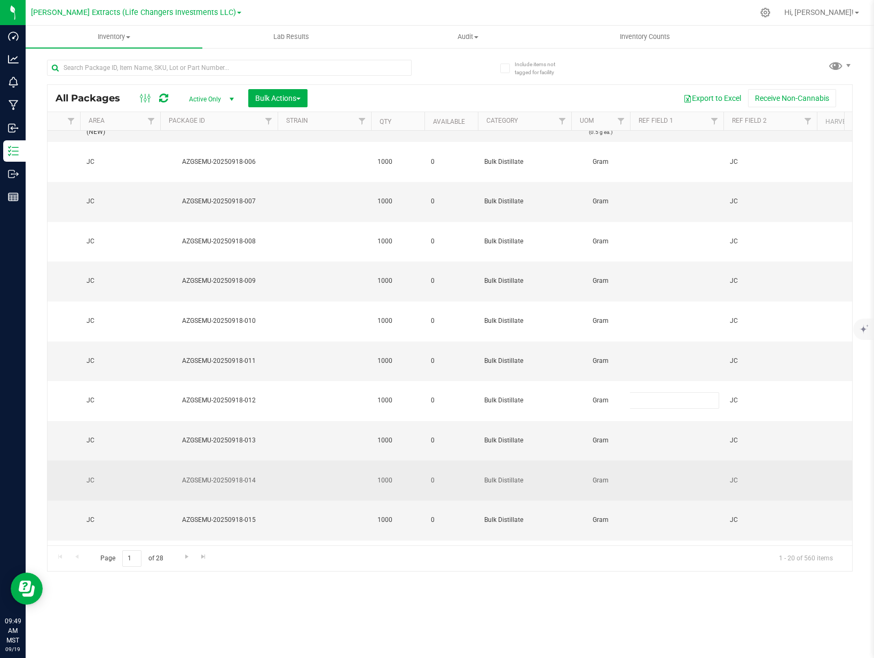
click at [657, 384] on div "All Packages Active Only Active Only Lab Samples Locked All Bulk Actions Add to…" at bounding box center [450, 327] width 806 height 487
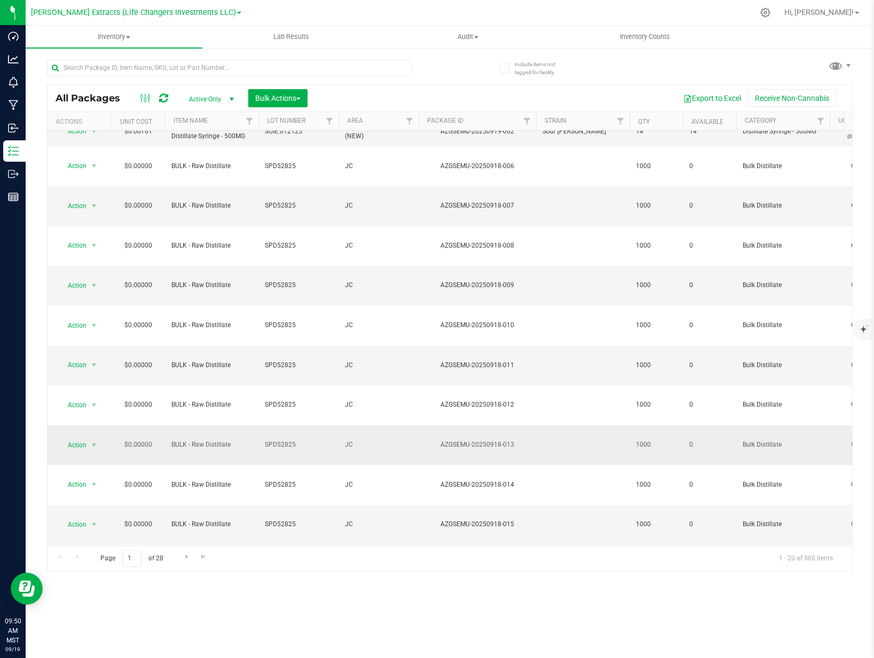
scroll to position [154, 0]
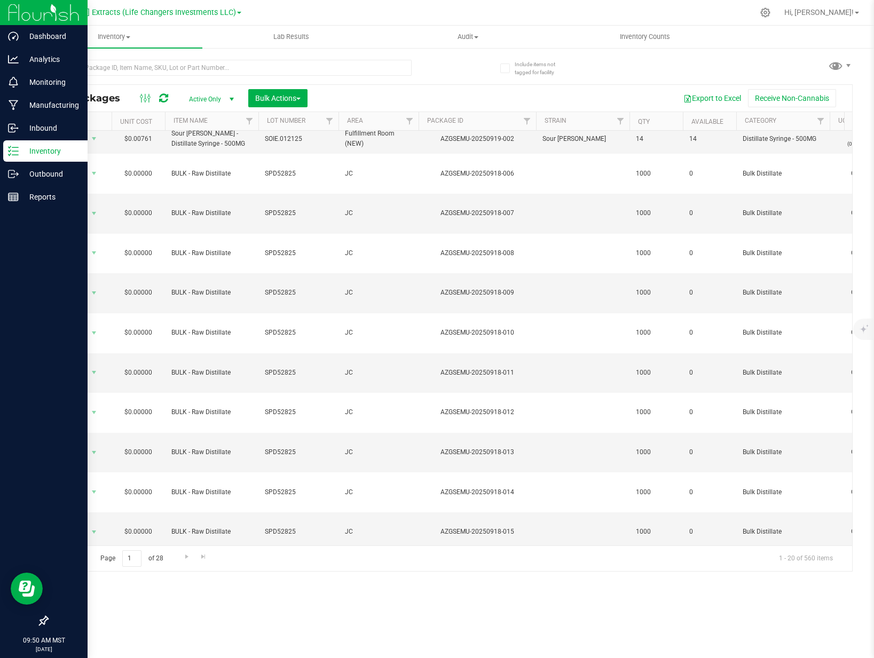
click at [31, 150] on p "Inventory" at bounding box center [51, 151] width 64 height 13
click at [40, 178] on p "Outbound" at bounding box center [51, 174] width 64 height 13
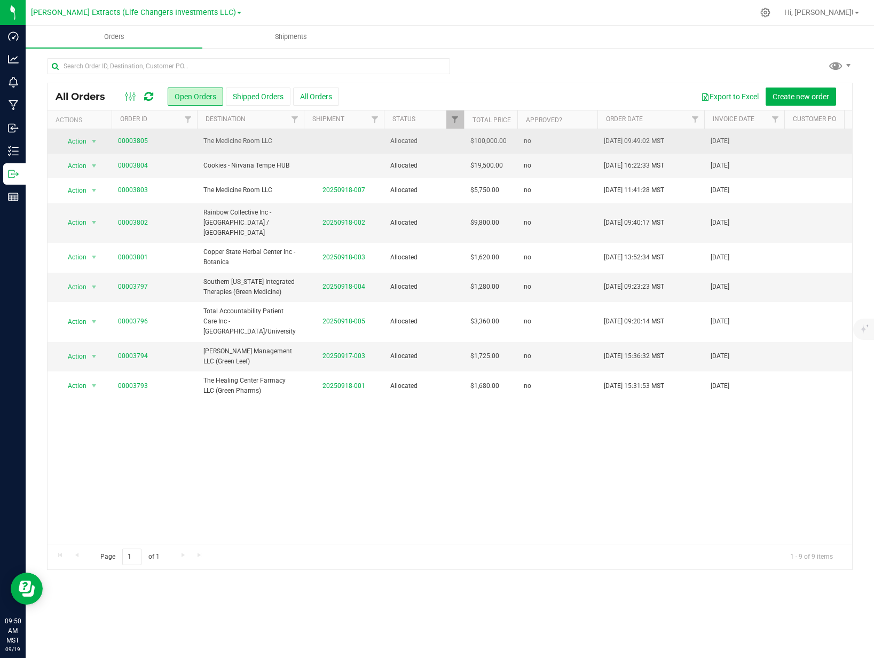
click at [232, 143] on span "The Medicine Room LLC" at bounding box center [250, 141] width 94 height 10
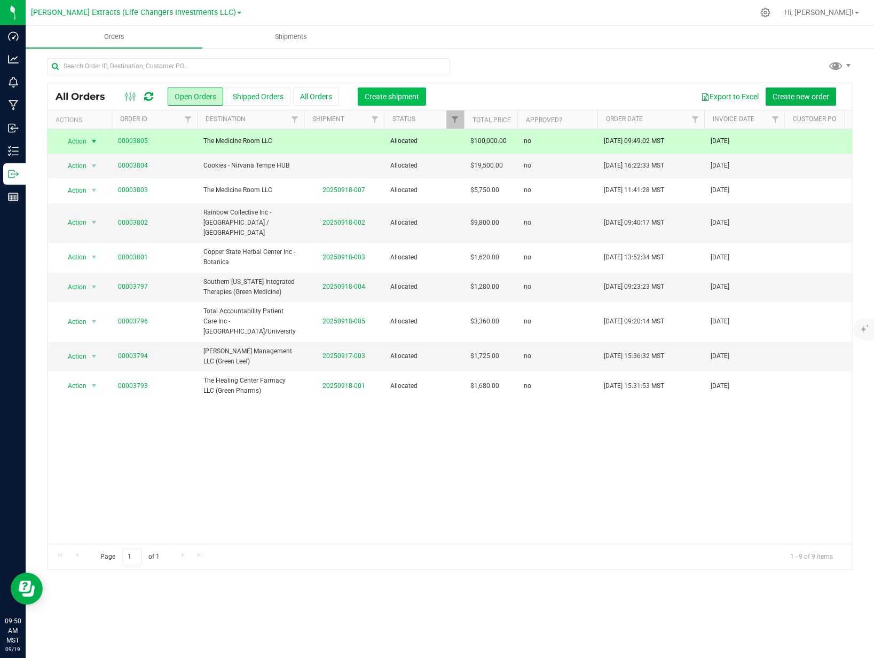
click at [399, 93] on span "Create shipment" at bounding box center [392, 96] width 54 height 9
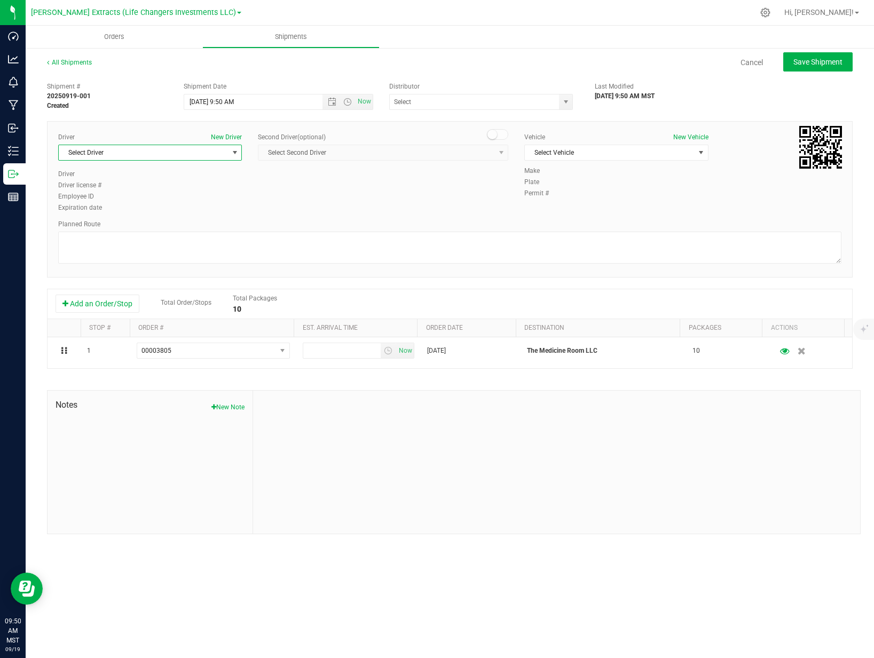
click at [130, 154] on span "Select Driver" at bounding box center [143, 152] width 169 height 15
click at [106, 233] on span "[PERSON_NAME]" at bounding box center [89, 229] width 49 height 14
click at [602, 153] on span "Select Vehicle" at bounding box center [609, 152] width 169 height 15
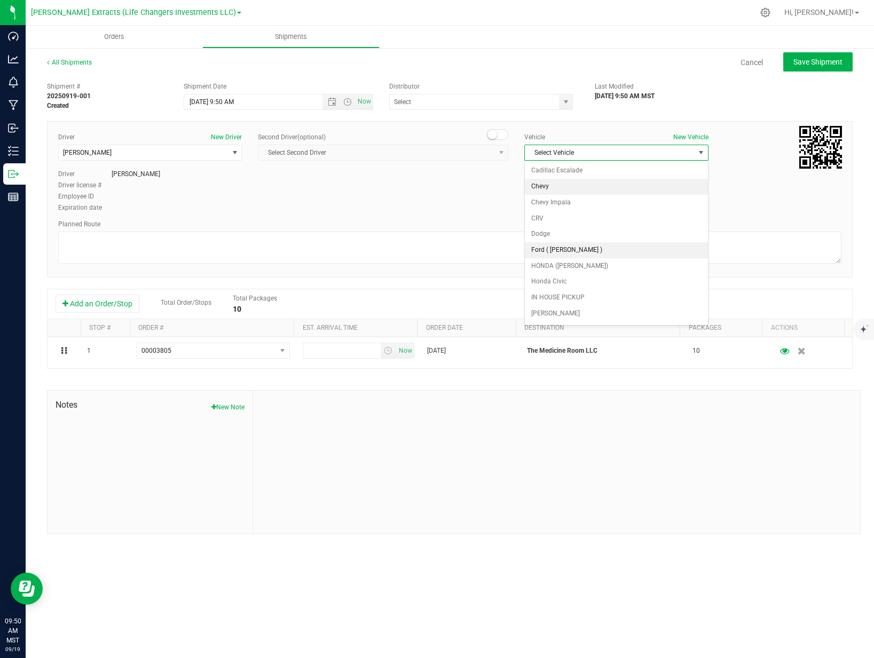
scroll to position [62, 0]
click at [586, 200] on li "HONDA ([PERSON_NAME])" at bounding box center [616, 204] width 183 height 16
click at [659, 200] on div "Driver New Driver [PERSON_NAME] Select Driver [PERSON_NAME] [PERSON_NAME] [PERS…" at bounding box center [449, 173] width 799 height 82
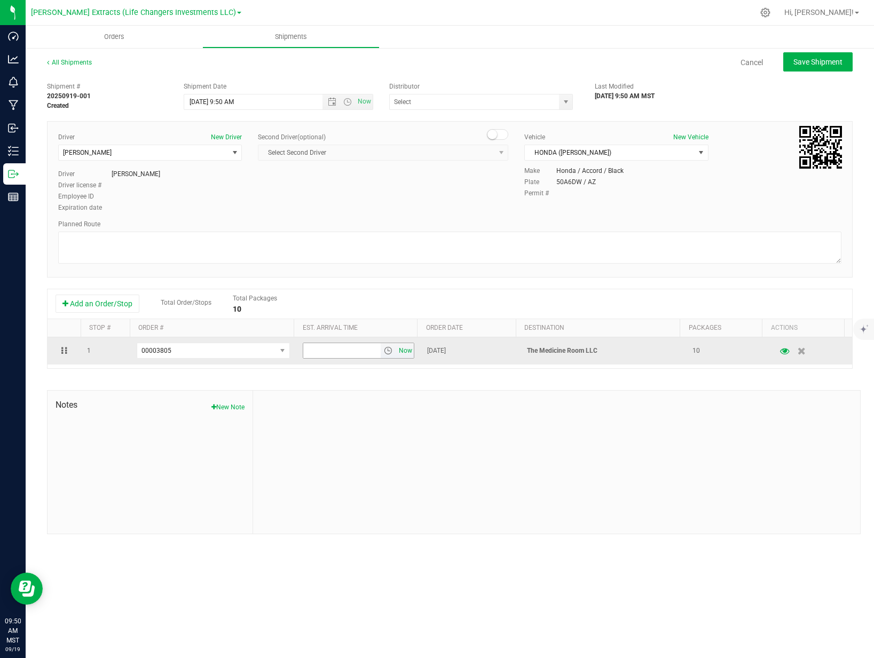
click at [407, 350] on span "Now" at bounding box center [406, 350] width 18 height 15
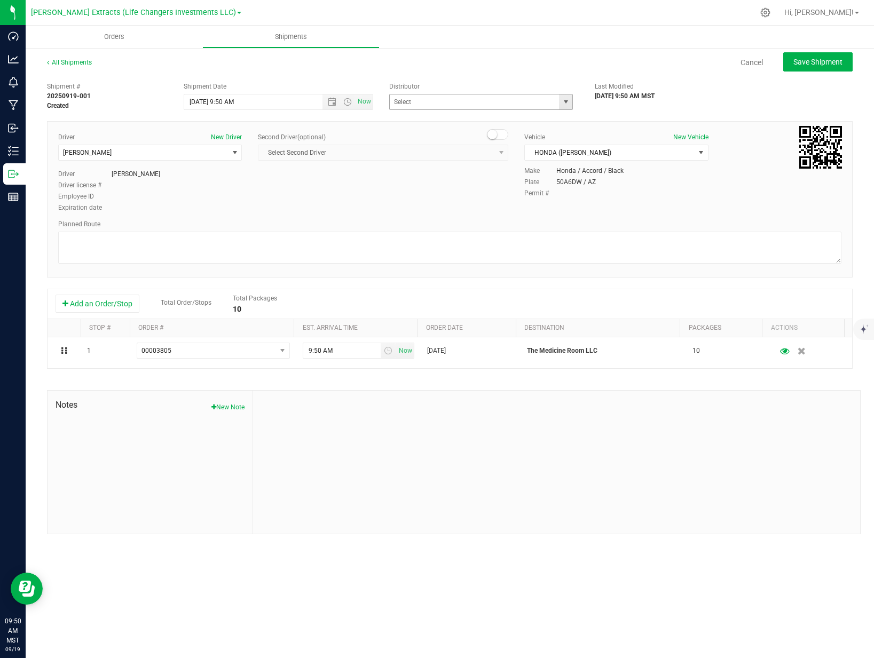
click at [566, 104] on span "select" at bounding box center [566, 102] width 9 height 9
click at [472, 138] on li "Life Changers Investments, LLC ([PERSON_NAME] Extracts)" at bounding box center [481, 136] width 183 height 16
type input "Life Changers Investments, LLC ([PERSON_NAME] Extracts)"
click at [812, 67] on button "Save Shipment" at bounding box center [817, 61] width 69 height 19
type input "[DATE] 4:50 PM"
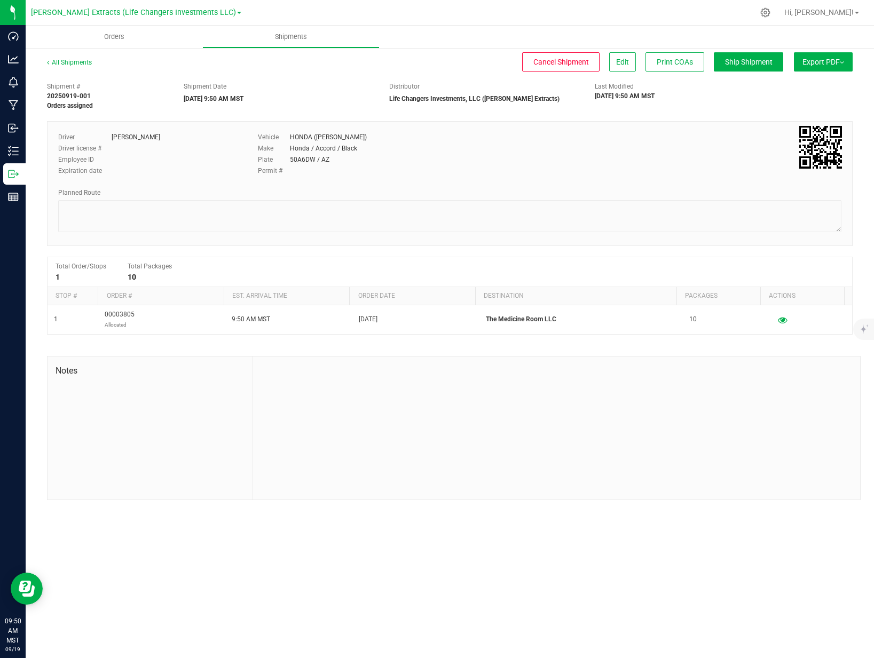
click at [833, 66] on button "Export PDF" at bounding box center [823, 61] width 59 height 19
click at [803, 83] on span "Manifest by Package ID" at bounding box center [808, 85] width 68 height 7
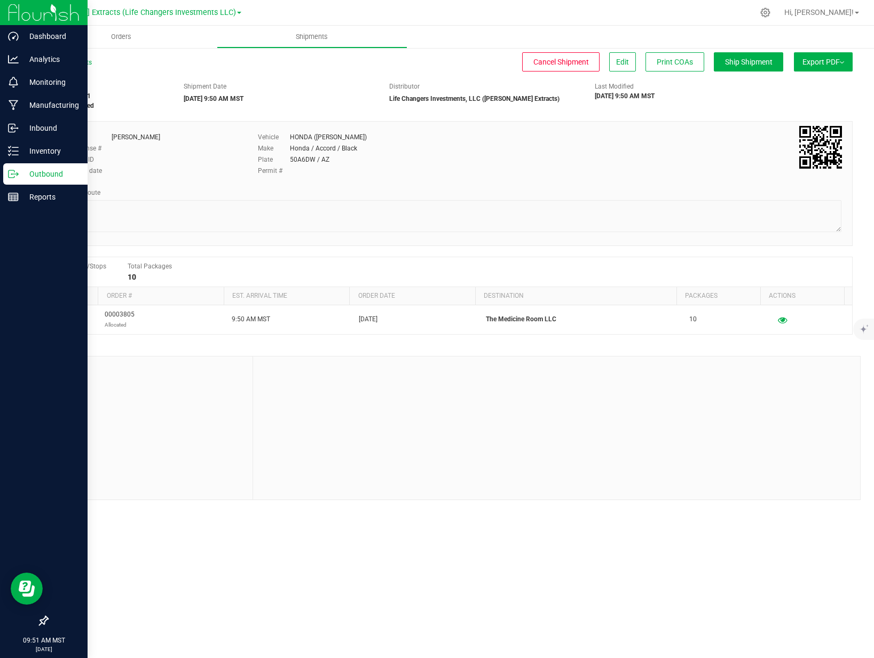
click at [10, 178] on icon at bounding box center [12, 173] width 6 height 7
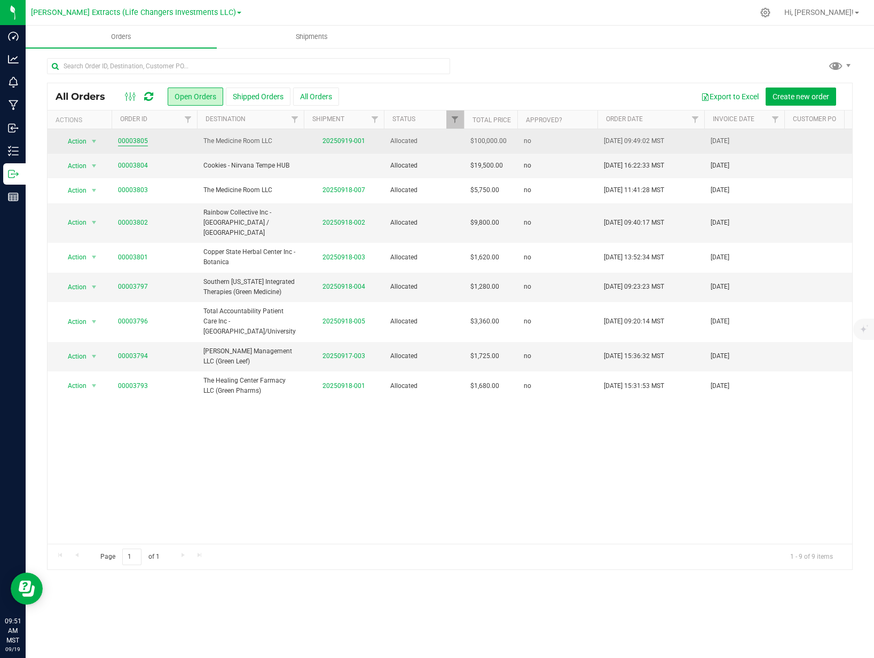
click at [128, 140] on link "00003805" at bounding box center [133, 141] width 30 height 10
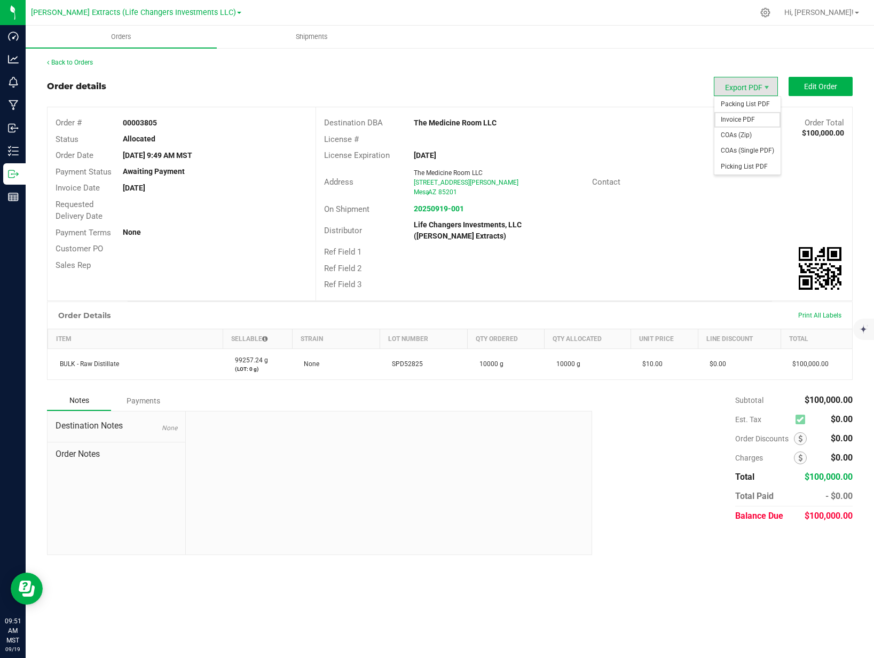
click at [740, 119] on span "Invoice PDF" at bounding box center [747, 119] width 66 height 15
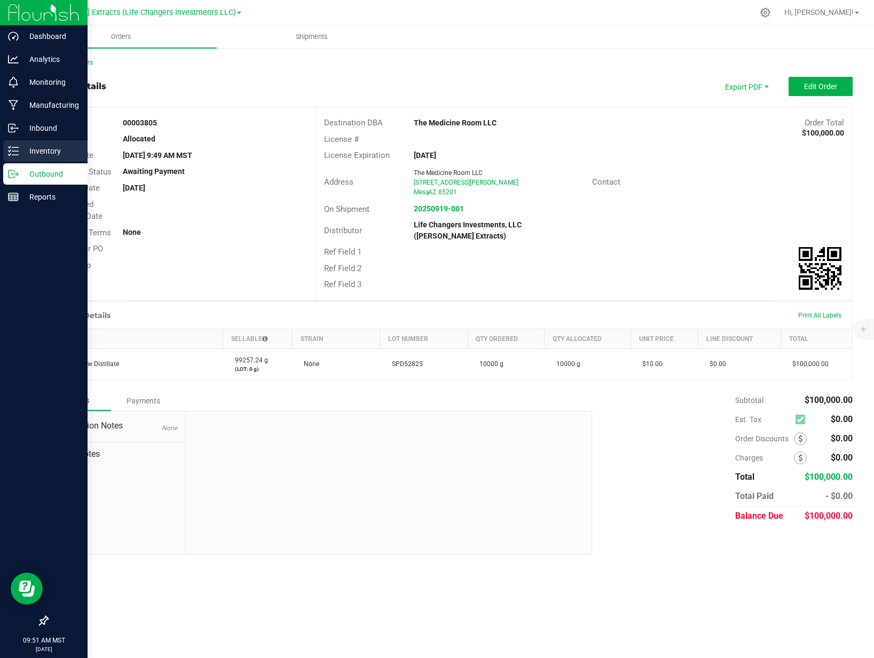
click at [29, 155] on p "Inventory" at bounding box center [51, 151] width 64 height 13
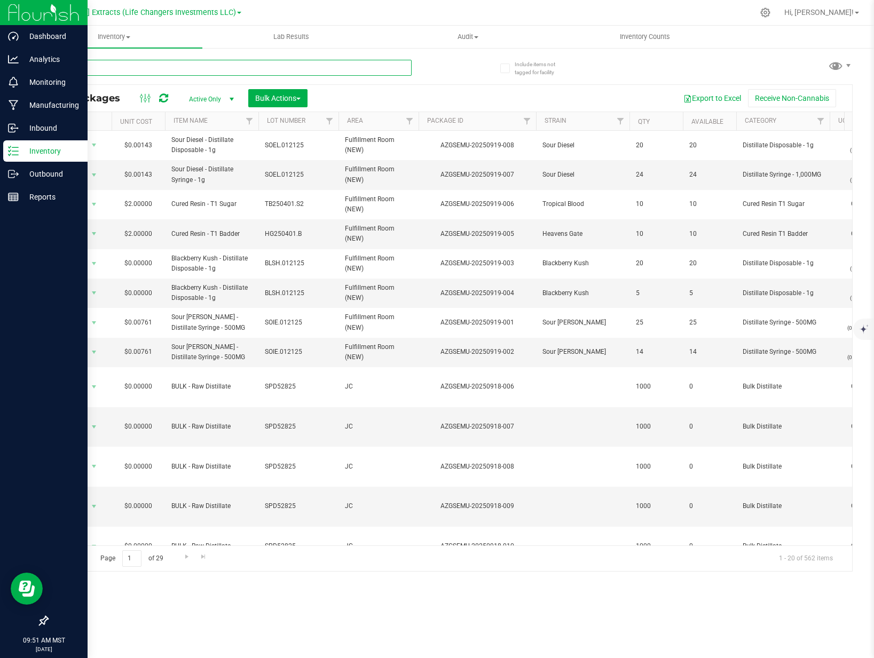
click at [256, 65] on input "text" at bounding box center [229, 68] width 365 height 16
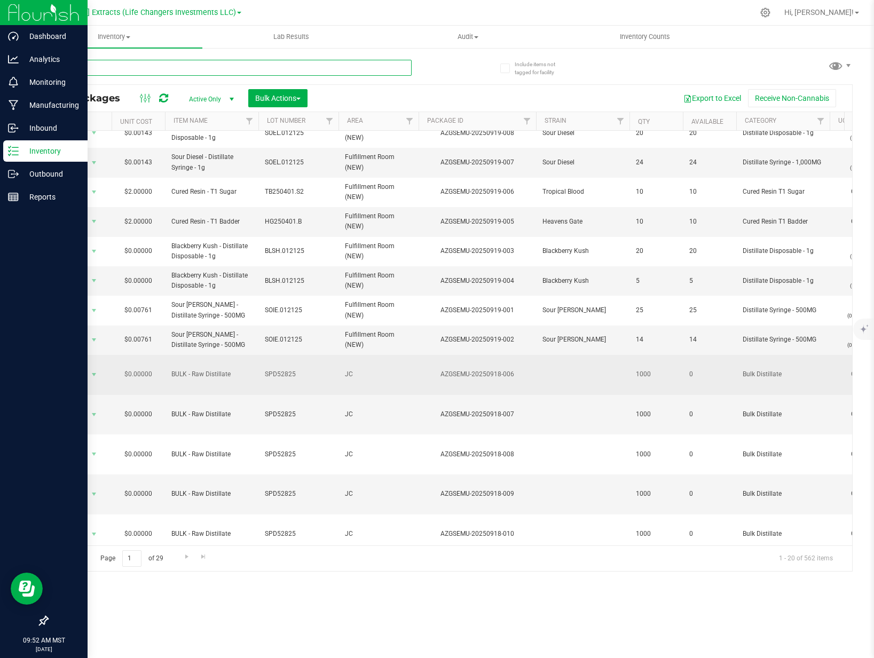
scroll to position [12, 0]
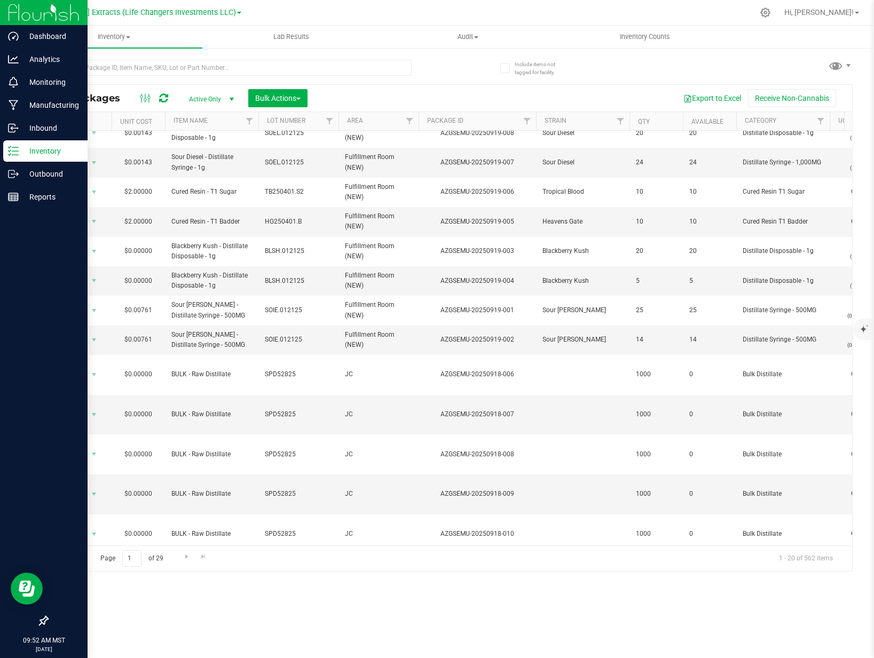
click at [314, 96] on div "Bulk Actions" at bounding box center [281, 98] width 67 height 18
click at [296, 98] on span "Bulk Actions" at bounding box center [277, 98] width 45 height 9
click at [308, 228] on div "Print package labels" at bounding box center [294, 222] width 78 height 17
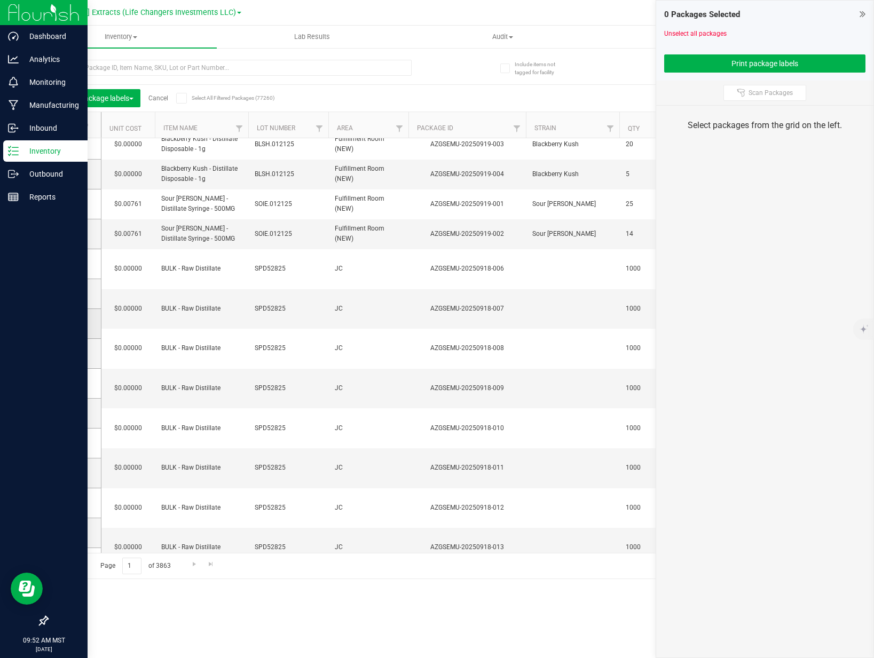
scroll to position [172, 0]
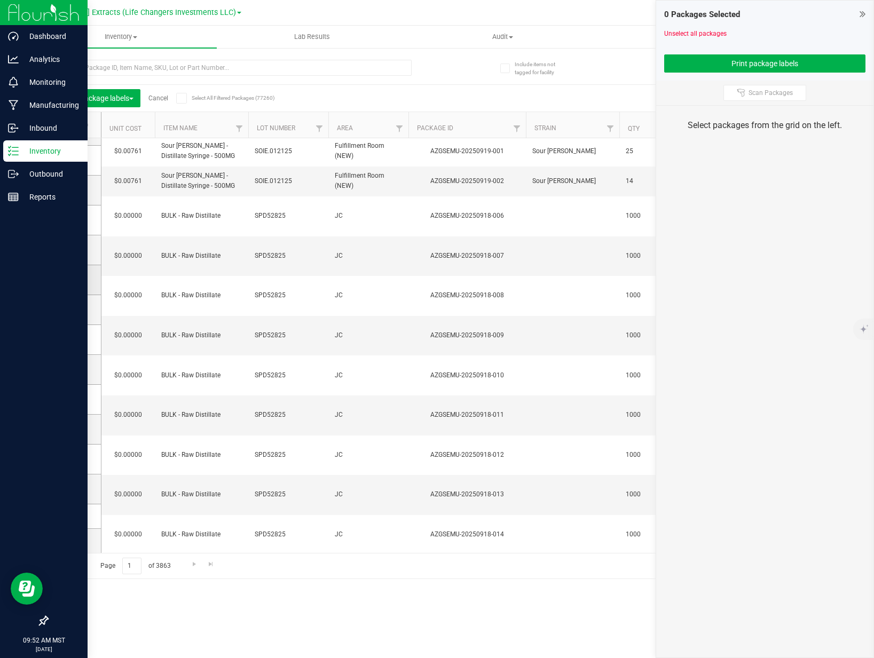
click at [70, 273] on td at bounding box center [74, 280] width 53 height 30
click at [73, 220] on icon at bounding box center [71, 220] width 7 height 0
click at [0, 0] on input "checkbox" at bounding box center [0, 0] width 0 height 0
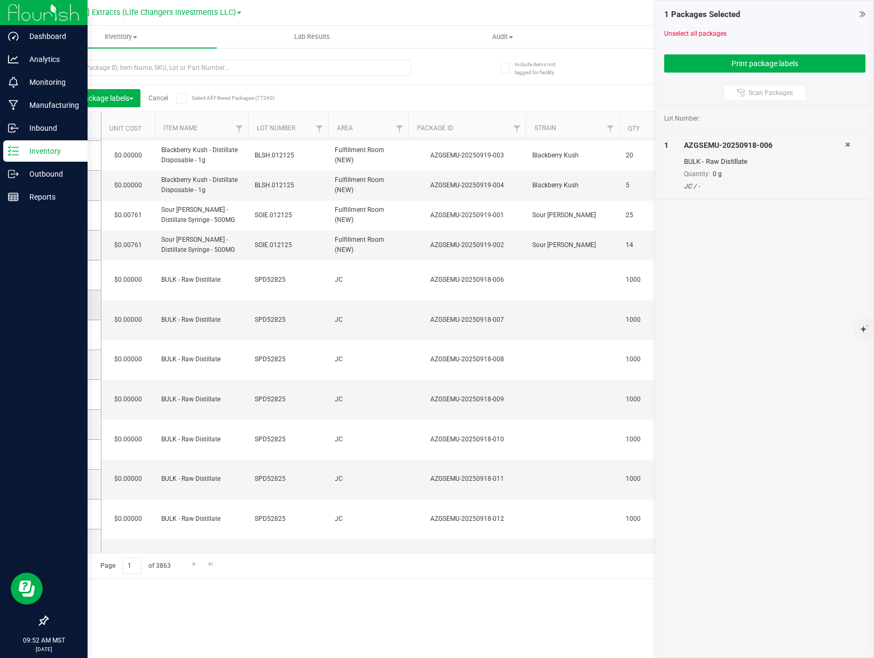
click at [74, 305] on icon at bounding box center [71, 305] width 7 height 0
click at [0, 0] on input "checkbox" at bounding box center [0, 0] width 0 height 0
click at [74, 335] on icon at bounding box center [71, 335] width 7 height 0
click at [0, 0] on input "checkbox" at bounding box center [0, 0] width 0 height 0
click at [73, 365] on icon at bounding box center [71, 365] width 7 height 0
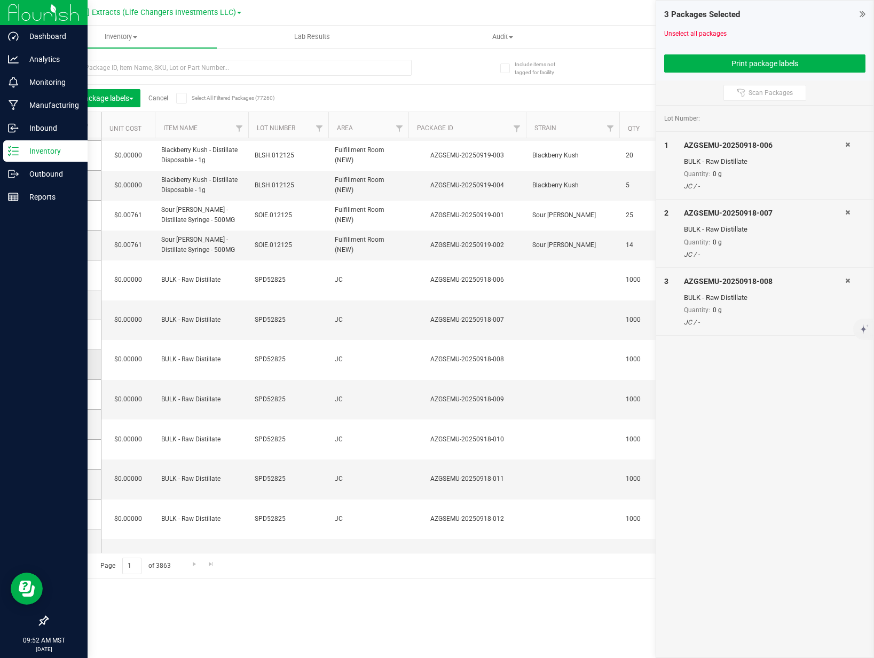
click at [0, 0] on input "checkbox" at bounding box center [0, 0] width 0 height 0
click at [74, 395] on icon at bounding box center [71, 395] width 7 height 0
click at [0, 0] on input "checkbox" at bounding box center [0, 0] width 0 height 0
click at [71, 424] on icon at bounding box center [71, 424] width 7 height 0
click at [0, 0] on input "checkbox" at bounding box center [0, 0] width 0 height 0
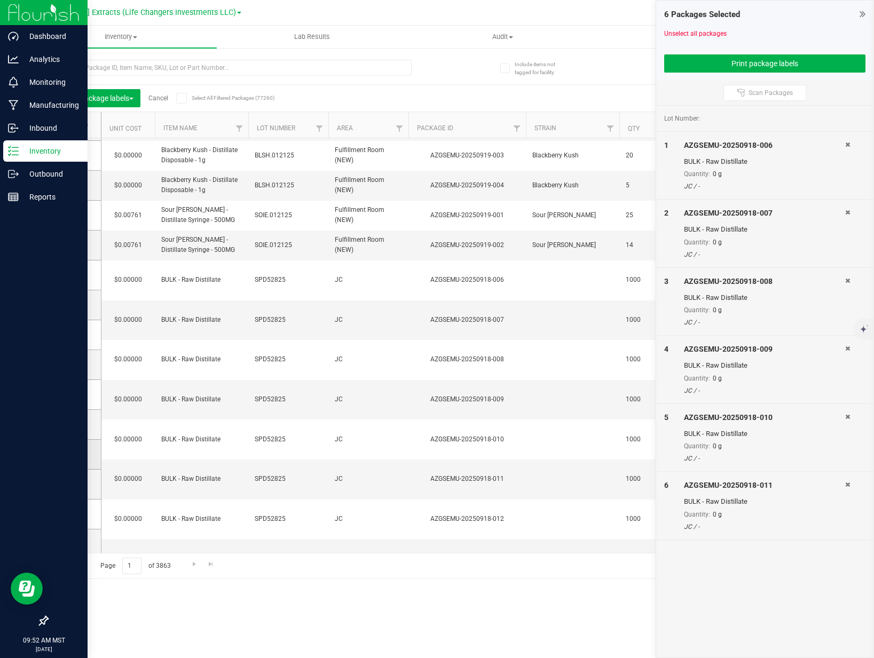
click at [72, 454] on icon at bounding box center [71, 454] width 7 height 0
click at [0, 0] on input "checkbox" at bounding box center [0, 0] width 0 height 0
drag, startPoint x: 73, startPoint y: 484, endPoint x: 81, endPoint y: 503, distance: 21.3
click at [73, 484] on icon at bounding box center [71, 484] width 7 height 0
click at [0, 0] on input "checkbox" at bounding box center [0, 0] width 0 height 0
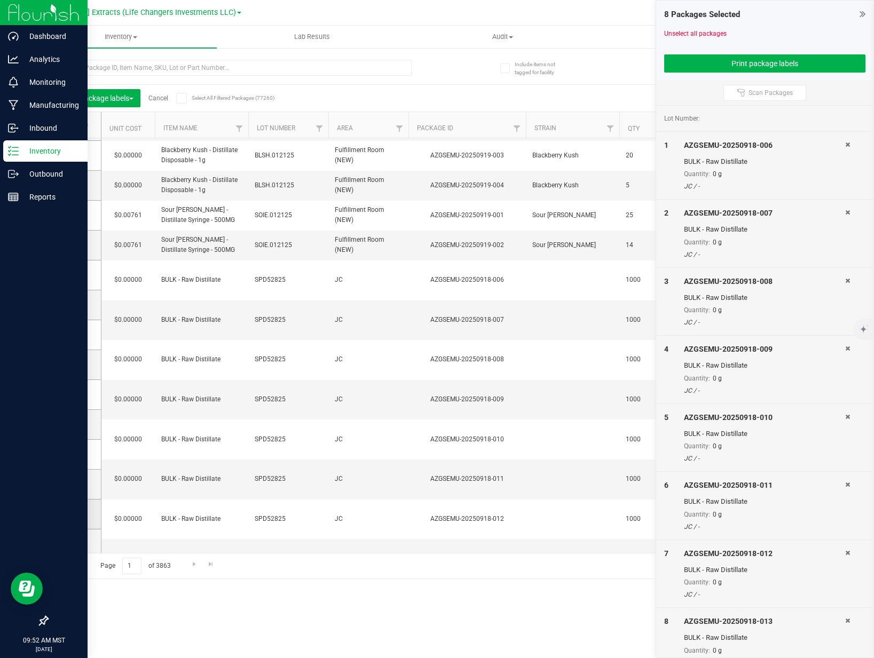
click at [74, 519] on td at bounding box center [74, 515] width 53 height 30
click at [73, 514] on icon at bounding box center [71, 514] width 7 height 0
click at [0, 0] on input "checkbox" at bounding box center [0, 0] width 0 height 0
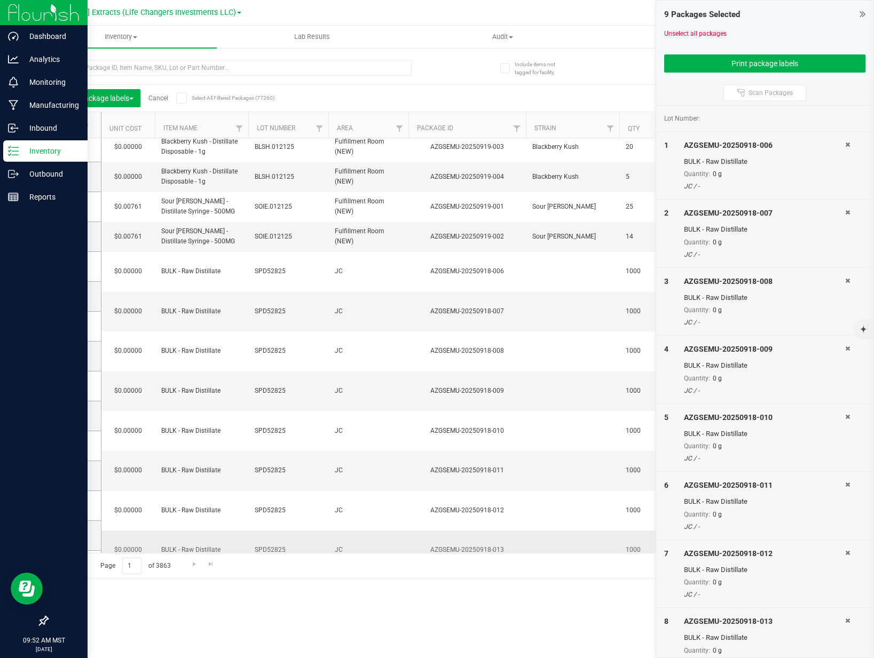
scroll to position [137, 0]
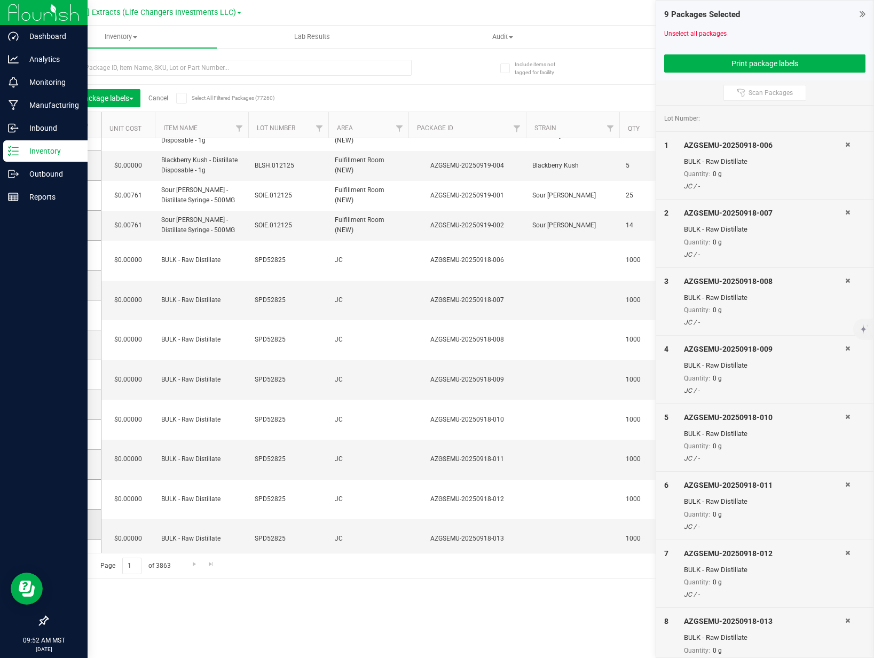
click at [72, 524] on icon at bounding box center [71, 524] width 7 height 0
click at [0, 0] on input "checkbox" at bounding box center [0, 0] width 0 height 0
click at [784, 62] on button "Print package labels" at bounding box center [764, 63] width 201 height 18
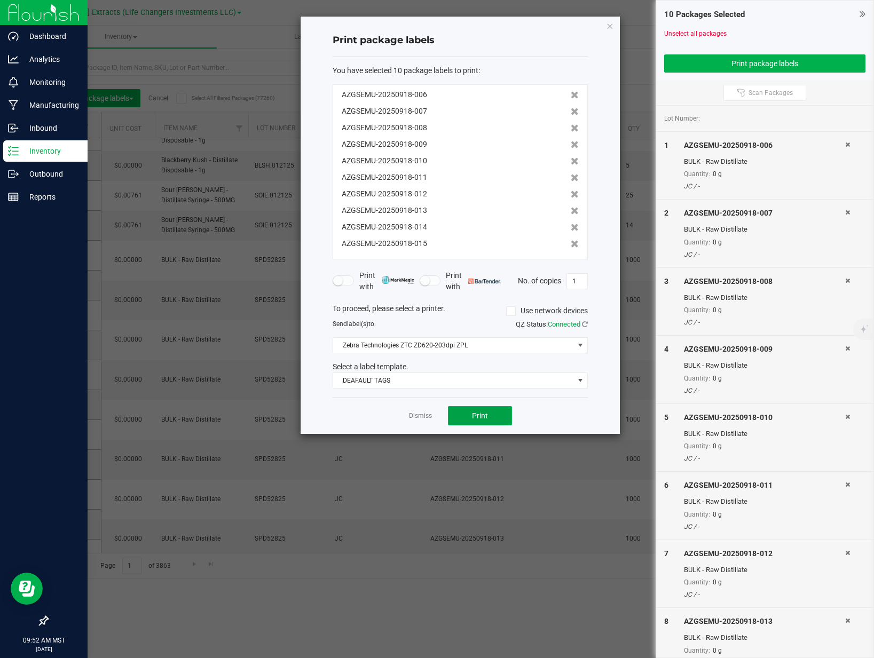
click at [489, 424] on button "Print" at bounding box center [480, 415] width 64 height 19
click at [414, 417] on link "Dismiss" at bounding box center [420, 416] width 23 height 9
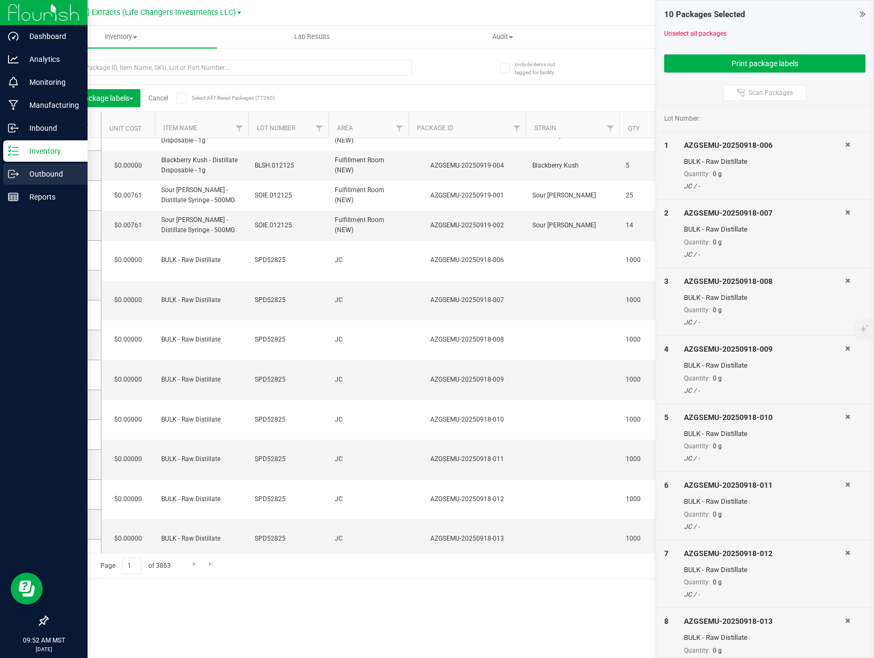
click at [23, 171] on p "Outbound" at bounding box center [51, 174] width 64 height 13
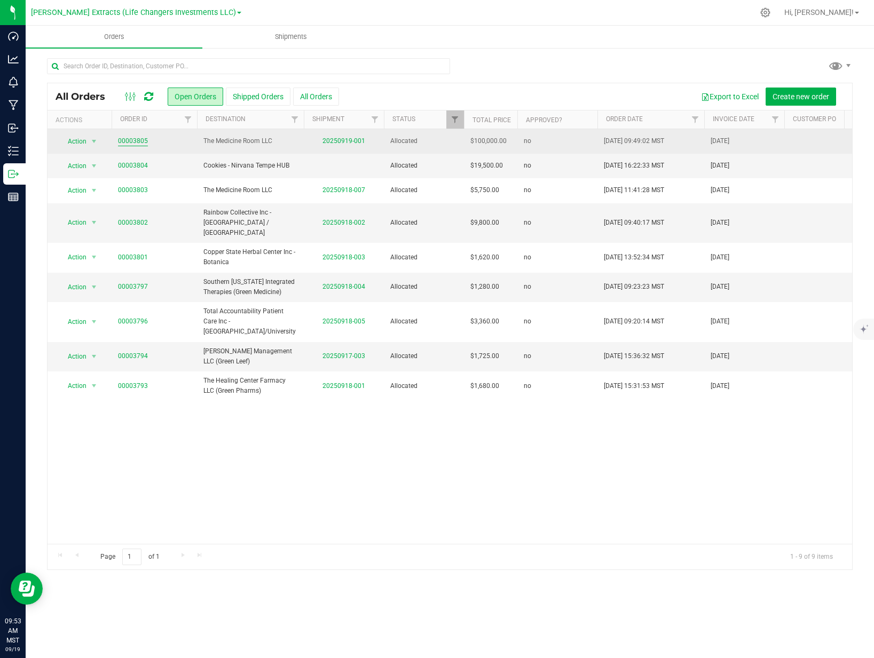
click at [145, 141] on link "00003805" at bounding box center [133, 141] width 30 height 10
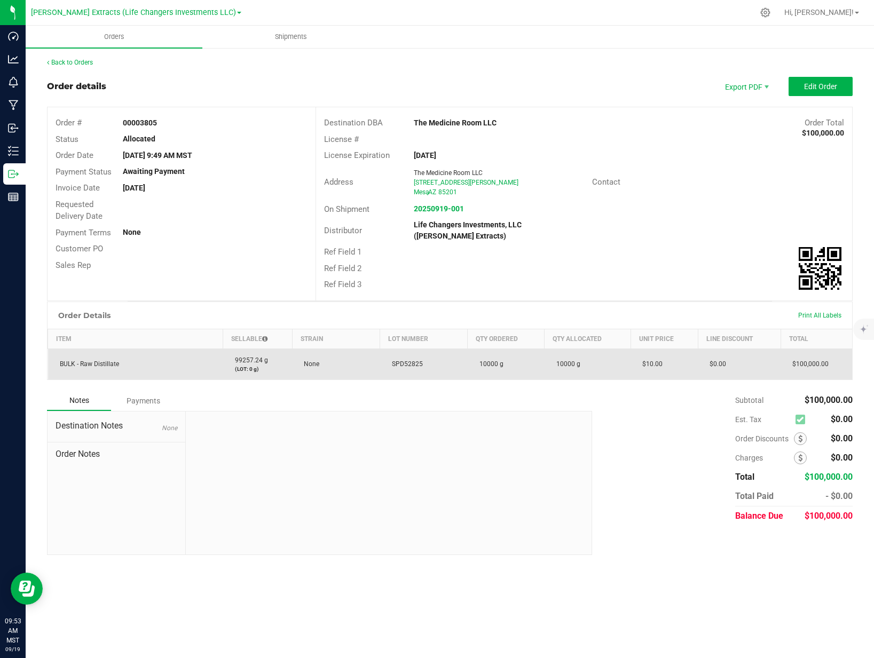
click at [777, 365] on td "$0.00" at bounding box center [739, 364] width 83 height 31
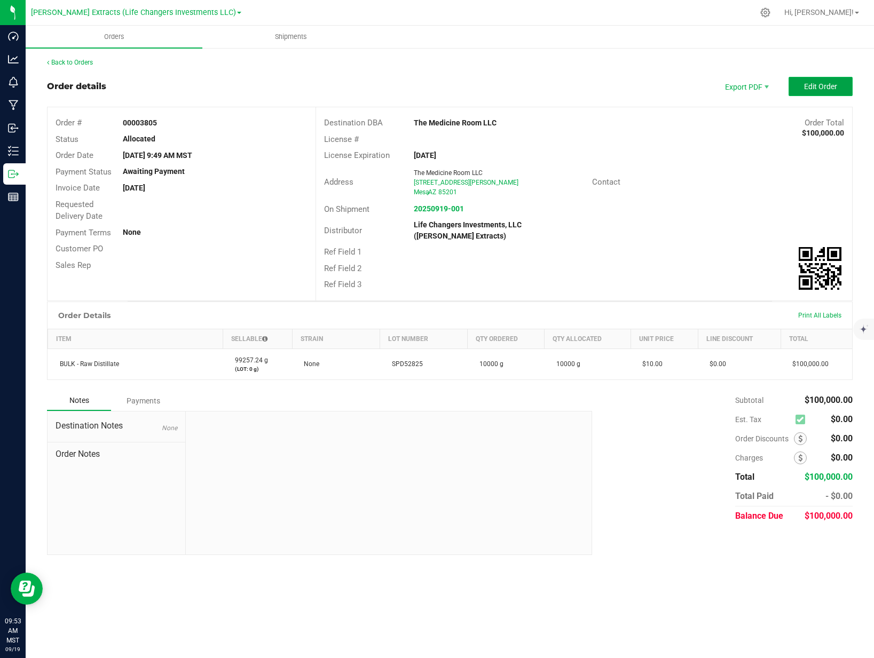
click at [832, 90] on span "Edit Order" at bounding box center [820, 86] width 33 height 9
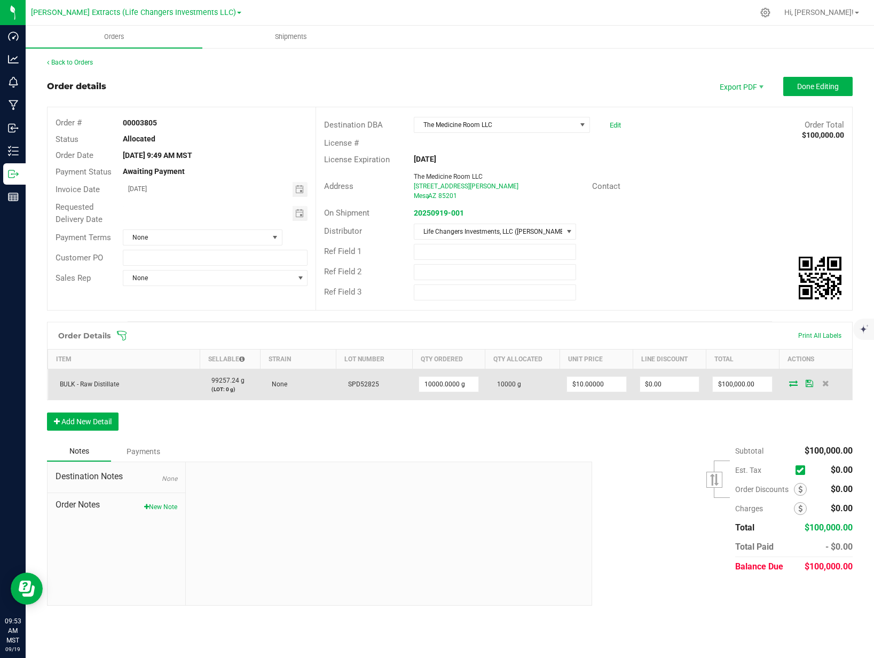
click at [793, 387] on icon at bounding box center [793, 383] width 9 height 6
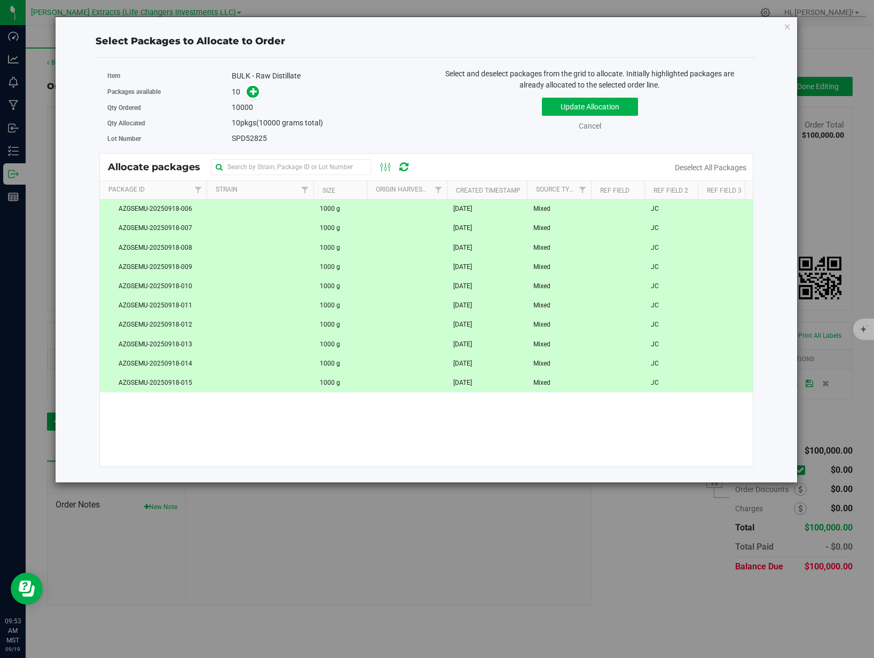
click at [784, 25] on icon "button" at bounding box center [787, 26] width 7 height 13
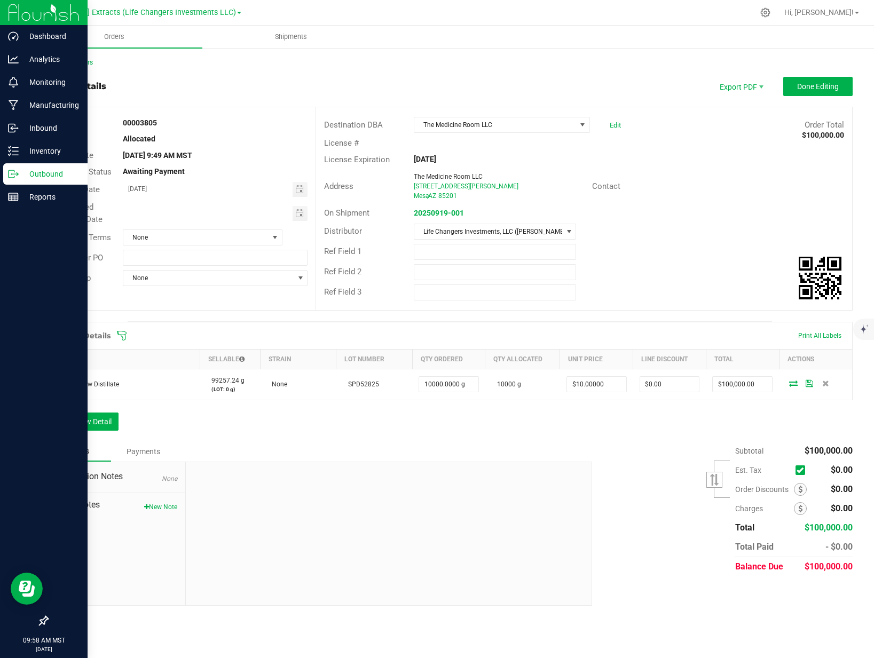
click at [36, 171] on p "Outbound" at bounding box center [51, 174] width 64 height 13
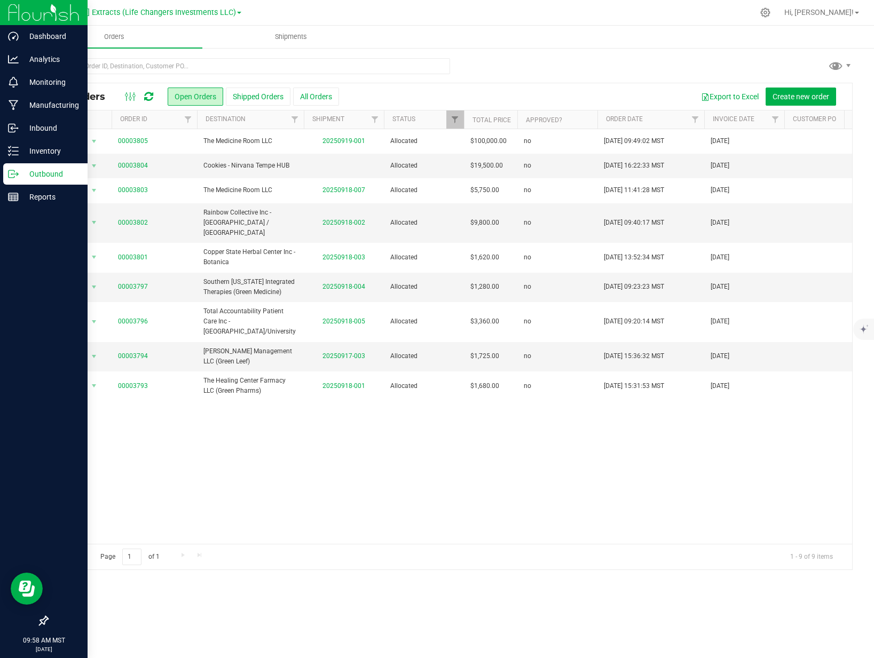
click at [47, 175] on p "Outbound" at bounding box center [51, 174] width 64 height 13
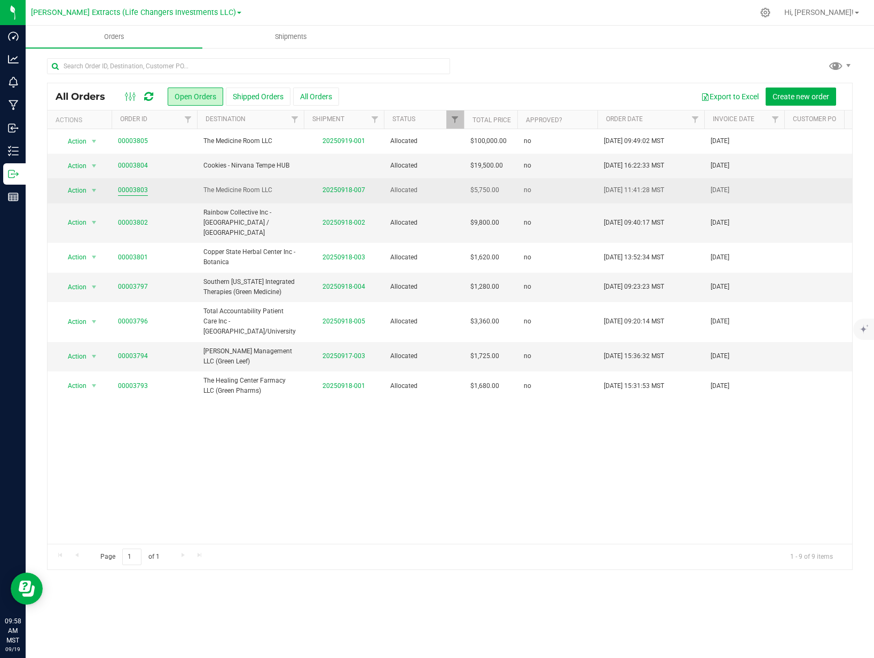
click at [125, 192] on link "00003803" at bounding box center [133, 190] width 30 height 10
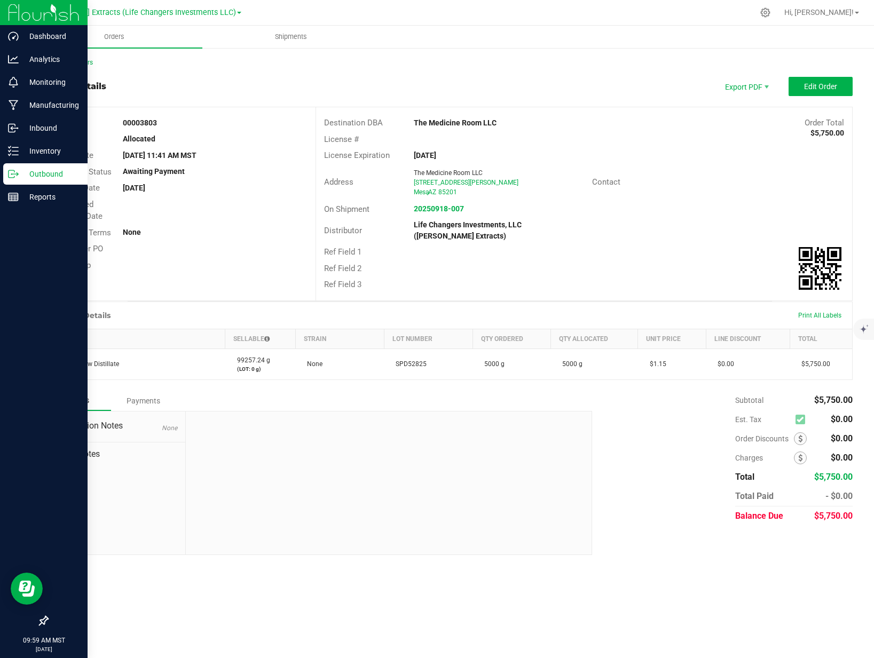
click at [46, 171] on p "Outbound" at bounding box center [51, 174] width 64 height 13
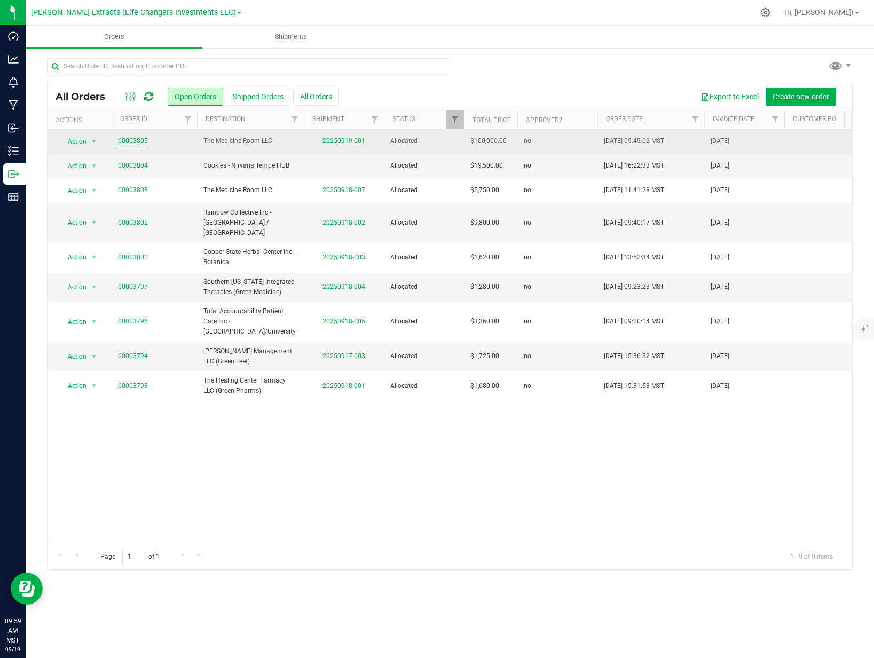
click at [124, 138] on link "00003805" at bounding box center [133, 141] width 30 height 10
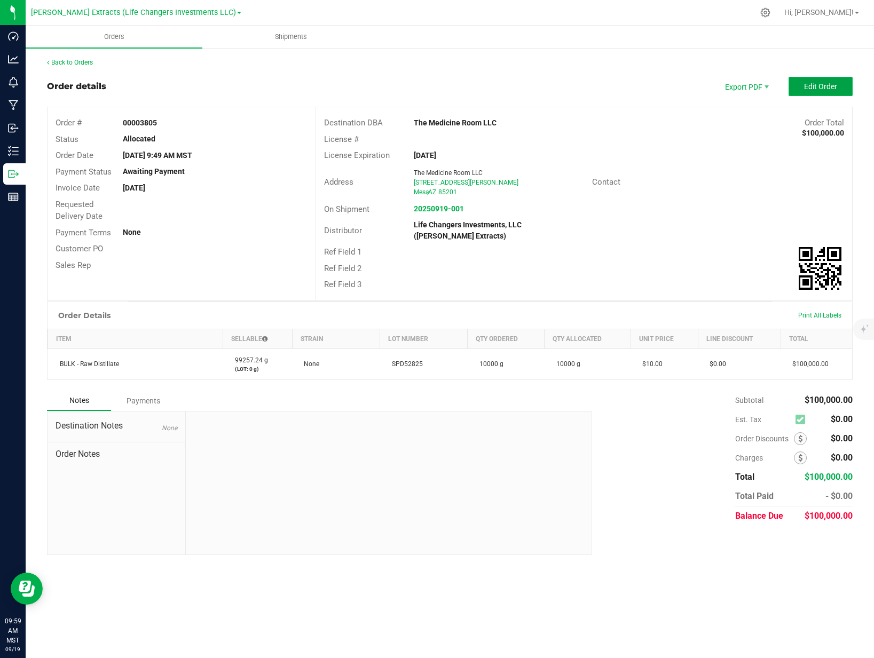
click at [809, 89] on span "Edit Order" at bounding box center [820, 86] width 33 height 9
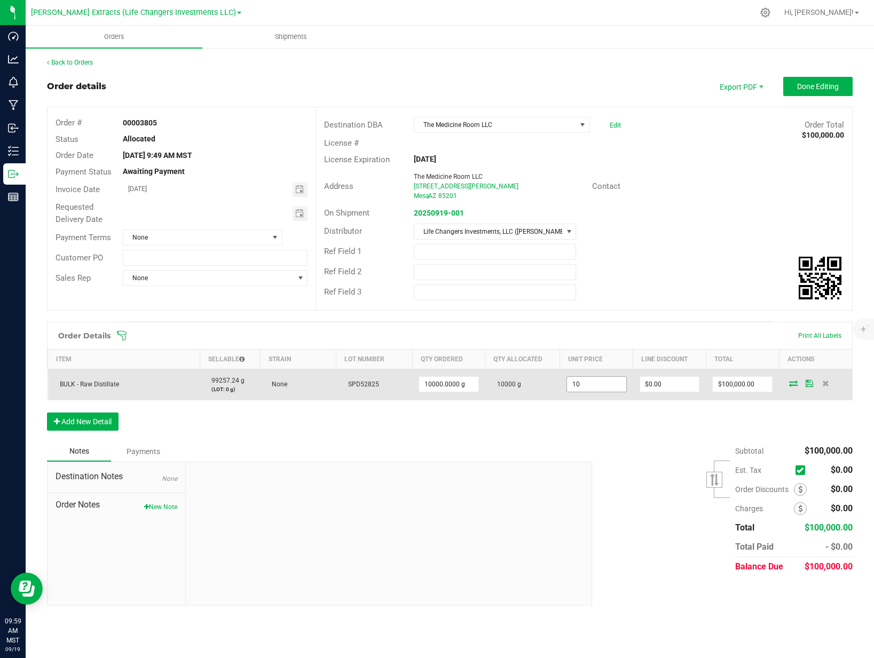
click at [605, 379] on input "10" at bounding box center [596, 384] width 59 height 15
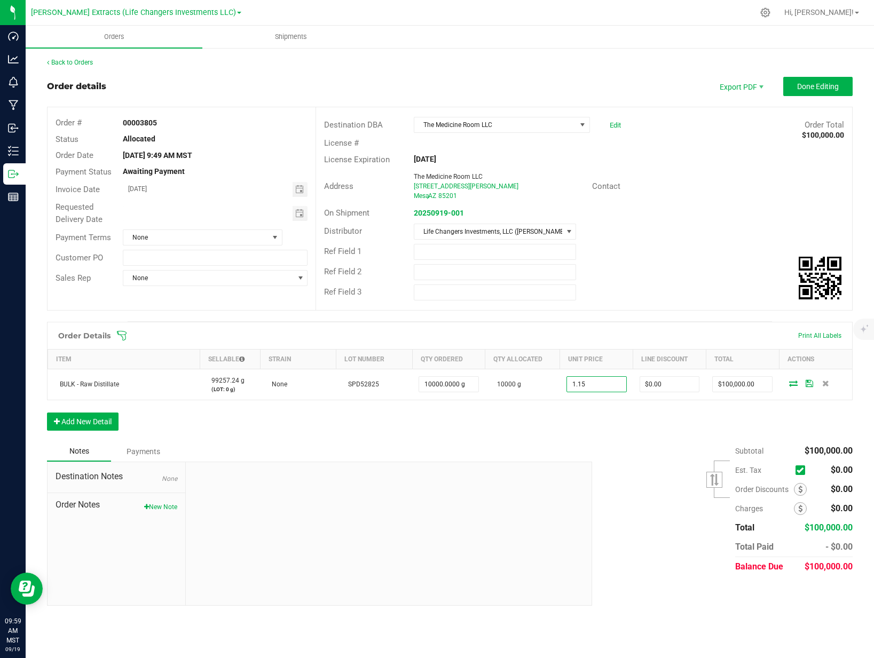
type input "$1.15000"
type input "$11,500.00"
click at [620, 422] on div "Order Details Print All Labels Item Sellable Strain Lot Number Qty Ordered Qty …" at bounding box center [450, 382] width 806 height 120
click at [742, 91] on span "Export PDF" at bounding box center [740, 86] width 64 height 19
click at [734, 116] on span "Invoice PDF" at bounding box center [742, 119] width 66 height 15
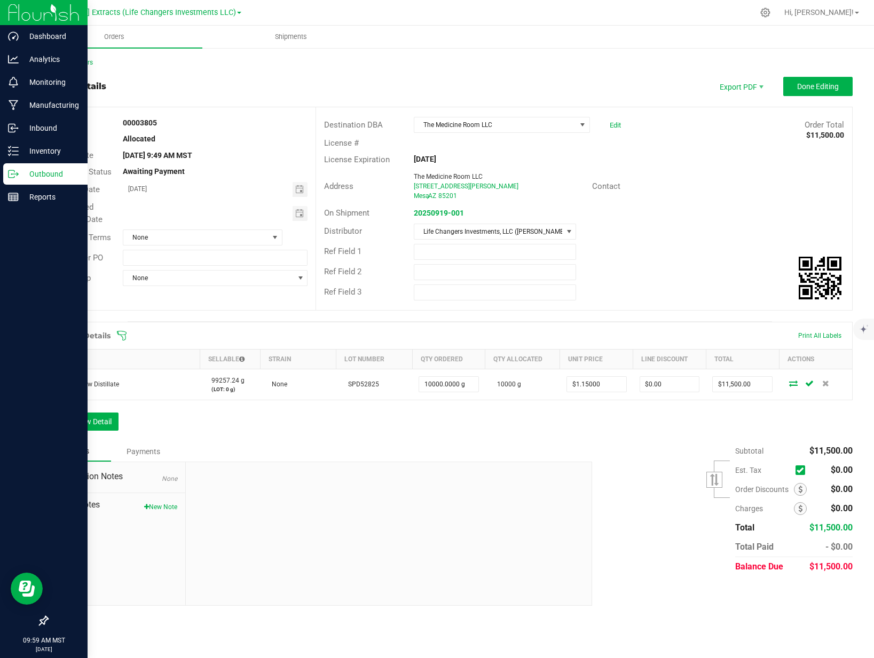
click at [23, 175] on p "Outbound" at bounding box center [51, 174] width 64 height 13
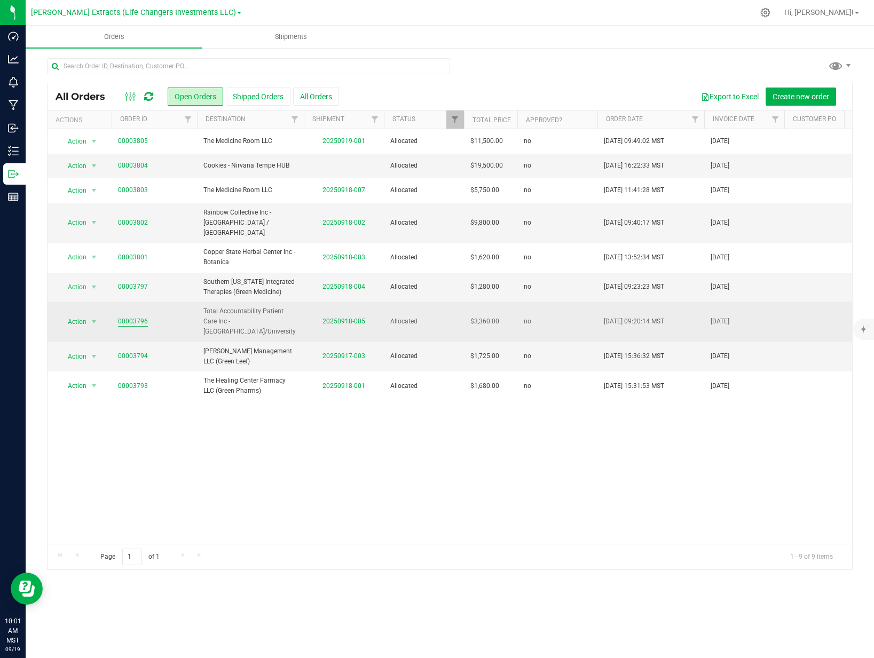
click at [128, 317] on link "00003796" at bounding box center [133, 322] width 30 height 10
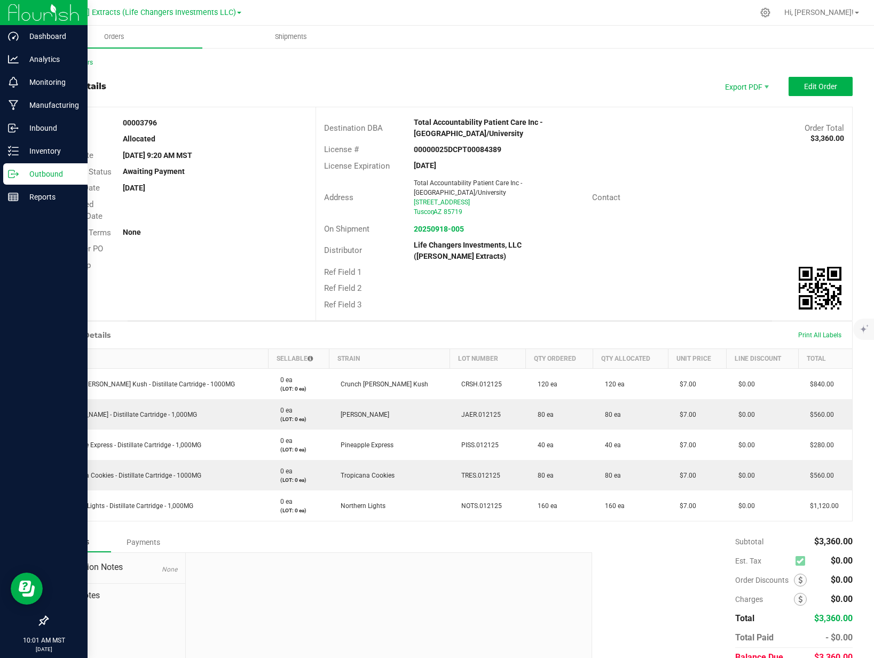
click at [30, 177] on p "Outbound" at bounding box center [51, 174] width 64 height 13
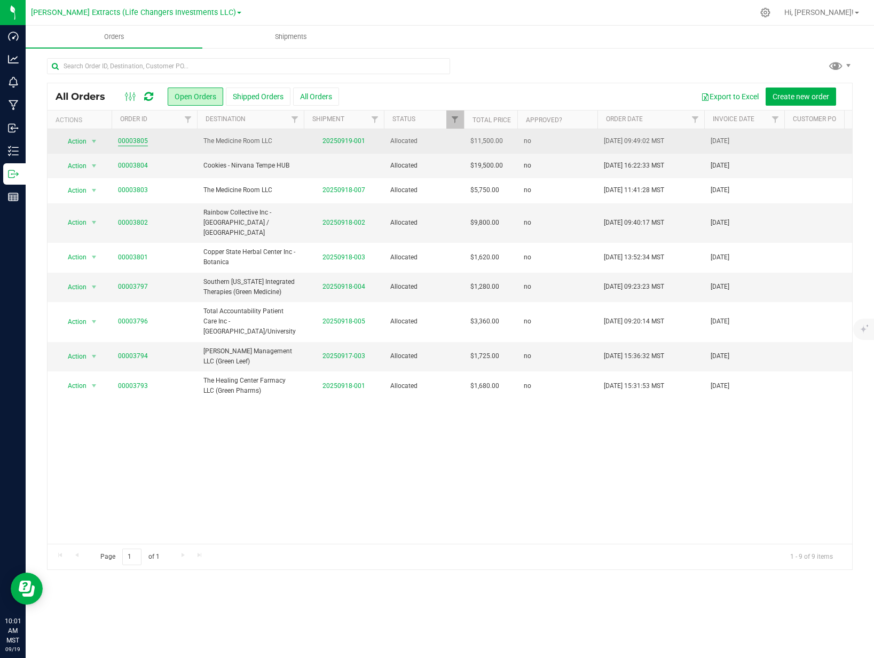
click at [133, 142] on link "00003805" at bounding box center [133, 141] width 30 height 10
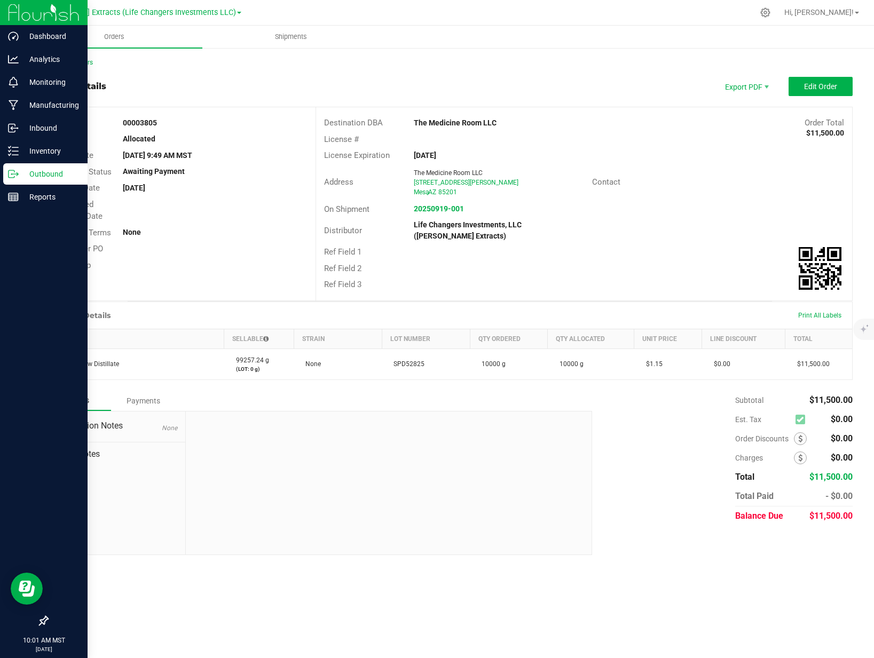
click at [18, 173] on icon at bounding box center [13, 174] width 11 height 11
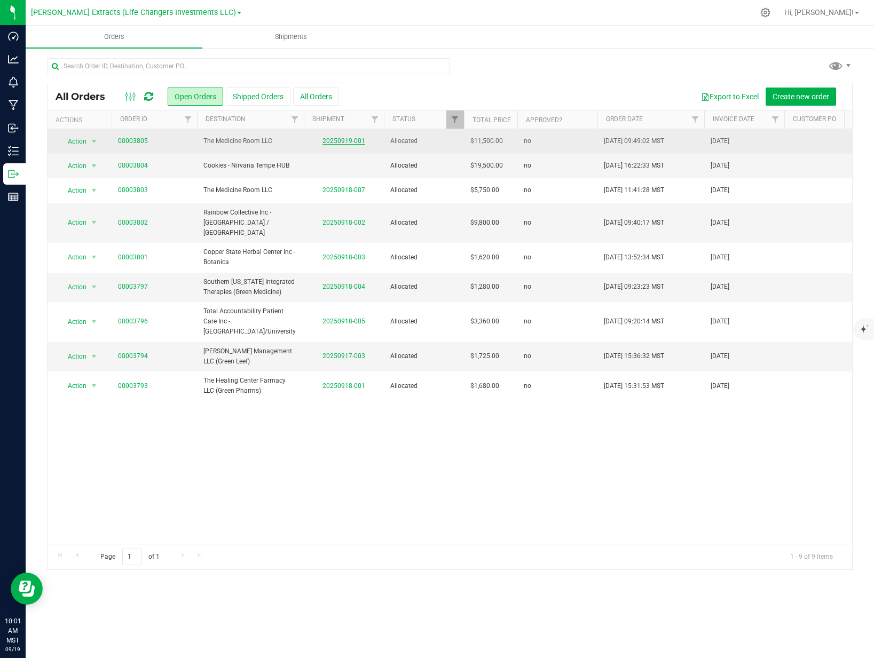
click at [345, 142] on link "20250919-001" at bounding box center [343, 140] width 43 height 7
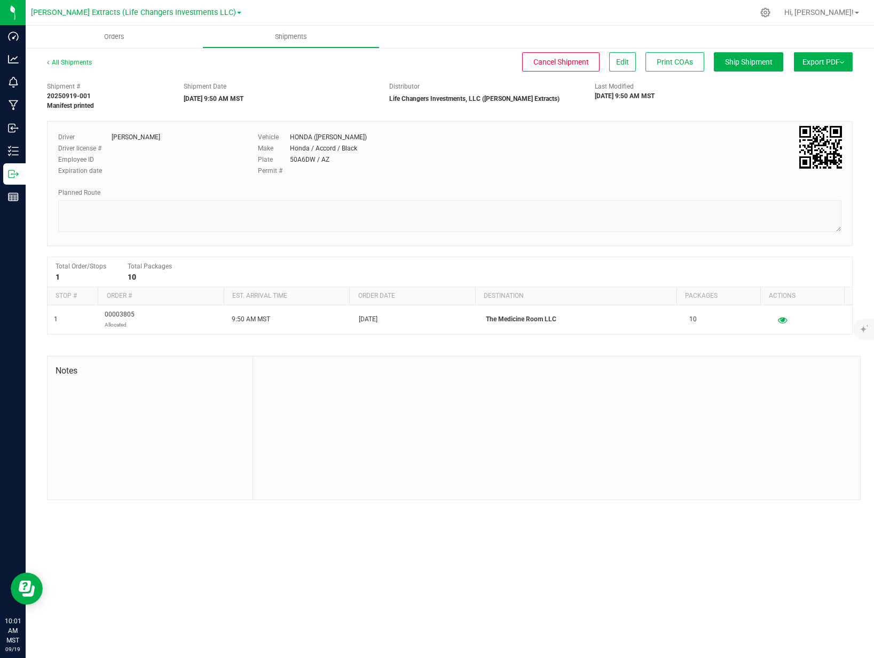
click at [814, 61] on span "Export PDF" at bounding box center [823, 62] width 42 height 9
click at [815, 85] on span "Manifest by Package ID" at bounding box center [808, 85] width 68 height 7
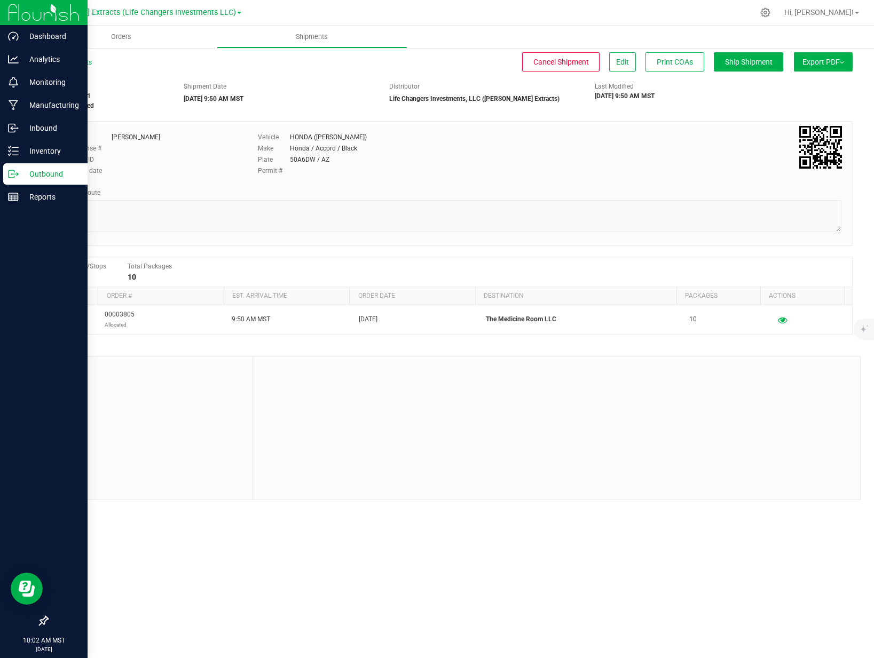
click at [19, 171] on p "Outbound" at bounding box center [51, 174] width 64 height 13
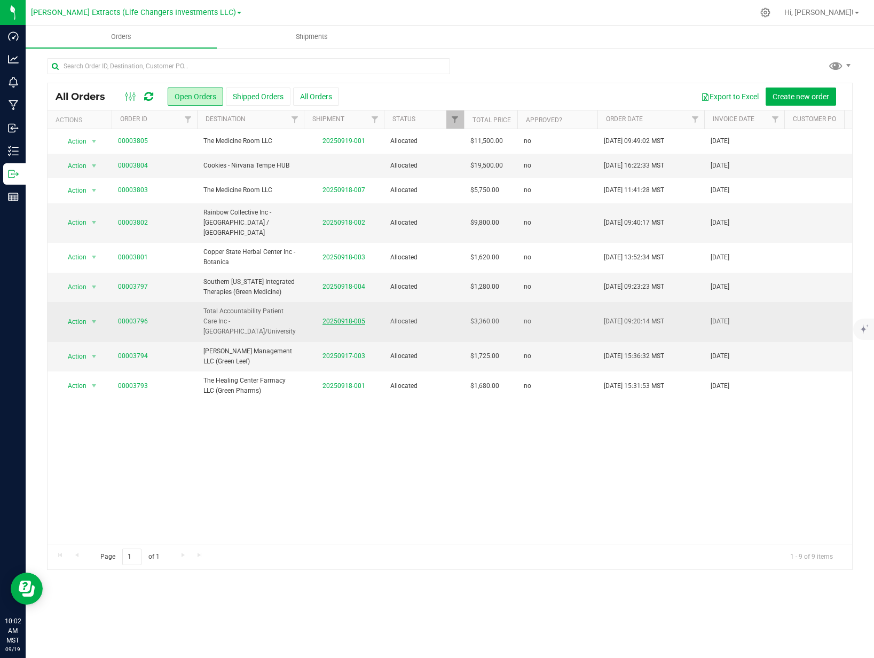
click at [342, 318] on link "20250918-005" at bounding box center [343, 321] width 43 height 7
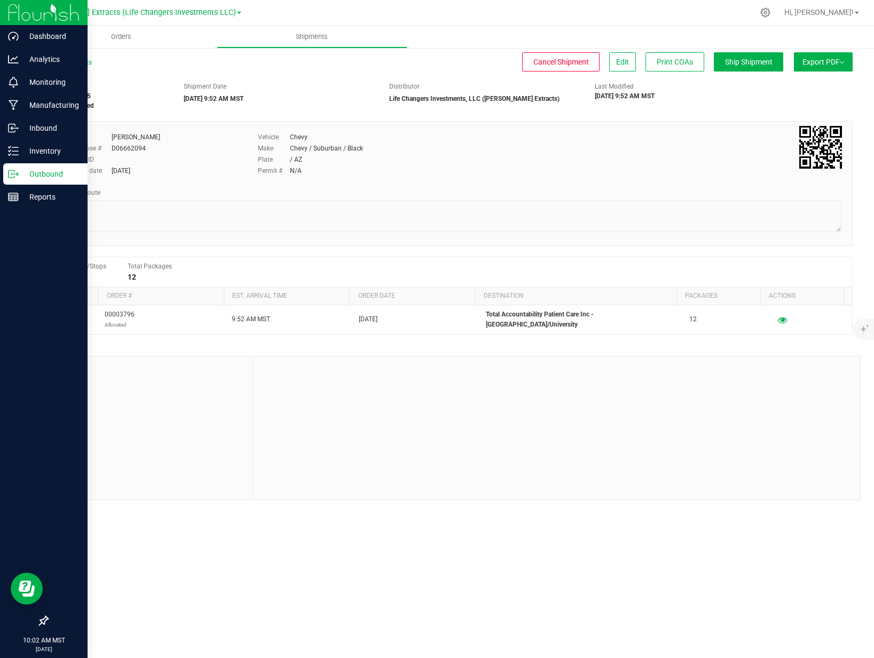
click at [34, 169] on p "Outbound" at bounding box center [51, 174] width 64 height 13
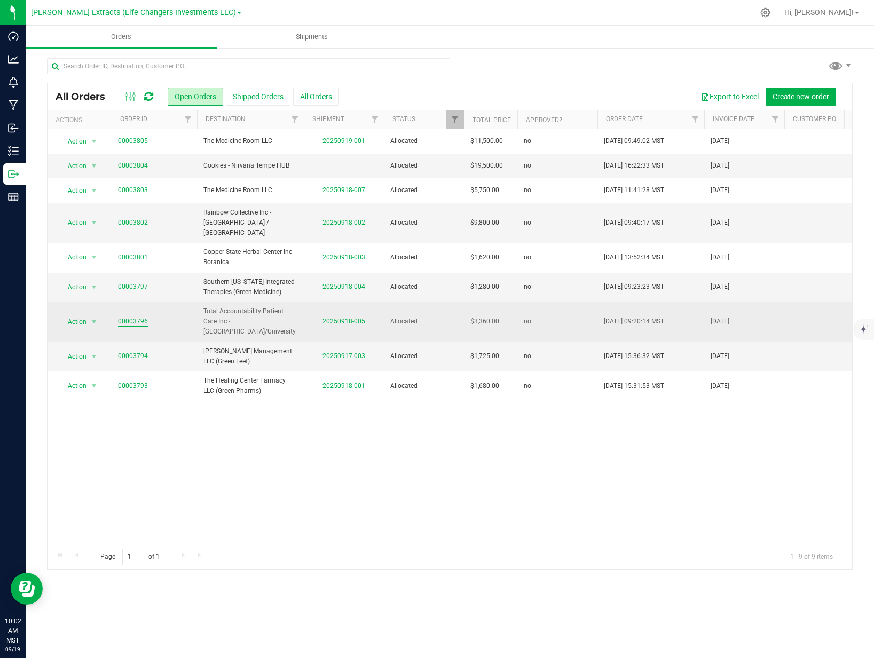
click at [134, 317] on link "00003796" at bounding box center [133, 322] width 30 height 10
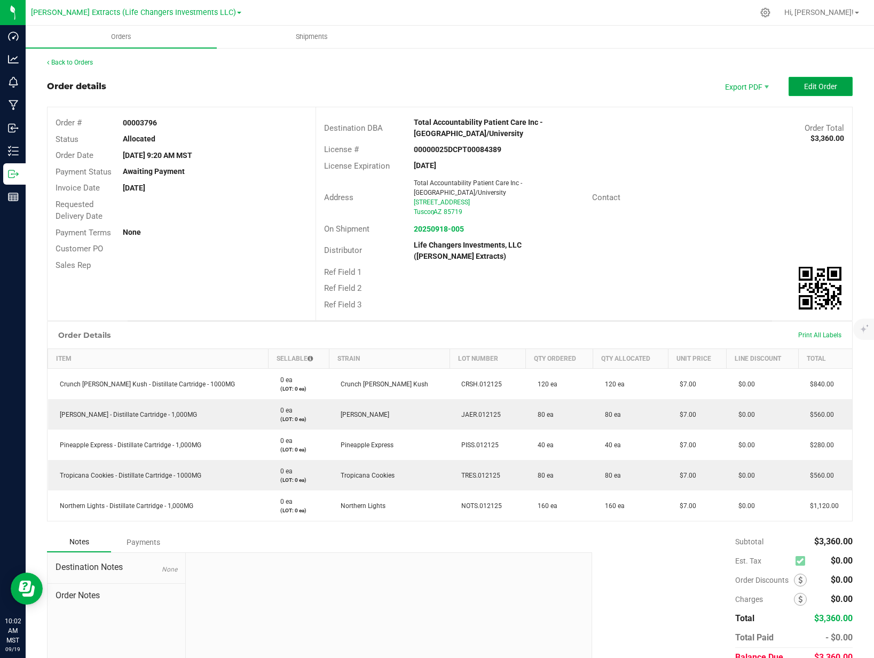
click at [804, 83] on span "Edit Order" at bounding box center [820, 86] width 33 height 9
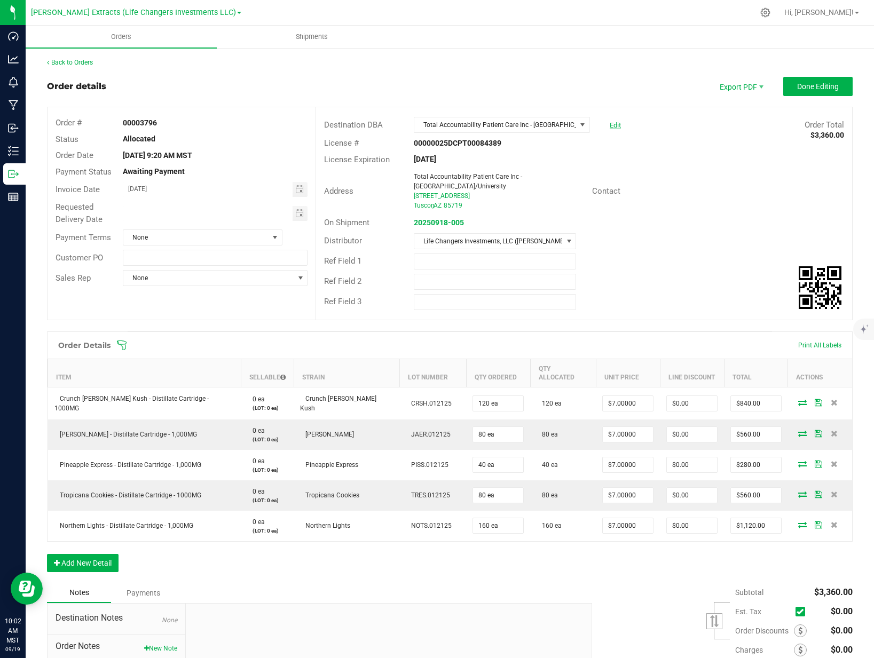
click at [610, 127] on link "Edit" at bounding box center [615, 125] width 11 height 8
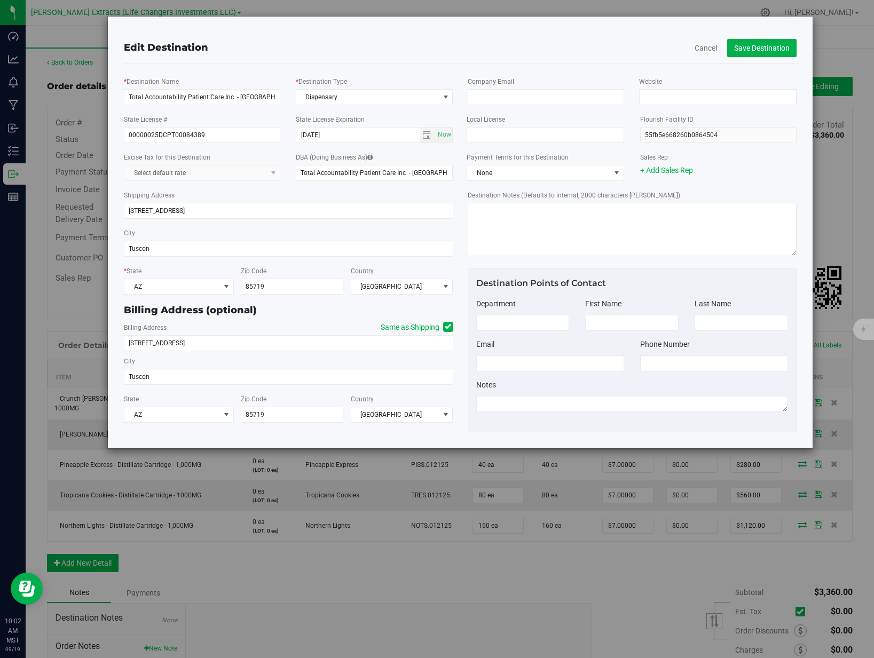
click at [309, 199] on div "Shipping Address [STREET_ADDRESS]" at bounding box center [288, 204] width 329 height 38
click at [762, 49] on button "Save Destination" at bounding box center [761, 48] width 69 height 18
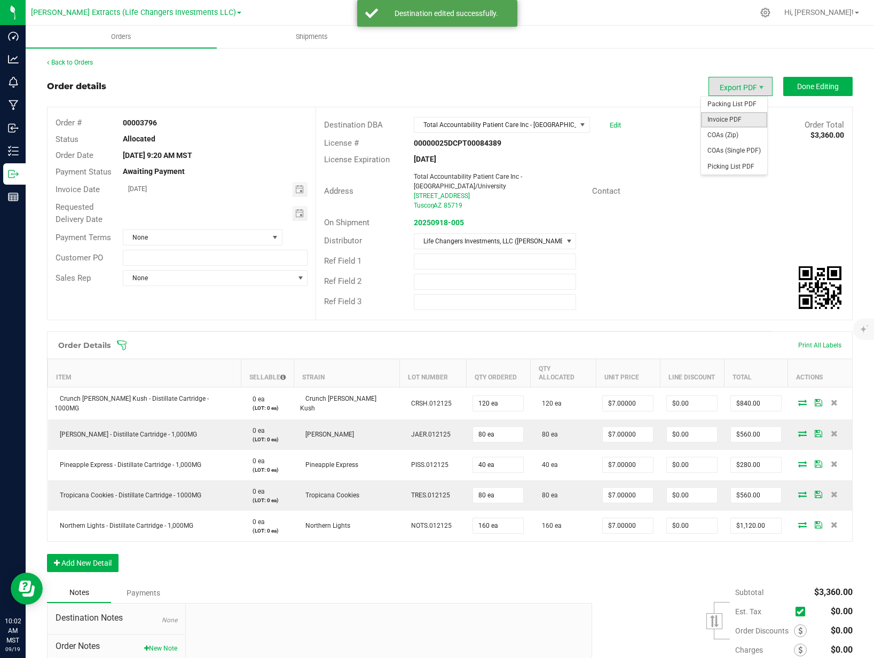
click at [729, 116] on span "Invoice PDF" at bounding box center [734, 119] width 66 height 15
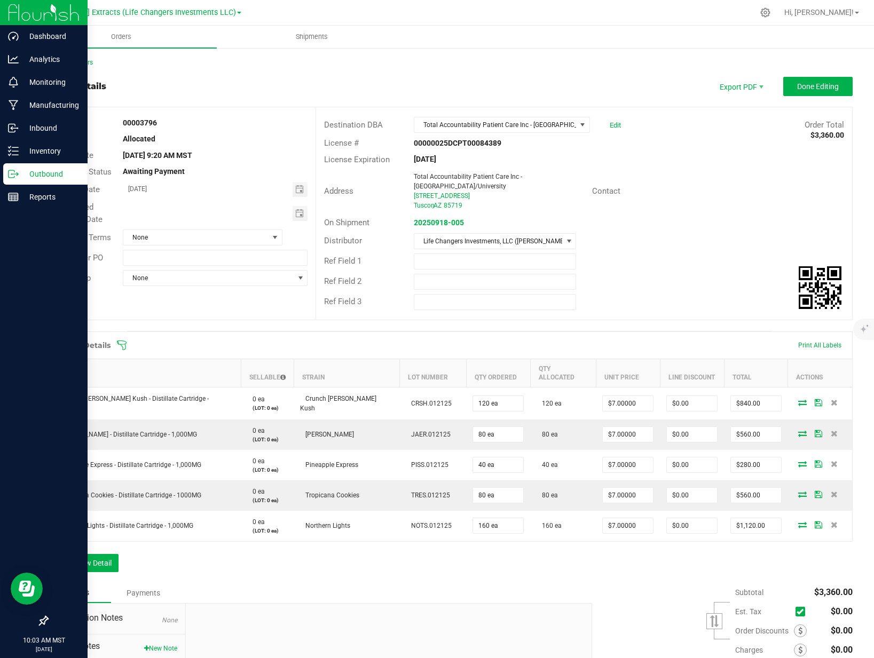
click at [20, 177] on p "Outbound" at bounding box center [51, 174] width 64 height 13
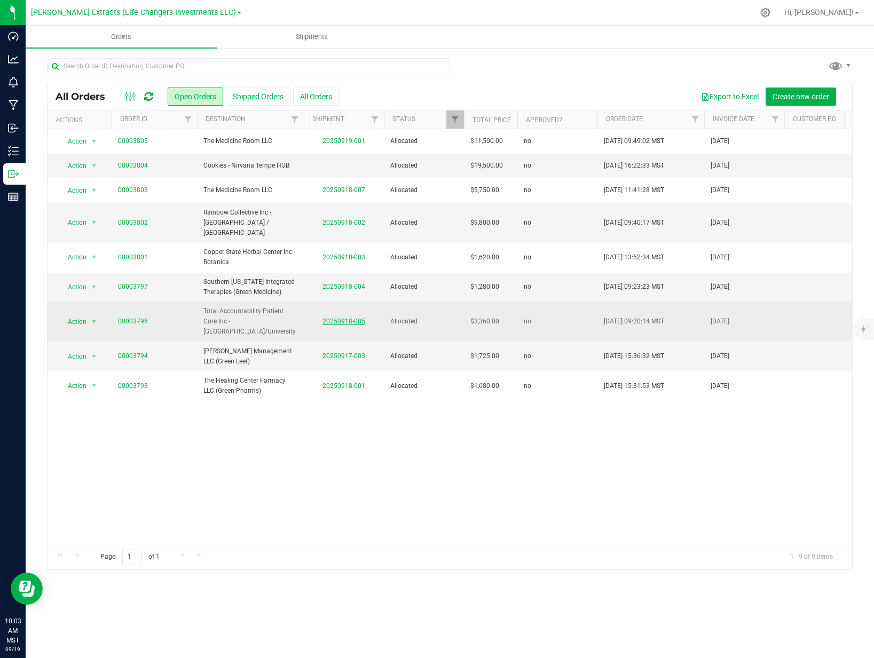
click at [336, 318] on link "20250918-005" at bounding box center [343, 321] width 43 height 7
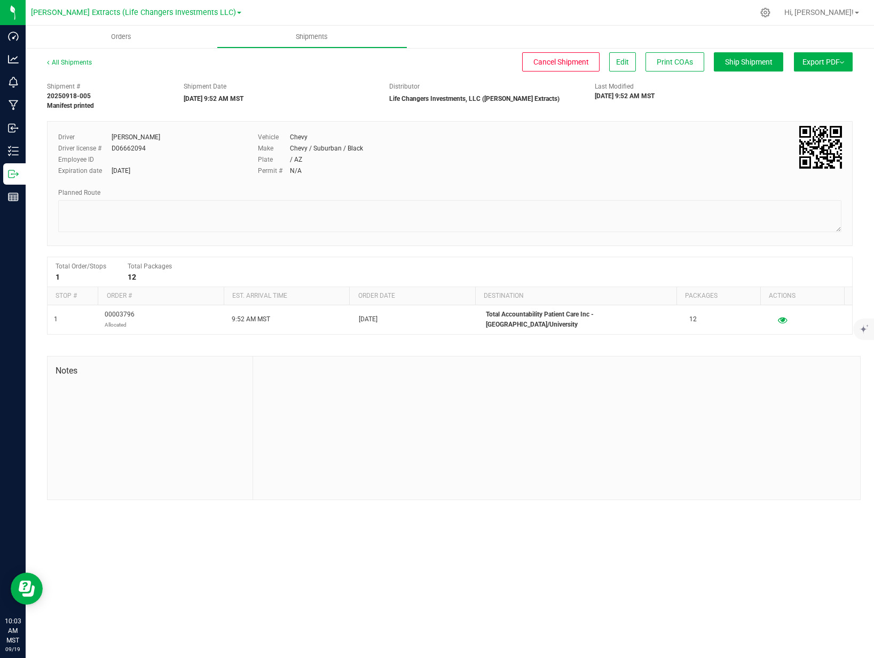
click at [826, 63] on span "Export PDF" at bounding box center [823, 62] width 42 height 9
click at [818, 86] on span "Manifest by Package ID" at bounding box center [808, 85] width 68 height 7
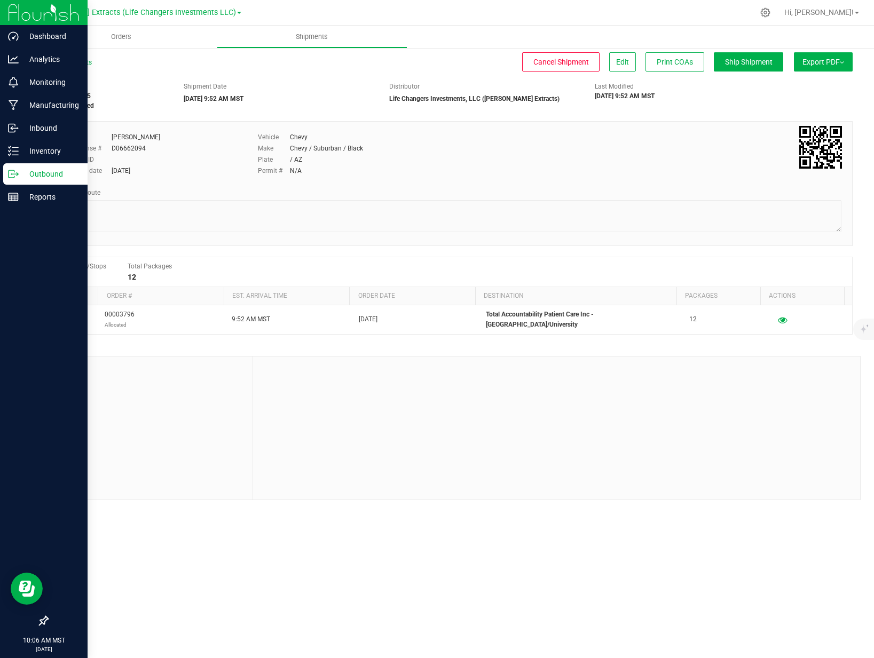
click at [29, 175] on p "Outbound" at bounding box center [51, 174] width 64 height 13
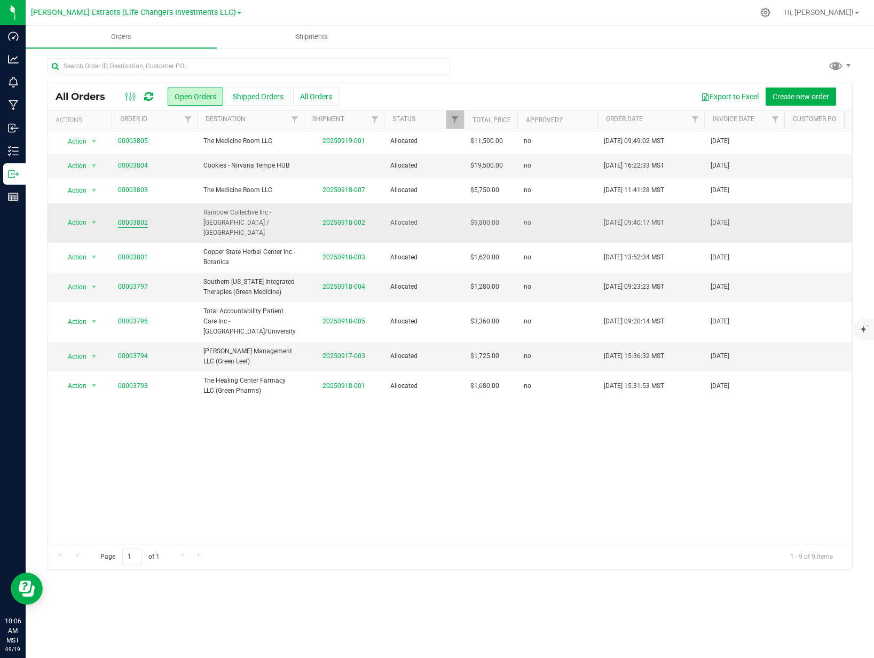
click at [139, 218] on link "00003802" at bounding box center [133, 223] width 30 height 10
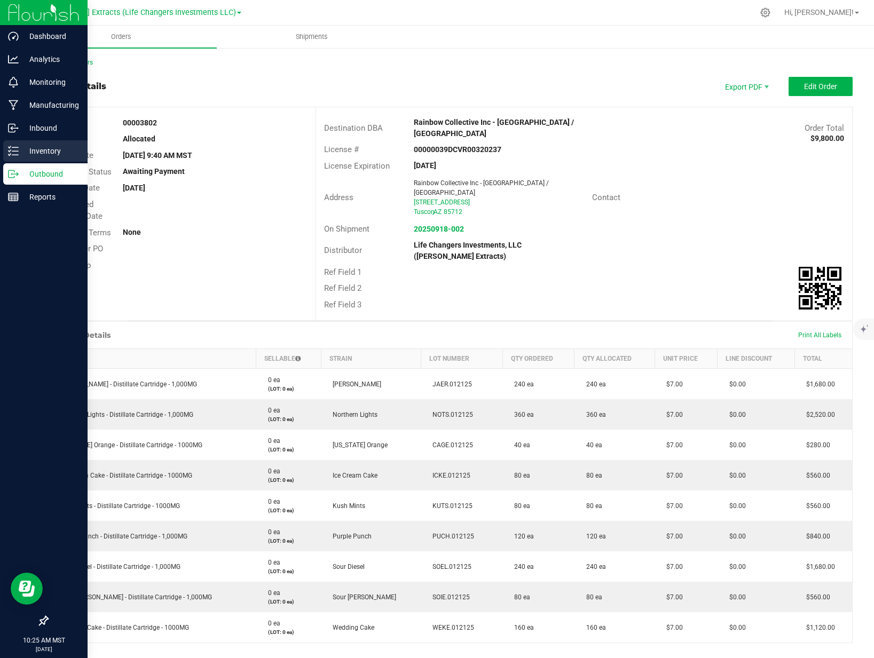
click at [21, 153] on p "Inventory" at bounding box center [51, 151] width 64 height 13
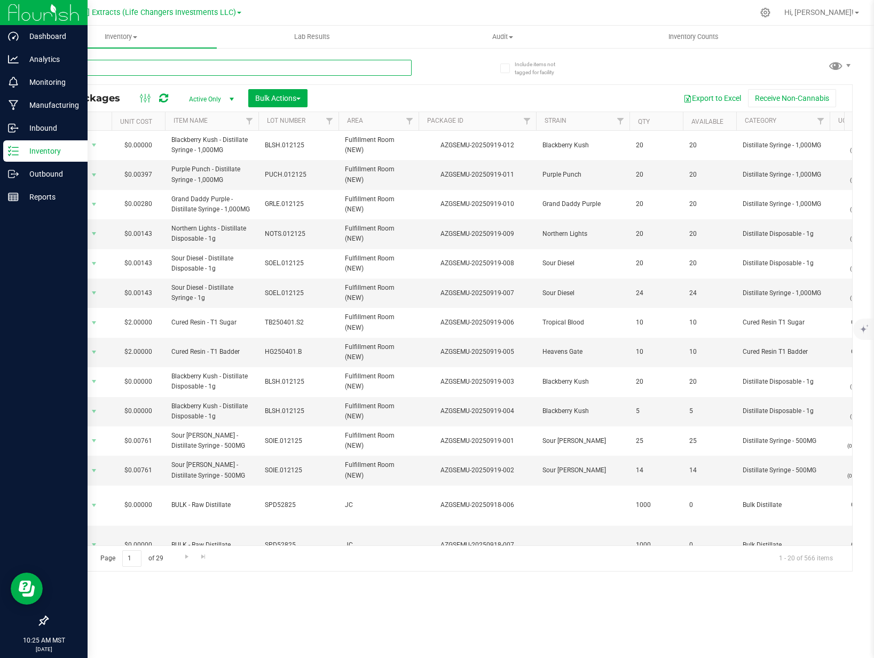
click at [151, 70] on input "text" at bounding box center [229, 68] width 365 height 16
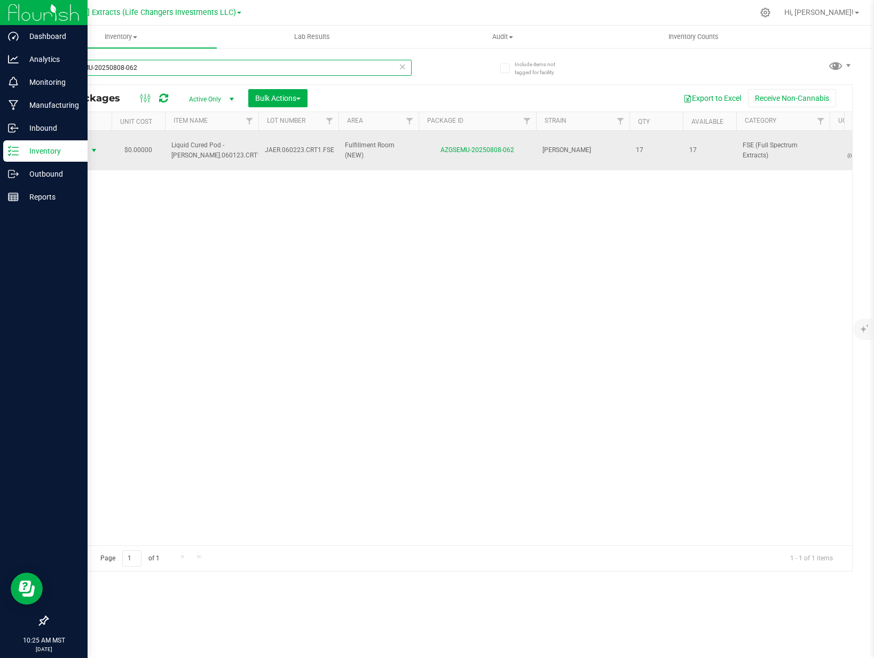
type input "AZGSEMU-20250808-062"
click at [89, 151] on span "select" at bounding box center [94, 150] width 13 height 15
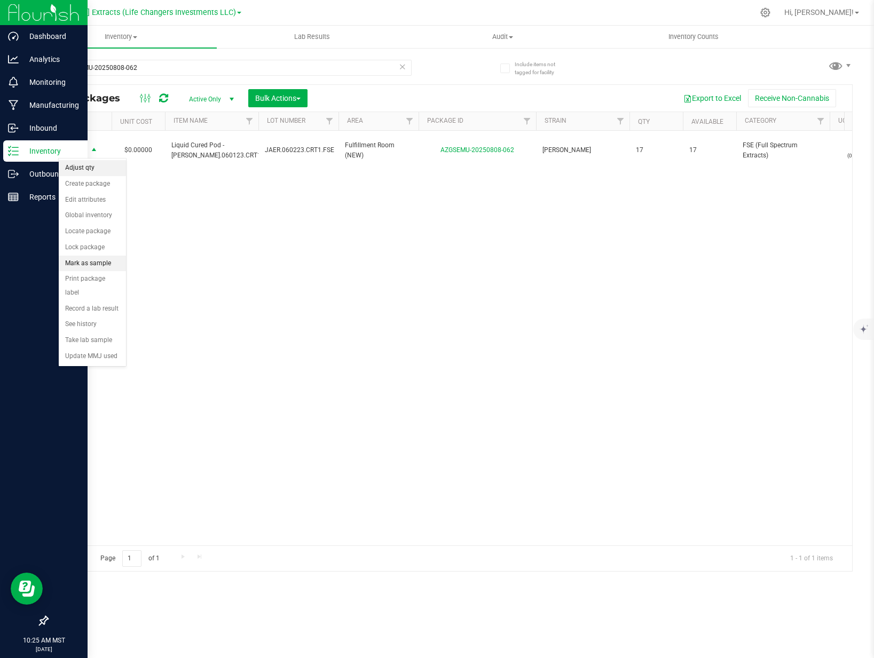
drag, startPoint x: 82, startPoint y: 166, endPoint x: 113, endPoint y: 174, distance: 31.3
click at [82, 167] on li "Adjust qty" at bounding box center [92, 168] width 67 height 16
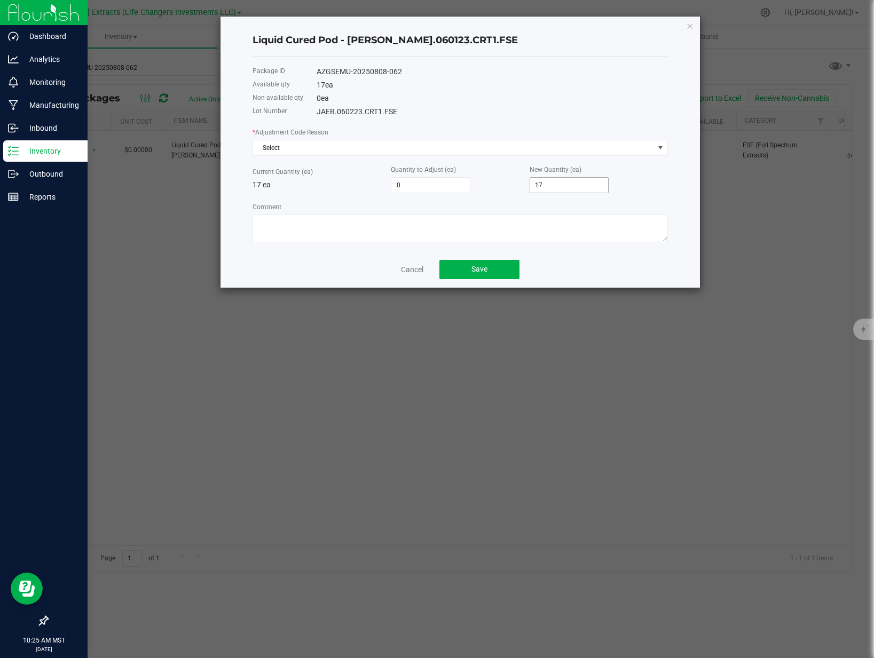
click at [565, 186] on input "17" at bounding box center [569, 185] width 78 height 15
type input "-17"
type input "0"
click at [585, 153] on span "Select" at bounding box center [453, 147] width 401 height 15
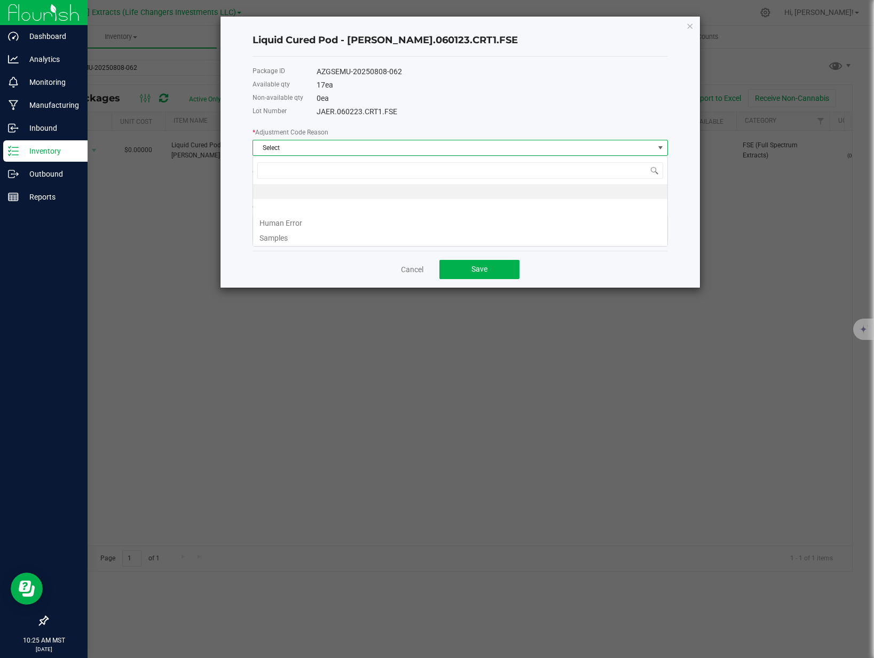
scroll to position [16, 415]
click at [309, 242] on li "Samples" at bounding box center [460, 236] width 414 height 15
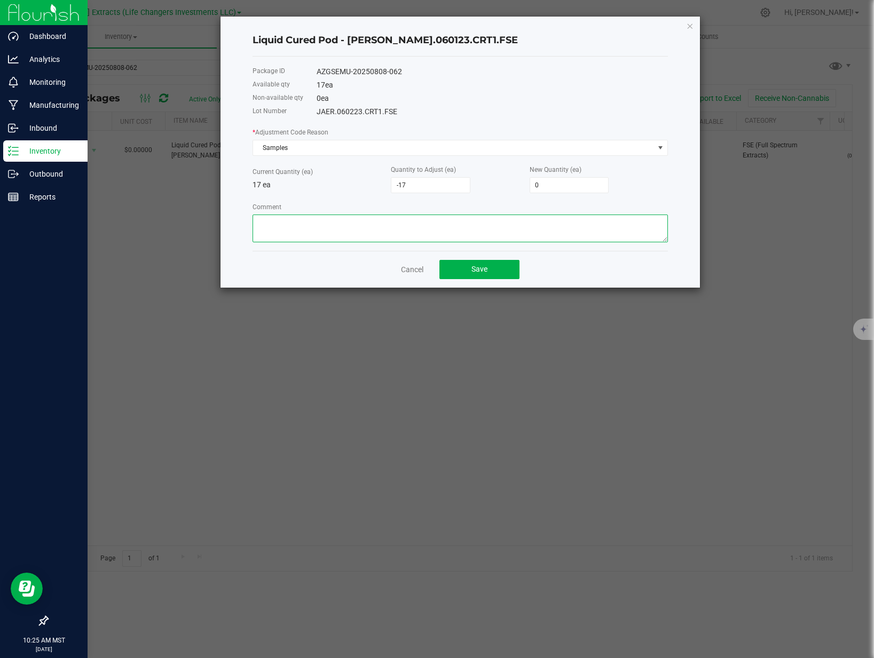
click at [317, 223] on textarea "Comment" at bounding box center [460, 229] width 415 height 28
type textarea "d"
type textarea "samples for JB [DATE]"
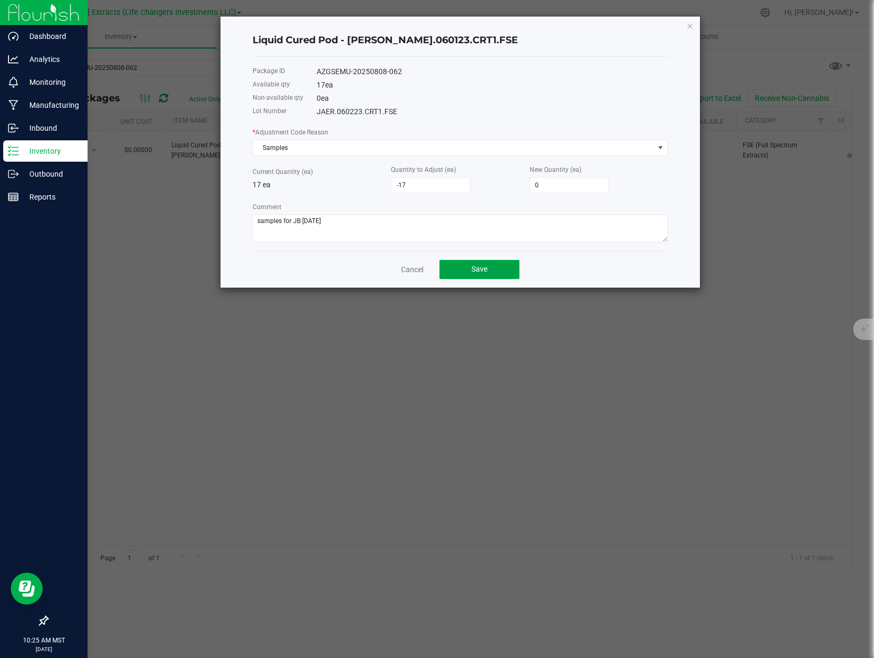
click at [472, 271] on span "Save" at bounding box center [479, 269] width 16 height 9
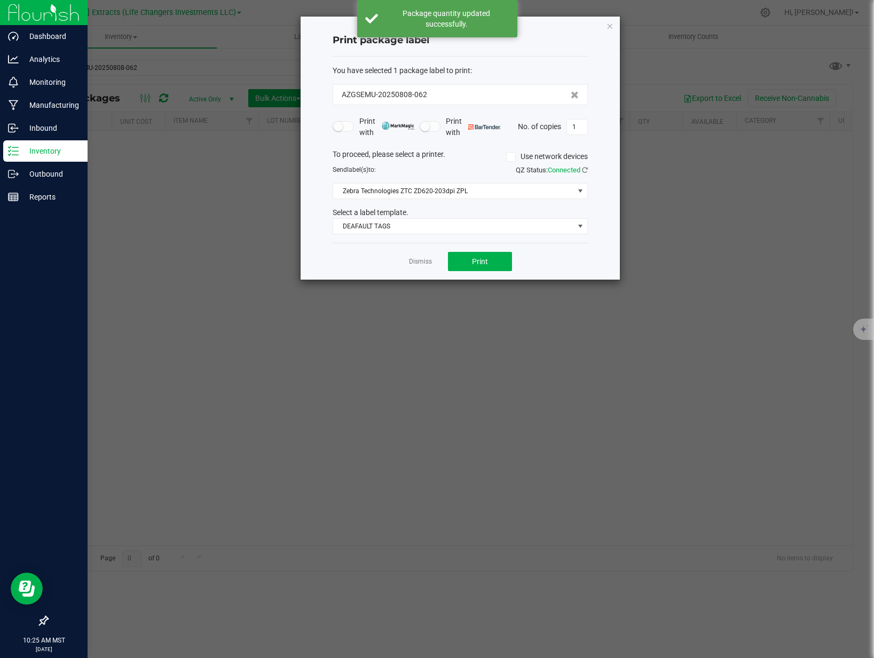
click at [413, 259] on link "Dismiss" at bounding box center [420, 261] width 23 height 9
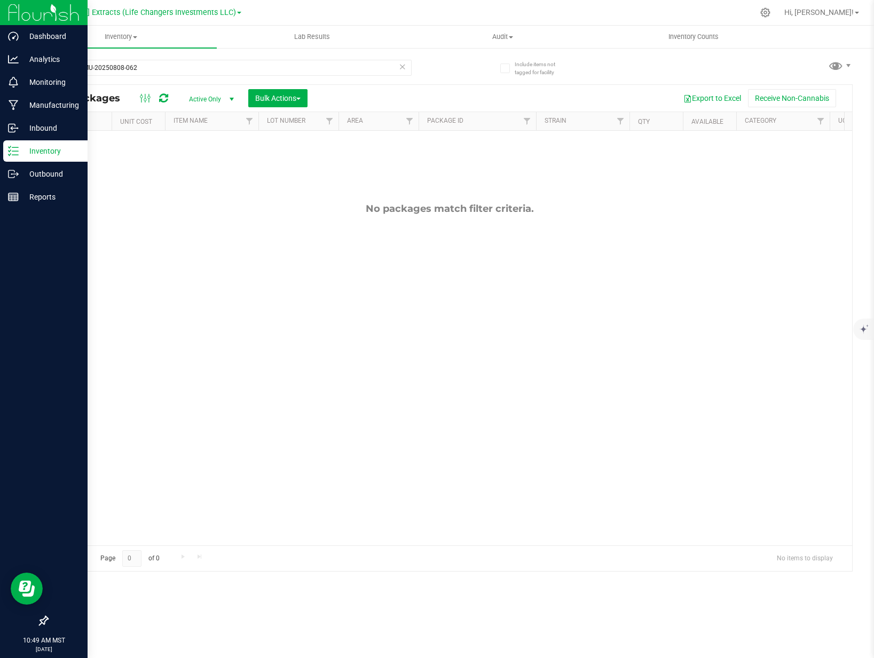
click at [404, 68] on icon at bounding box center [402, 66] width 7 height 13
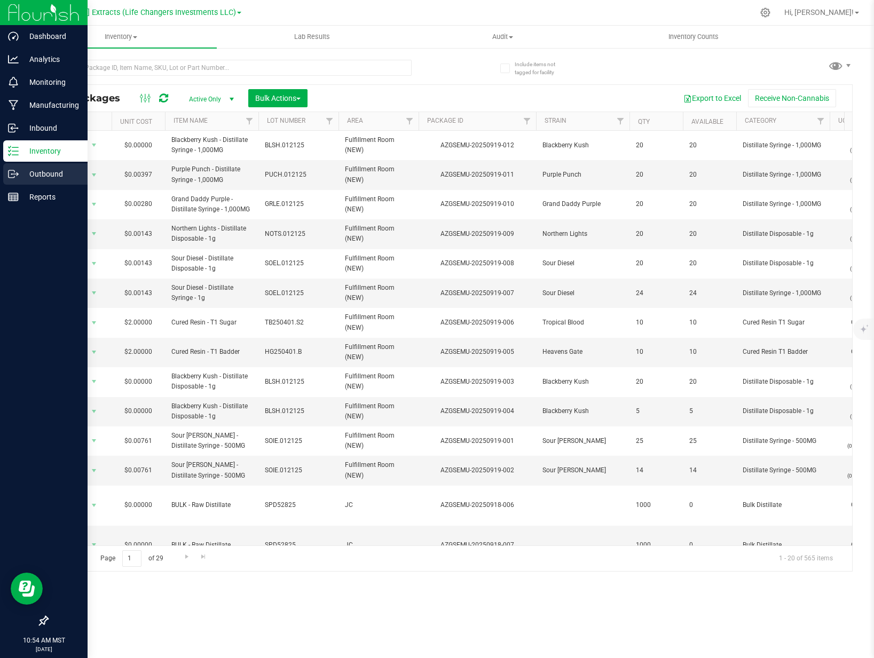
click at [21, 175] on p "Outbound" at bounding box center [51, 174] width 64 height 13
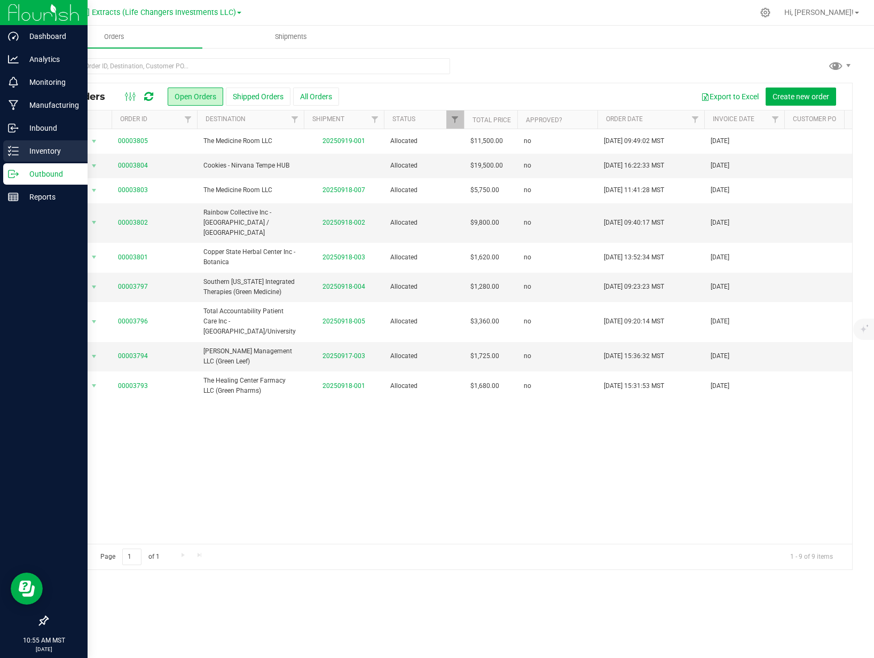
click at [34, 149] on p "Inventory" at bounding box center [51, 151] width 64 height 13
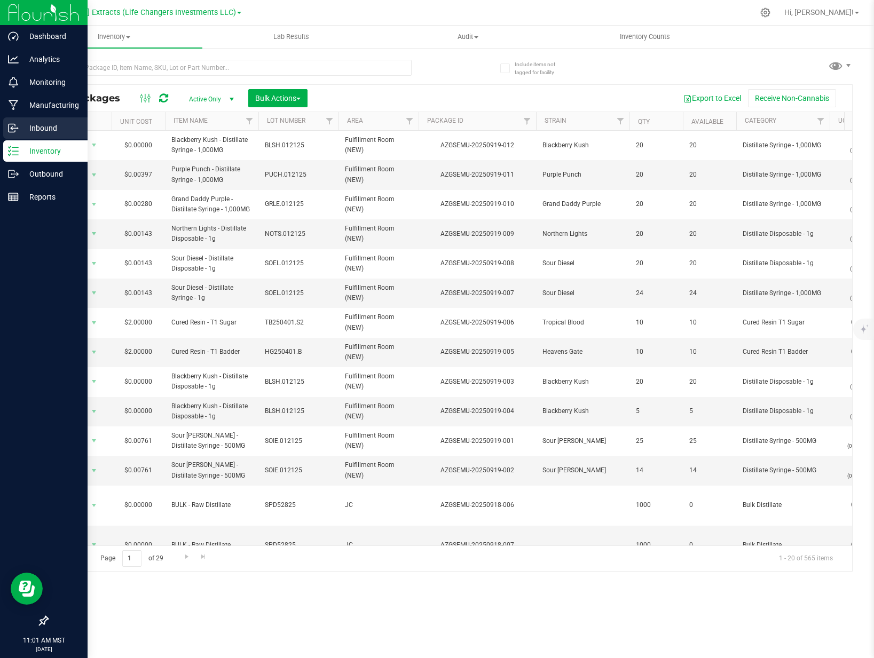
click at [24, 130] on p "Inbound" at bounding box center [51, 128] width 64 height 13
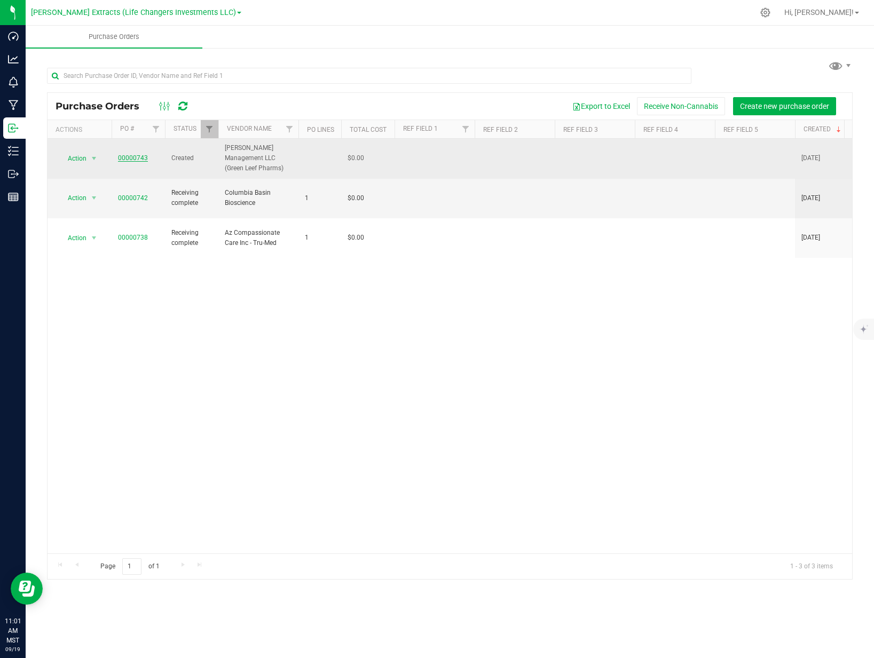
click at [123, 156] on link "00000743" at bounding box center [133, 157] width 30 height 7
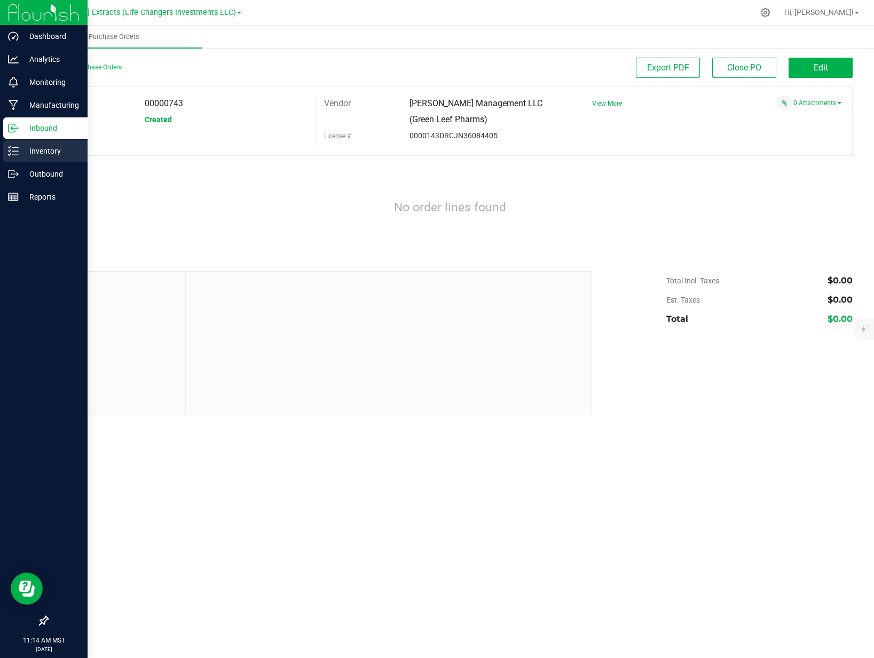
click at [21, 147] on p "Inventory" at bounding box center [51, 151] width 64 height 13
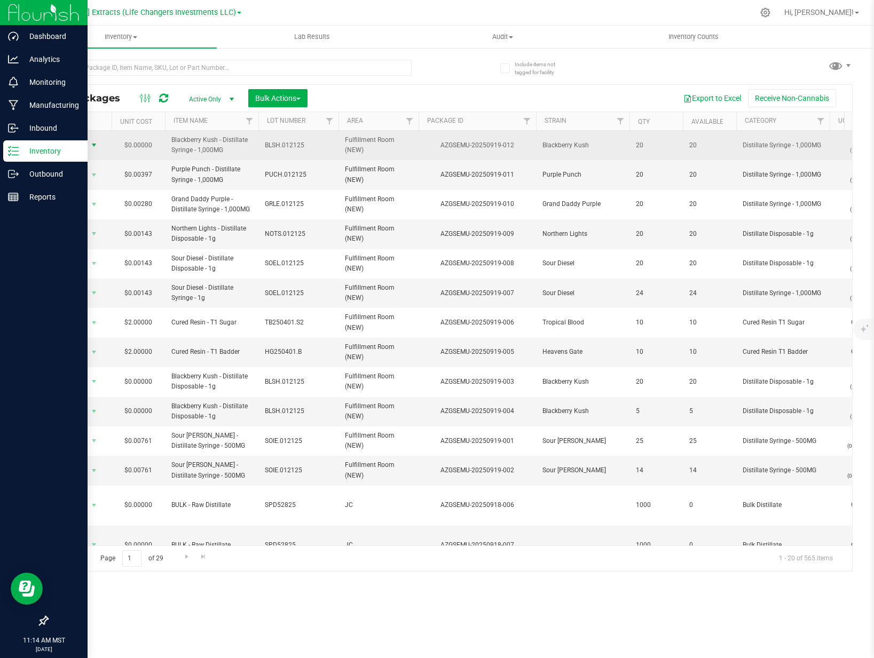
click at [81, 148] on span "Action" at bounding box center [72, 145] width 29 height 15
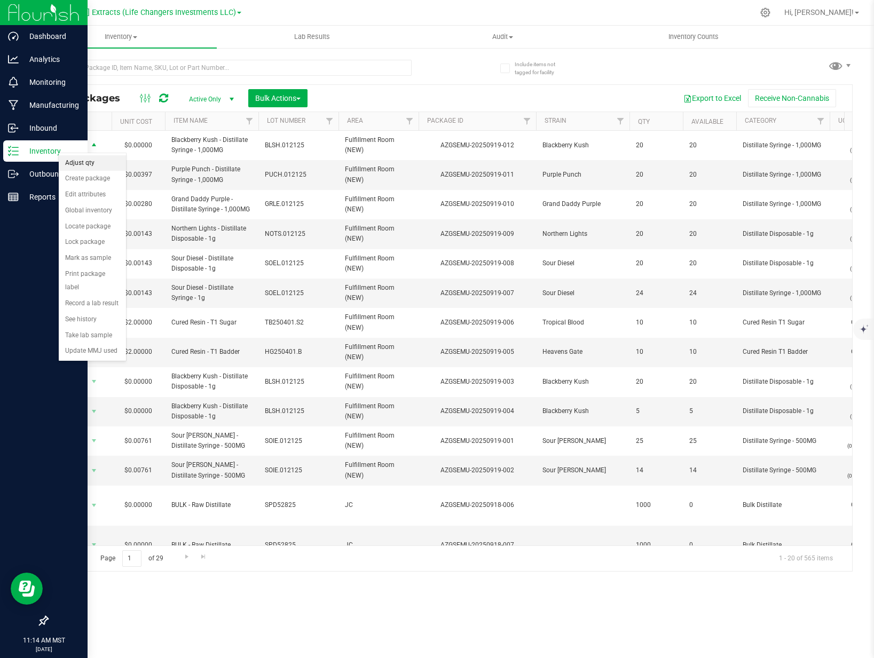
click at [94, 168] on li "Adjust qty" at bounding box center [92, 163] width 67 height 16
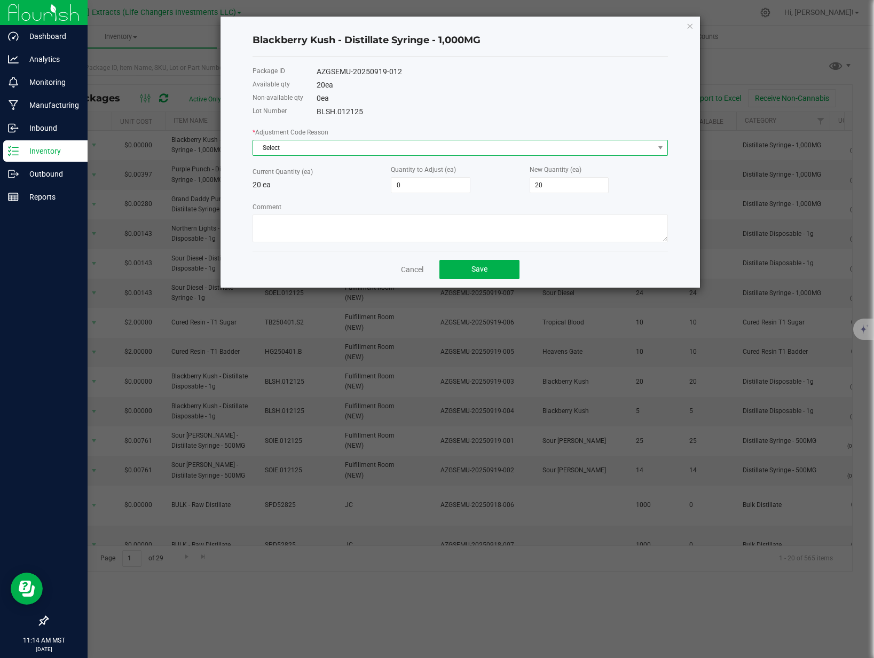
click at [323, 150] on span "Select" at bounding box center [453, 147] width 401 height 15
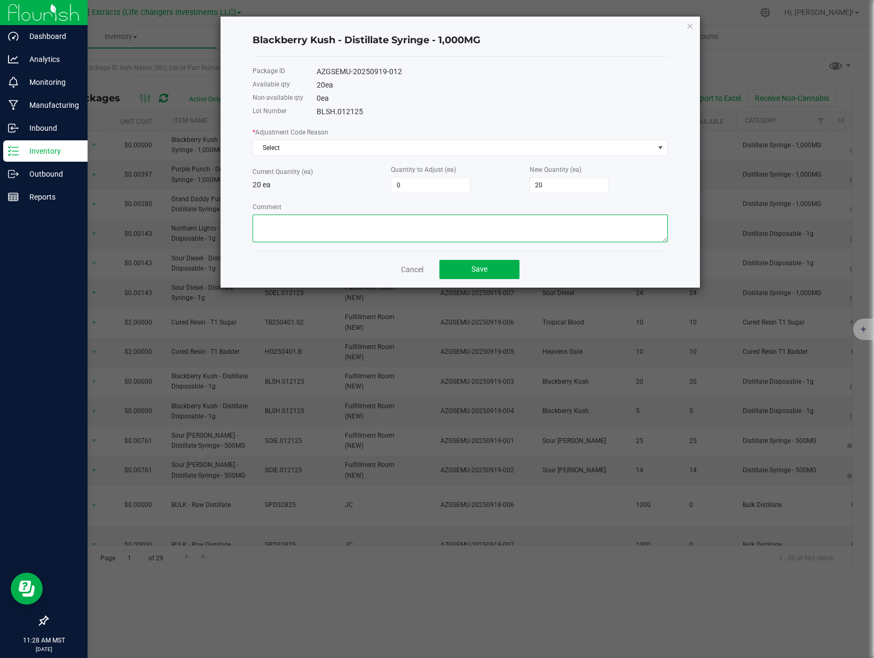
click at [325, 220] on textarea "Comment" at bounding box center [460, 229] width 415 height 28
click at [686, 26] on icon "button" at bounding box center [689, 25] width 7 height 13
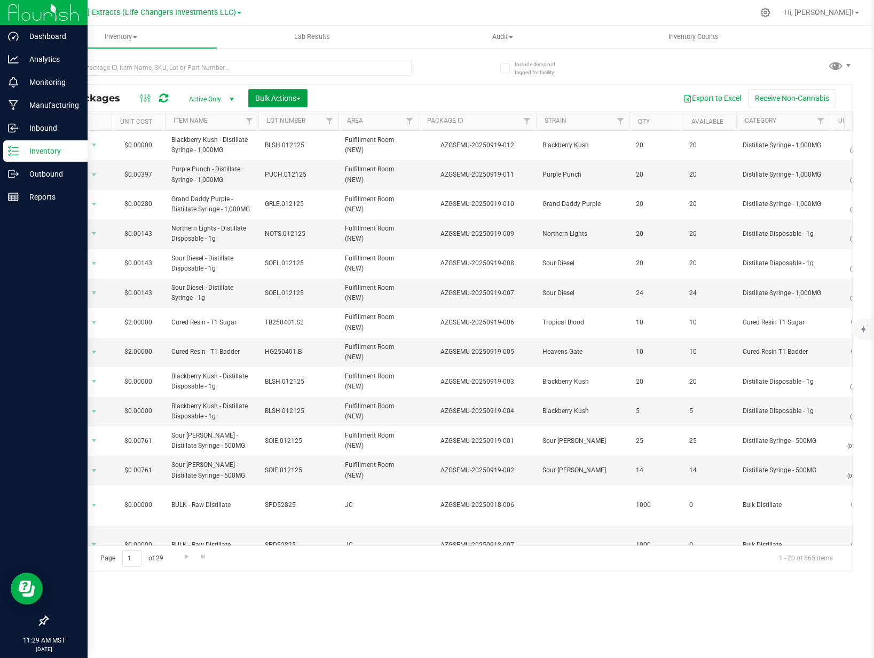
click at [281, 98] on span "Bulk Actions" at bounding box center [277, 98] width 45 height 9
click at [303, 128] on div "Add to manufacturing run" at bounding box center [302, 123] width 95 height 17
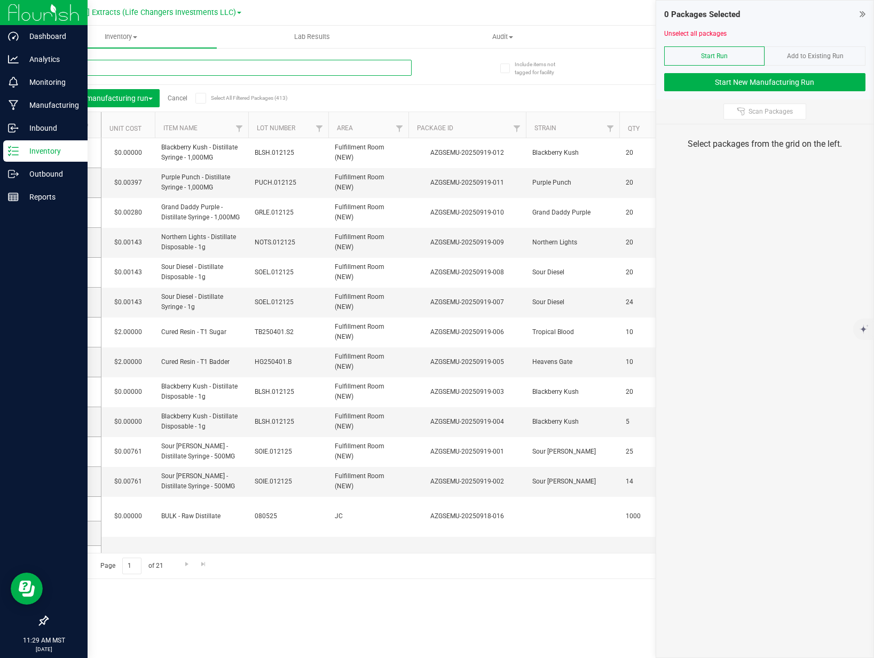
click at [220, 74] on input "text" at bounding box center [229, 68] width 365 height 16
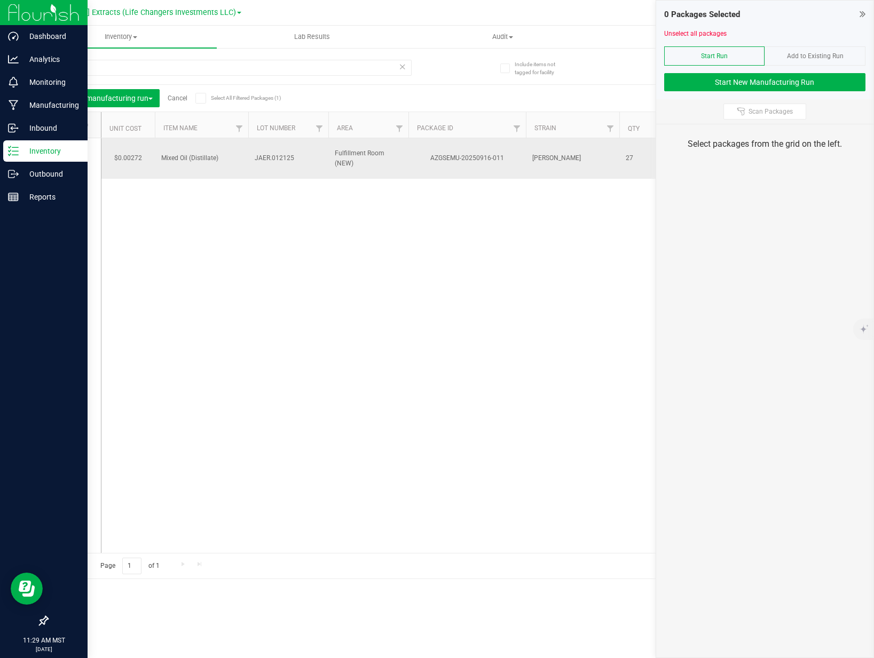
drag, startPoint x: 68, startPoint y: 158, endPoint x: 169, endPoint y: 156, distance: 101.4
click at [68, 159] on icon at bounding box center [71, 159] width 7 height 0
click at [0, 0] on input "checkbox" at bounding box center [0, 0] width 0 height 0
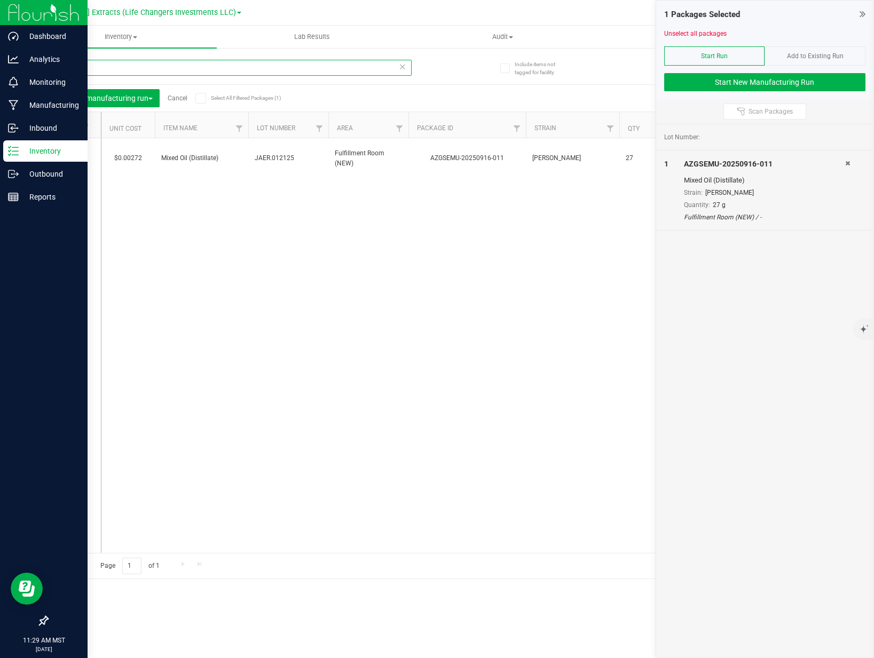
click at [118, 66] on input "916-011" at bounding box center [229, 68] width 365 height 16
click at [117, 66] on input "916-011" at bounding box center [229, 68] width 365 height 16
type input "828-072"
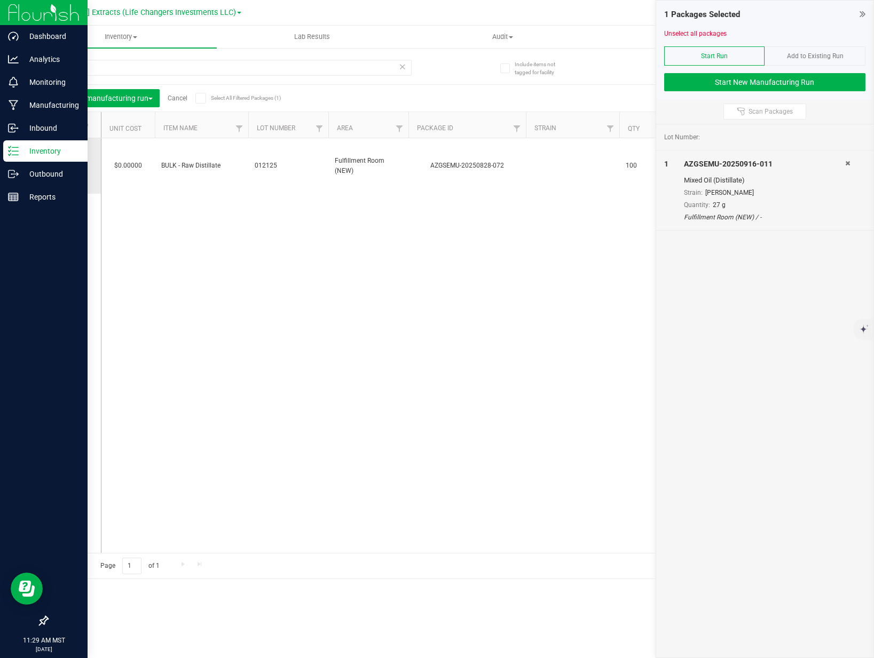
click at [72, 166] on icon at bounding box center [71, 166] width 7 height 0
click at [0, 0] on input "checkbox" at bounding box center [0, 0] width 0 height 0
click at [709, 86] on button "Start New Manufacturing Run" at bounding box center [764, 82] width 201 height 18
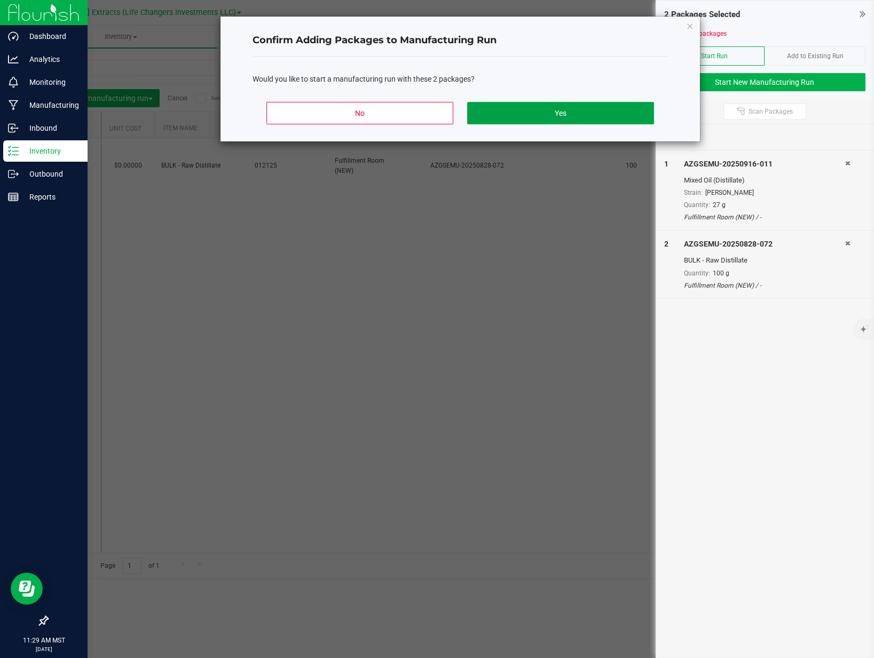
click at [531, 107] on button "Yes" at bounding box center [560, 113] width 187 height 22
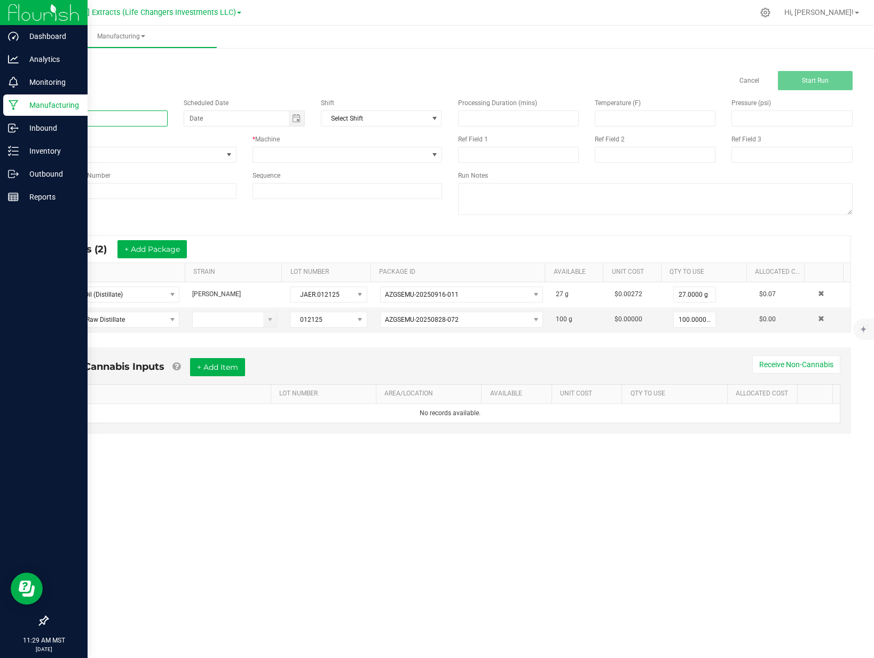
click at [127, 122] on input at bounding box center [107, 119] width 121 height 16
type input "item change"
click at [319, 151] on span at bounding box center [340, 154] width 175 height 15
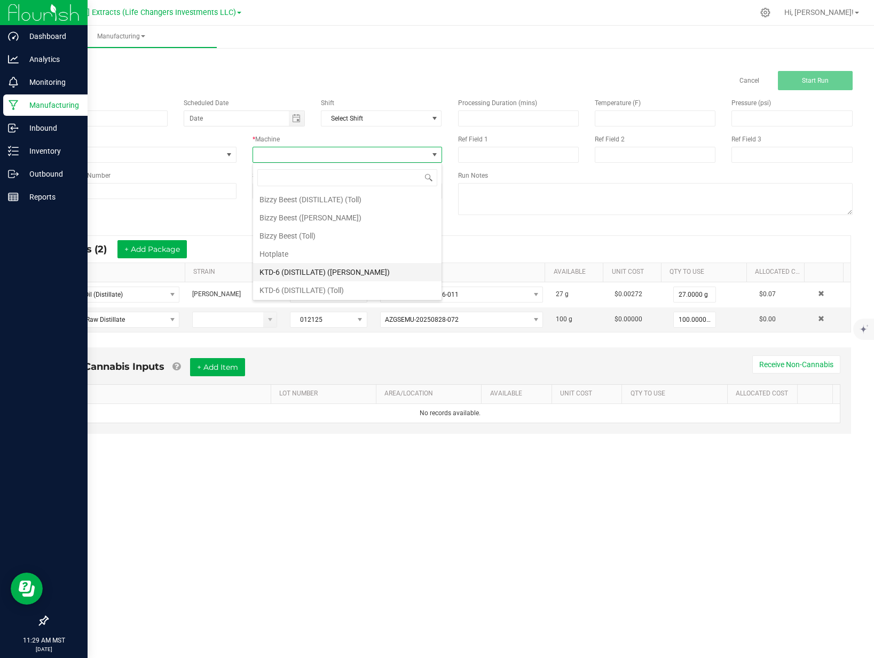
scroll to position [75, 0]
click at [309, 292] on li "Tier Change" at bounding box center [347, 289] width 188 height 18
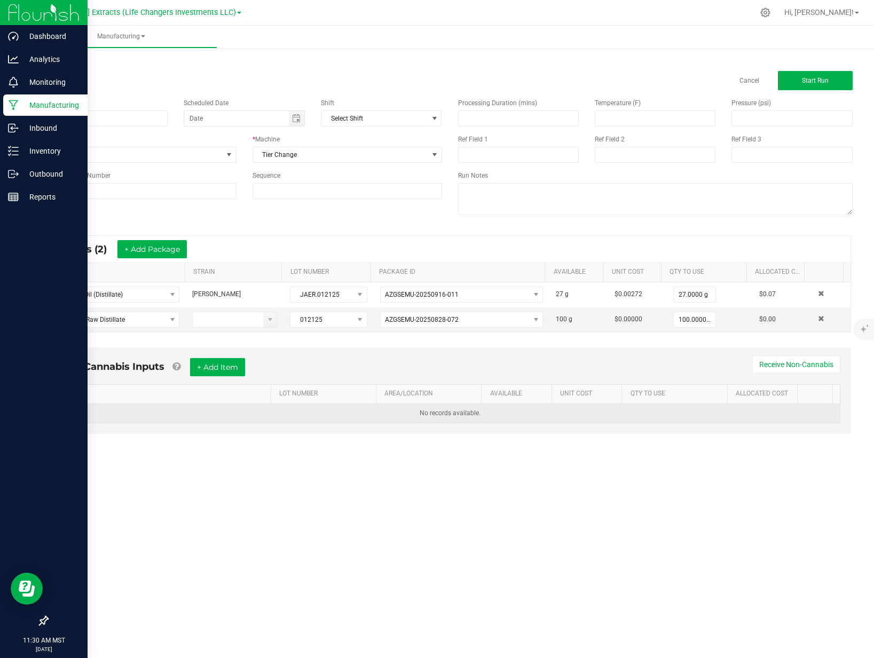
drag, startPoint x: 265, startPoint y: 433, endPoint x: 264, endPoint y: 414, distance: 19.8
click at [265, 433] on div "Non-Cannabis Inputs + Add Item Receive Non-Cannabis ITEM LOT NUMBER AREA/LOCATI…" at bounding box center [450, 391] width 802 height 86
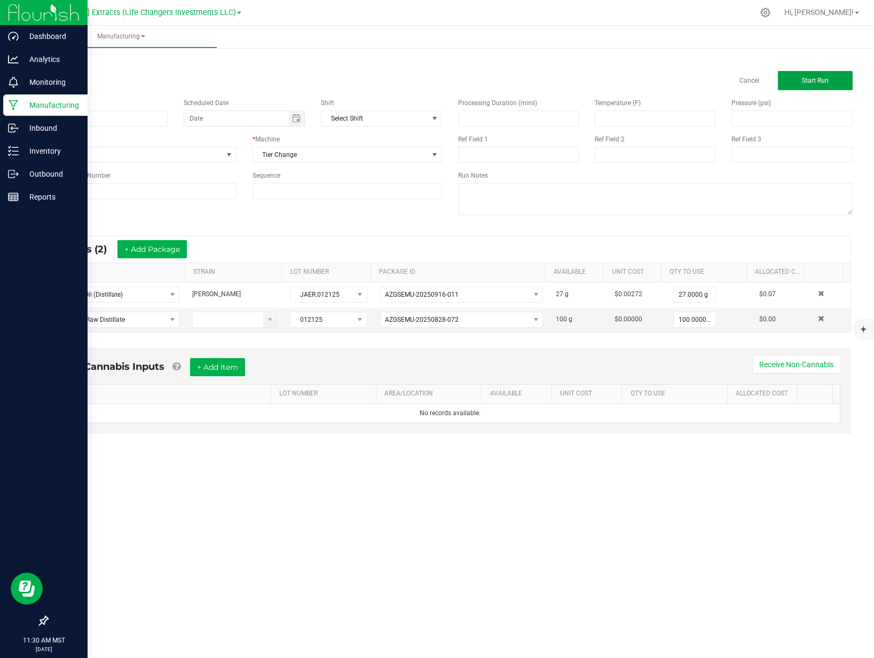
drag, startPoint x: 845, startPoint y: 81, endPoint x: 803, endPoint y: 130, distance: 64.4
click at [786, 165] on manufacturing-process-run "< All Runs Cancel Start Run Name item change Scheduled Date Shift Select Shift …" at bounding box center [450, 255] width 806 height 398
click at [825, 81] on span "Start Run" at bounding box center [815, 80] width 27 height 7
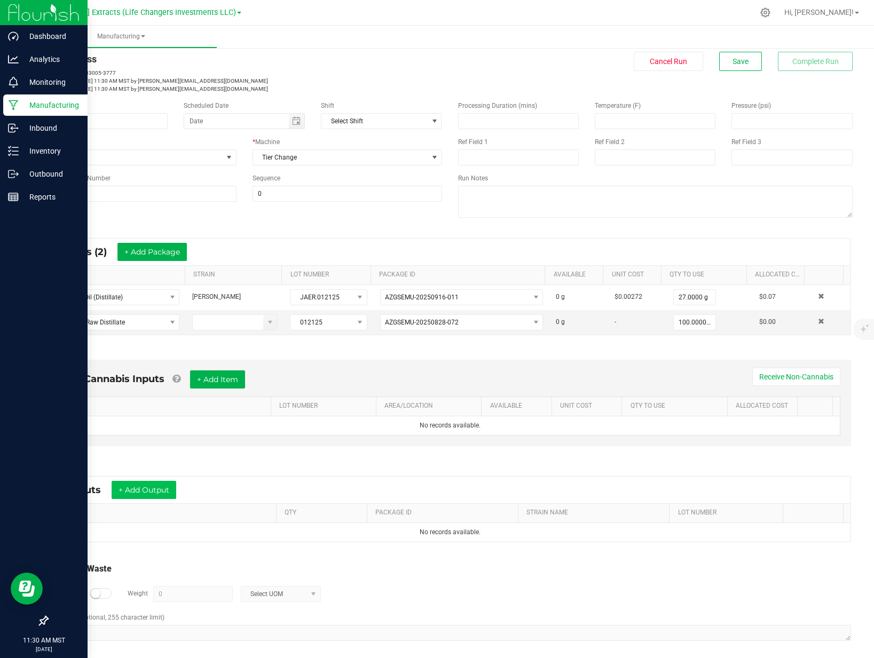
scroll to position [25, 0]
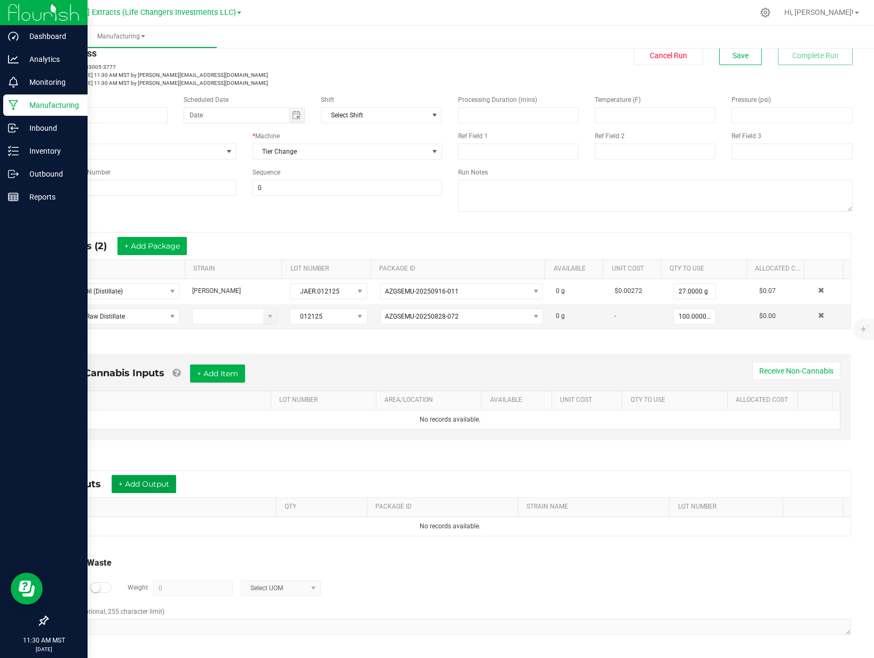
click at [162, 485] on button "+ Add Output" at bounding box center [144, 484] width 65 height 18
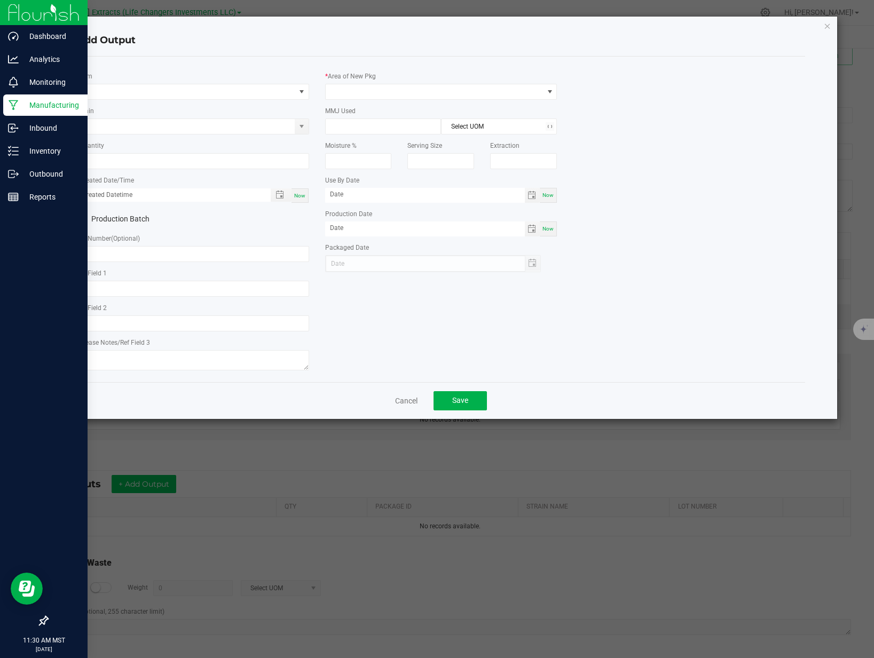
type input "4D"
click at [127, 90] on span "NO DATA FOUND" at bounding box center [186, 91] width 218 height 15
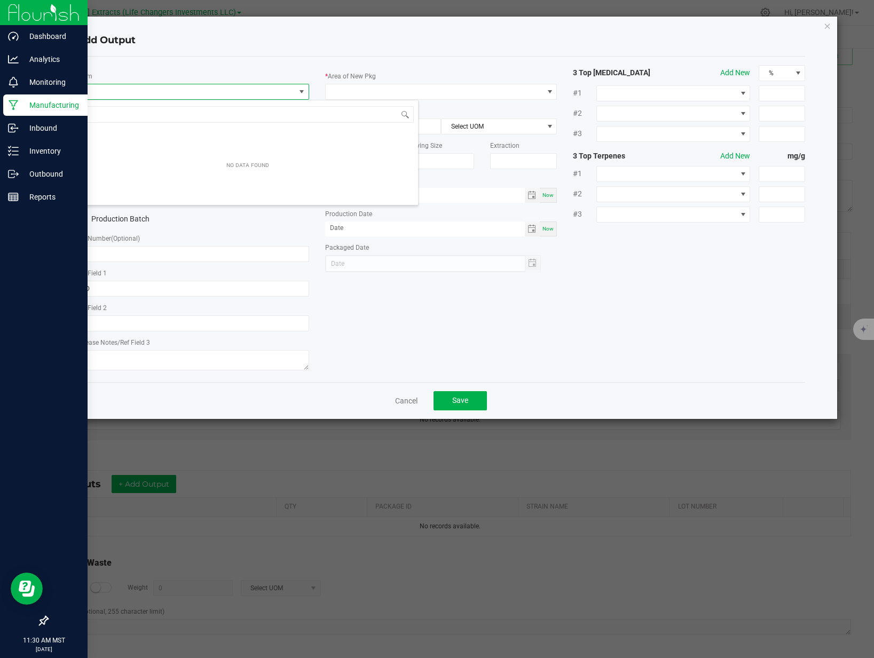
scroll to position [16, 232]
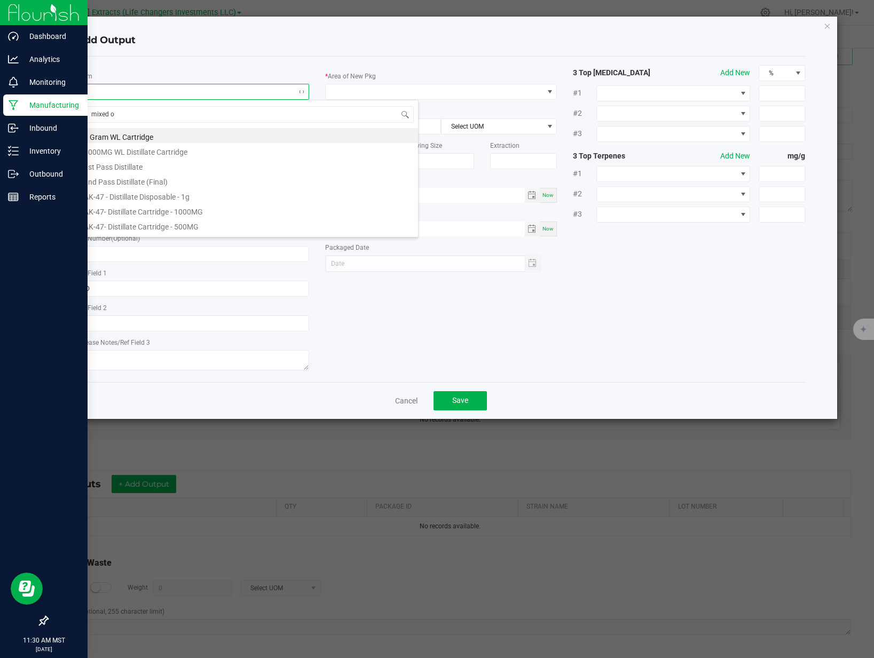
type input "mixed oi"
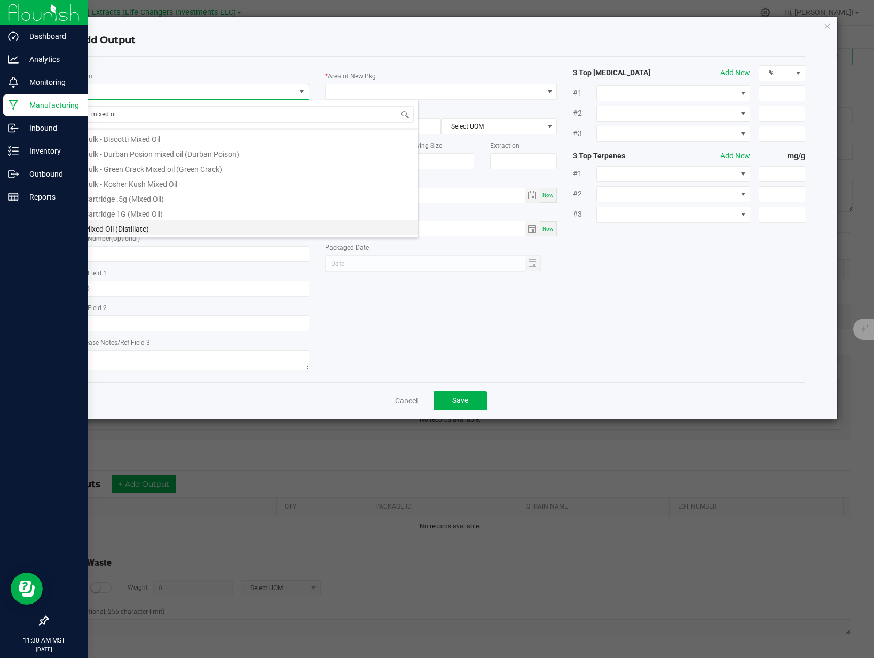
click at [171, 227] on li "Mixed Oil (Distillate)" at bounding box center [247, 227] width 341 height 15
type input "0.0000 g"
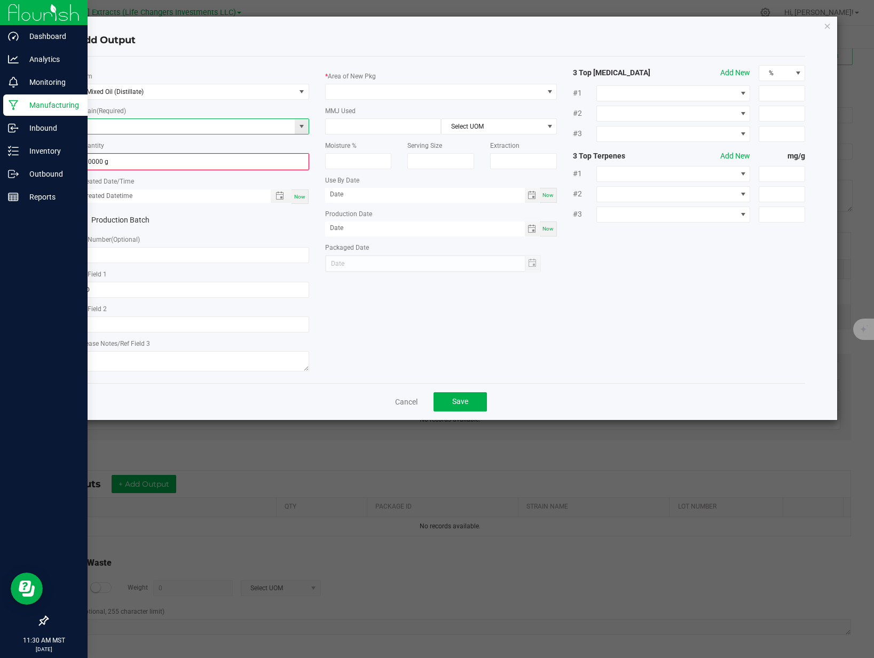
click at [111, 129] on input at bounding box center [186, 126] width 218 height 15
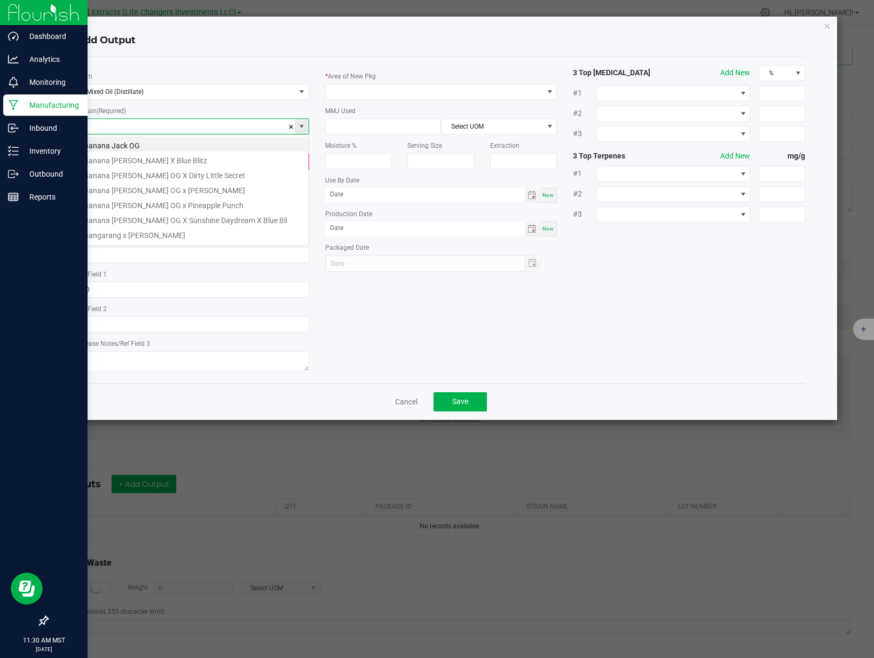
scroll to position [16, 232]
click at [150, 189] on li "[PERSON_NAME]" at bounding box center [192, 189] width 231 height 15
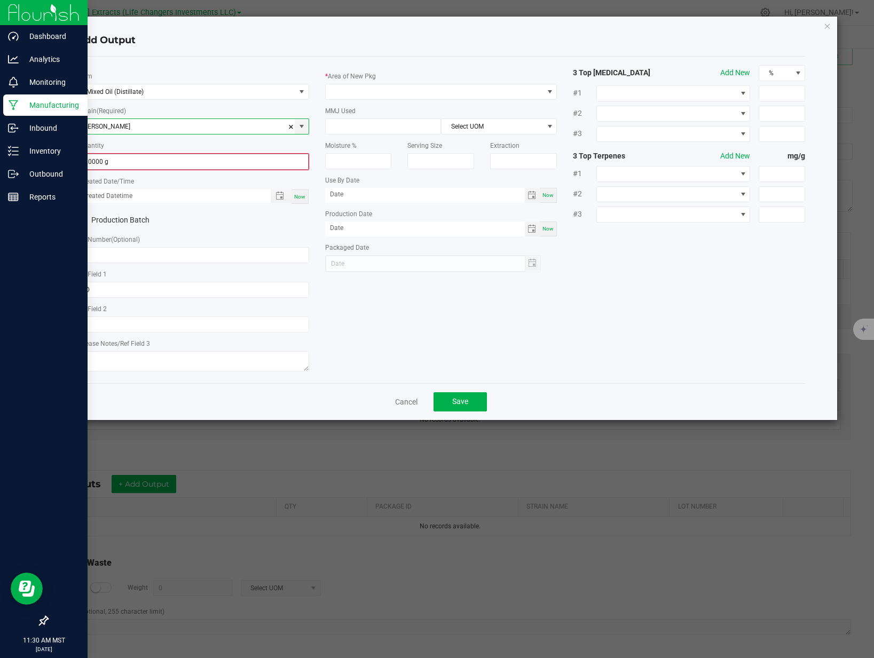
type input "[PERSON_NAME]"
click at [157, 163] on input "0" at bounding box center [193, 161] width 230 height 15
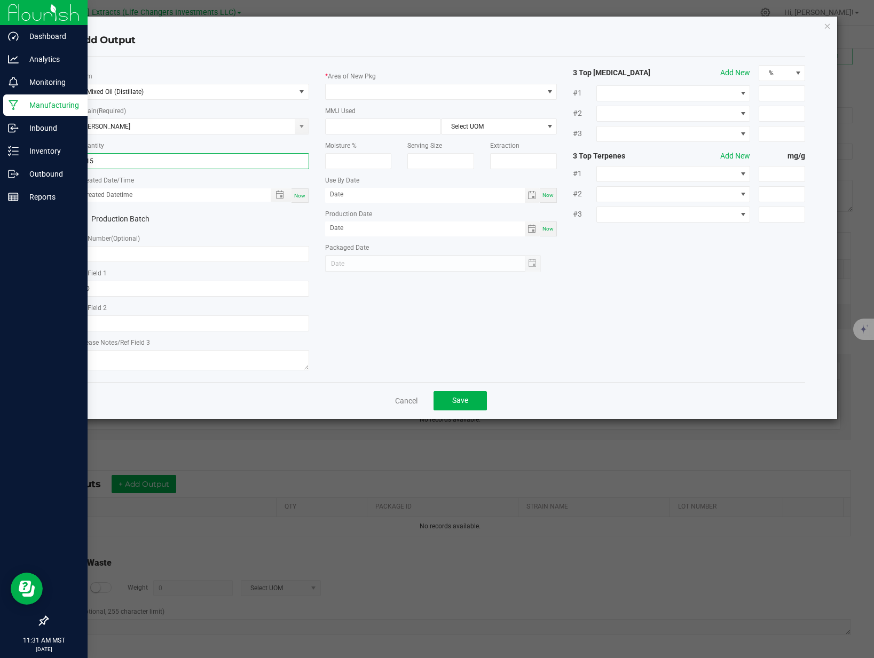
type input "415.0000 g"
click at [295, 193] on span "Now" at bounding box center [299, 196] width 11 height 6
type input "[DATE] 11:31 AM"
type input "[DATE]"
click at [108, 290] on input "4D" at bounding box center [193, 289] width 232 height 16
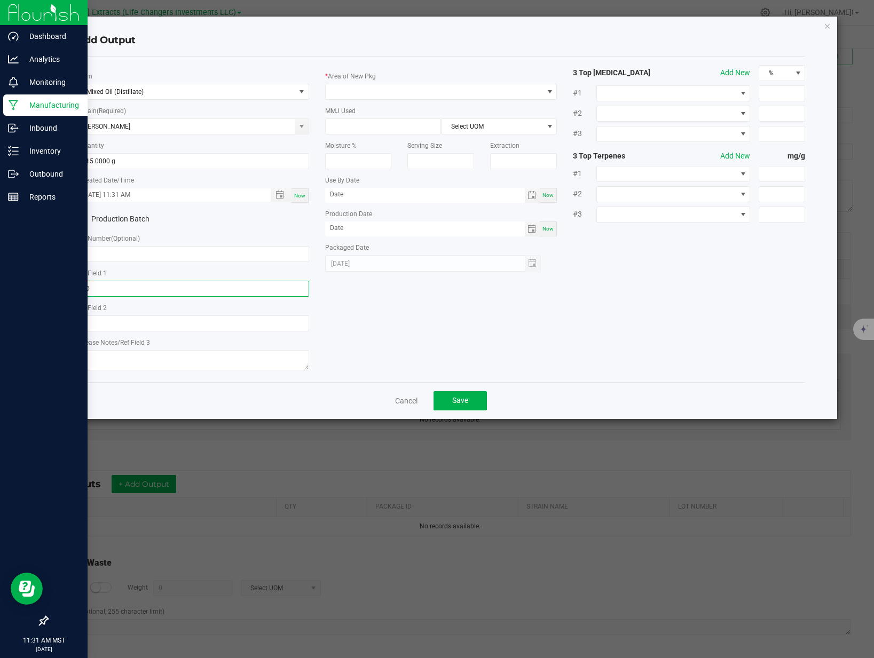
click at [108, 289] on input "4D" at bounding box center [193, 289] width 232 height 16
click at [116, 256] on input "text" at bounding box center [193, 254] width 232 height 16
click at [116, 257] on input "JAER.02125" at bounding box center [193, 254] width 232 height 16
type input "JAER.012125"
drag, startPoint x: 403, startPoint y: 309, endPoint x: 382, endPoint y: 200, distance: 111.5
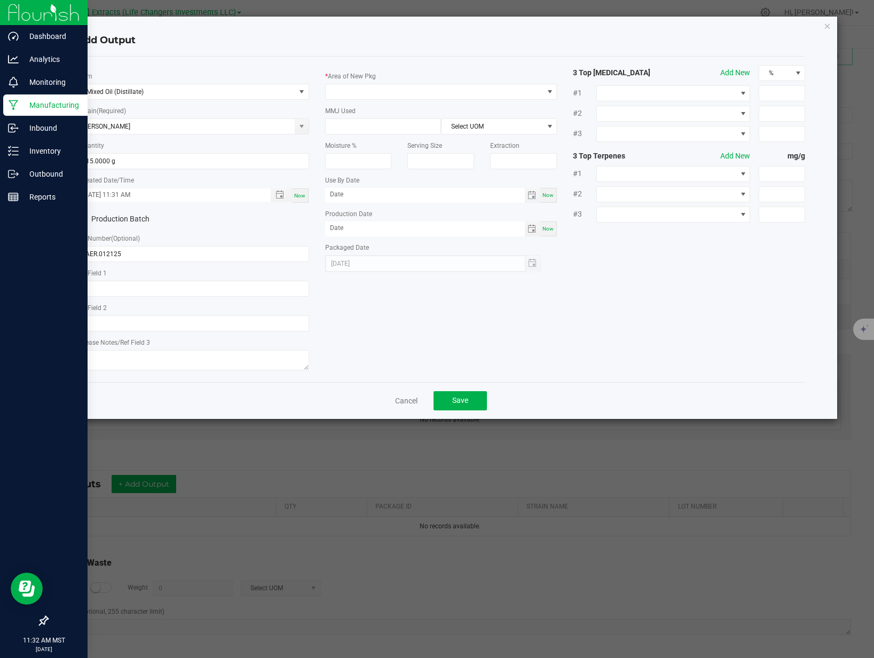
click at [403, 308] on div "* Item Mixed Oil (Distillate) * Strain (Required) [PERSON_NAME] * Quantity 415.…" at bounding box center [441, 219] width 745 height 309
drag, startPoint x: 384, startPoint y: 88, endPoint x: 380, endPoint y: 97, distance: 9.8
click at [384, 88] on span at bounding box center [435, 91] width 218 height 15
drag, startPoint x: 360, startPoint y: 135, endPoint x: 366, endPoint y: 147, distance: 13.6
click at [361, 137] on li "Fulfillment Room (NEW)" at bounding box center [441, 137] width 231 height 18
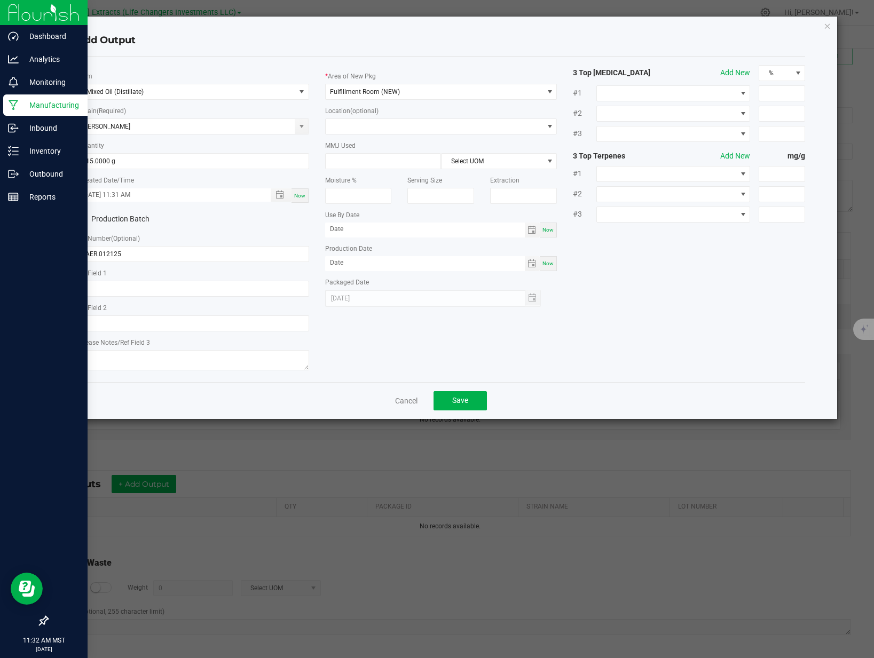
click at [413, 341] on div "* Item Mixed Oil (Distillate) * Strain (Required) [PERSON_NAME] * Quantity 415.…" at bounding box center [441, 219] width 745 height 309
click at [462, 399] on span "Save" at bounding box center [460, 400] width 16 height 9
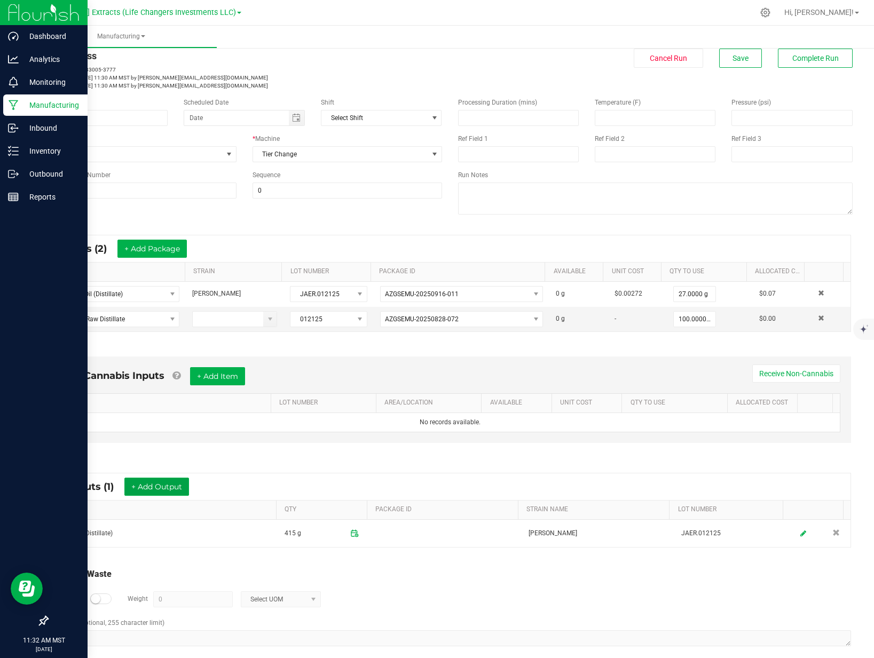
scroll to position [0, 0]
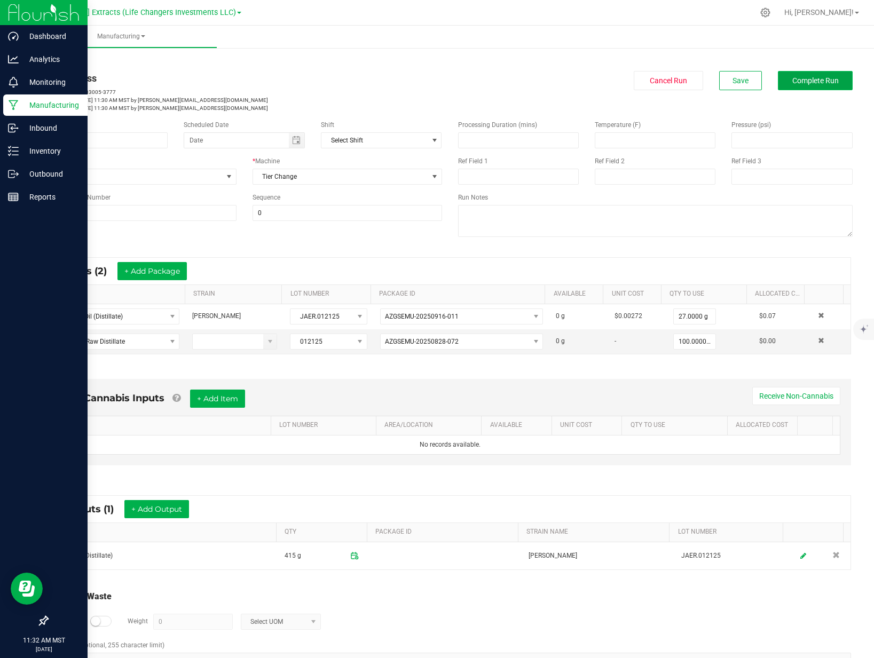
click at [812, 81] on span "Complete Run" at bounding box center [815, 80] width 46 height 9
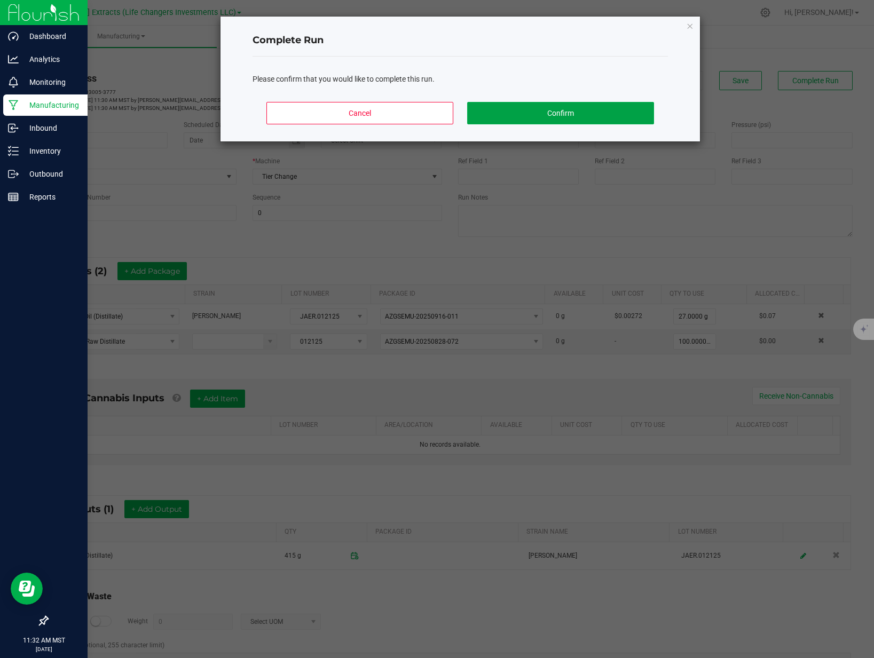
click at [617, 117] on button "Confirm" at bounding box center [560, 113] width 187 height 22
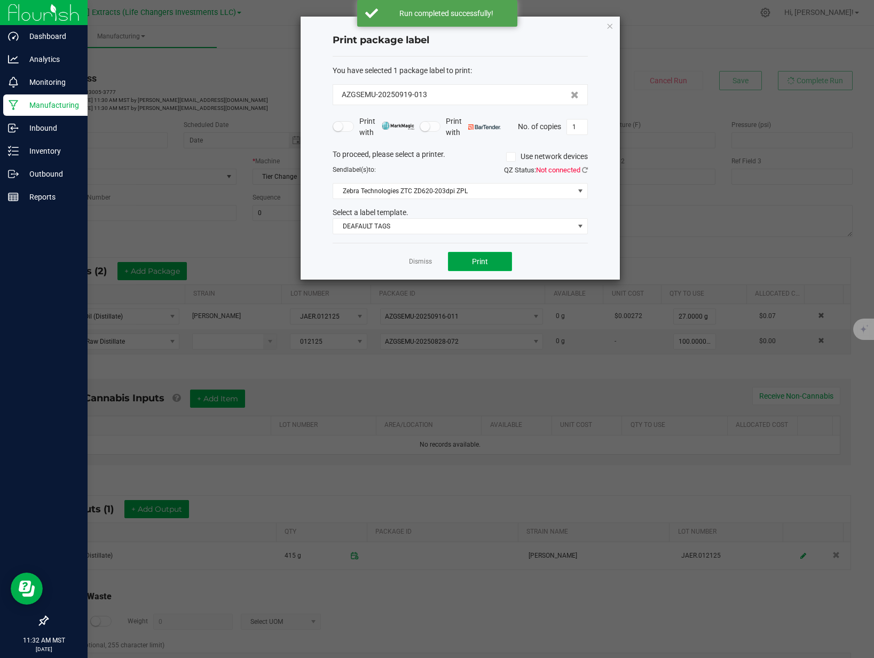
click at [495, 263] on button "Print" at bounding box center [480, 261] width 64 height 19
click at [724, 216] on ngb-modal-window "Print package label You have selected 1 package label to print : AZGSEMU-202509…" at bounding box center [441, 329] width 882 height 658
click at [420, 264] on link "Dismiss" at bounding box center [420, 261] width 23 height 9
